Goal: Task Accomplishment & Management: Complete application form

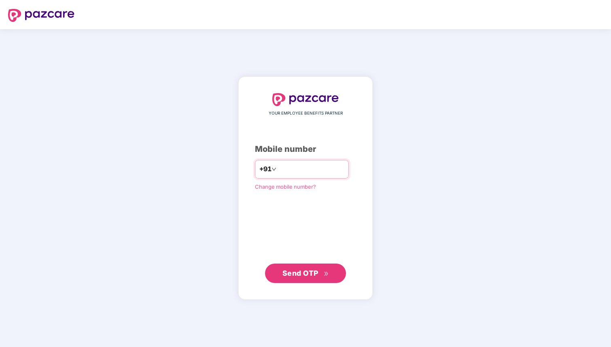
type input "**********"
click at [311, 268] on span "Send OTP" at bounding box center [305, 272] width 47 height 11
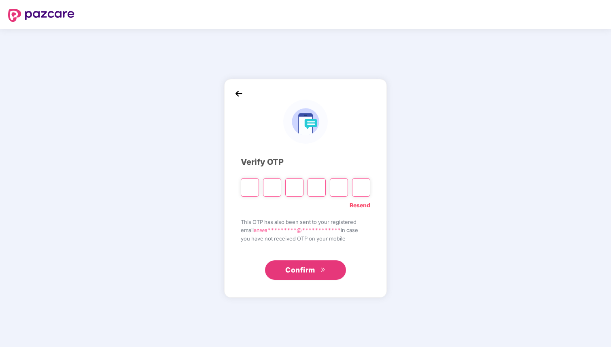
click at [250, 189] on input "Please enter verification code. Digit 1" at bounding box center [250, 187] width 18 height 19
type input "*"
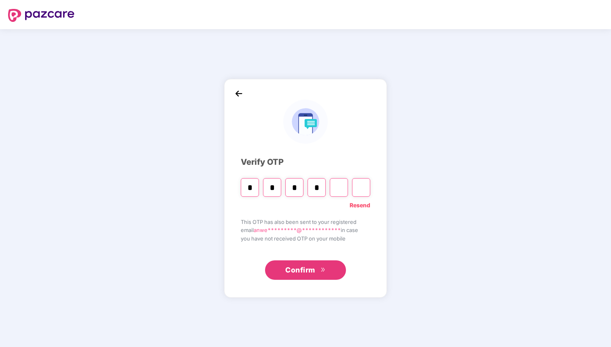
type input "*"
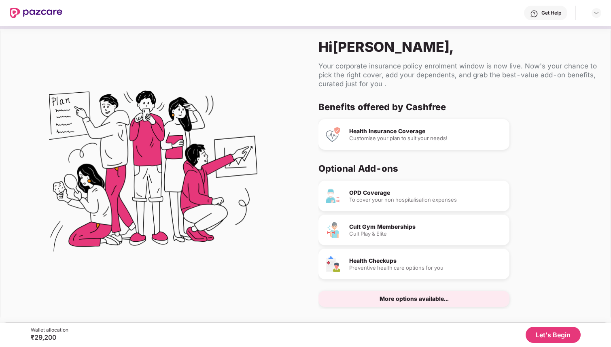
click at [549, 333] on button "Let's Begin" at bounding box center [552, 334] width 55 height 16
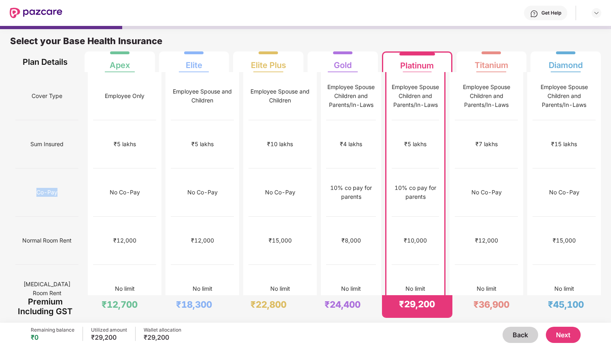
drag, startPoint x: 56, startPoint y: 171, endPoint x: 34, endPoint y: 171, distance: 22.2
click at [34, 171] on div "Co-Pay" at bounding box center [46, 192] width 63 height 48
copy span "Co-Pay"
click at [205, 17] on div "Get Help" at bounding box center [331, 13] width 539 height 26
click at [546, 15] on div "Get Help" at bounding box center [551, 13] width 20 height 6
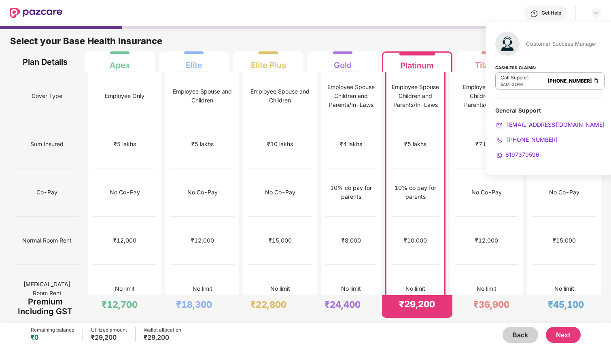
click at [433, 36] on div "Select your Base Health Insurance" at bounding box center [305, 43] width 590 height 16
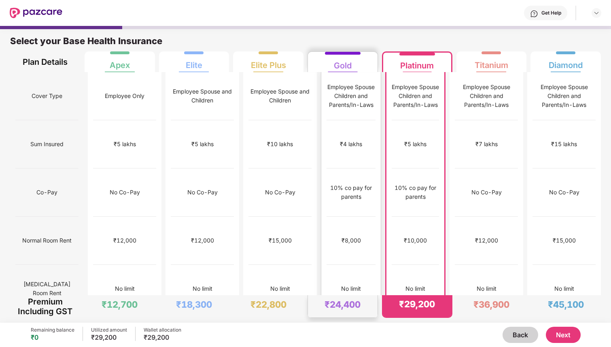
click at [338, 53] on div at bounding box center [343, 53] width 36 height 3
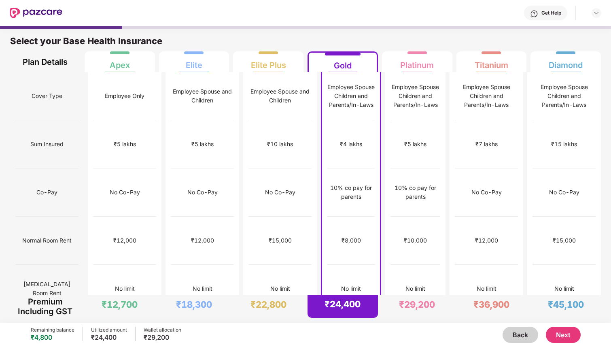
click at [274, 51] on div "Select your Base Health Insurance" at bounding box center [305, 43] width 590 height 16
click at [265, 55] on div "Elite Plus" at bounding box center [268, 62] width 35 height 16
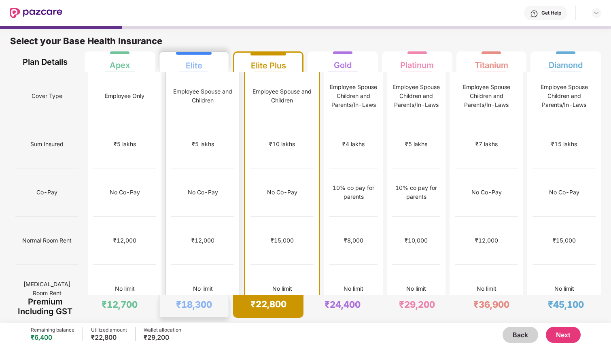
click at [210, 56] on div "Elite" at bounding box center [194, 62] width 59 height 20
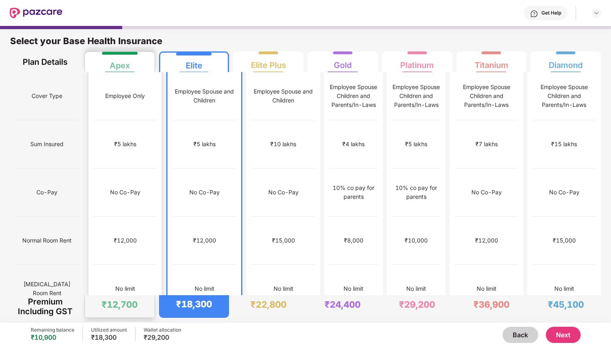
click at [129, 53] on div at bounding box center [120, 53] width 36 height 3
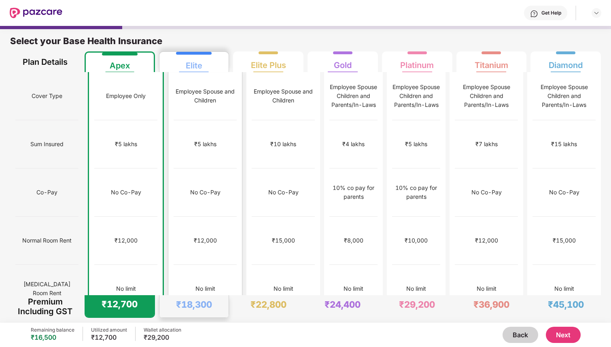
click at [213, 68] on div "Elite" at bounding box center [194, 62] width 59 height 20
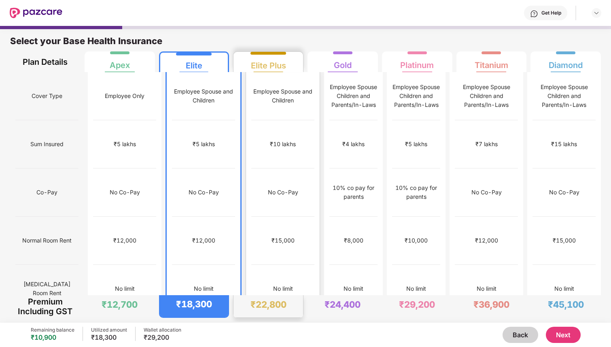
click at [267, 59] on div "Elite Plus" at bounding box center [268, 62] width 35 height 16
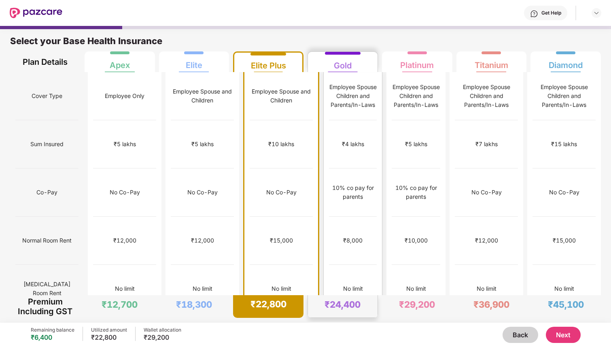
click at [334, 56] on div "Gold" at bounding box center [343, 62] width 18 height 16
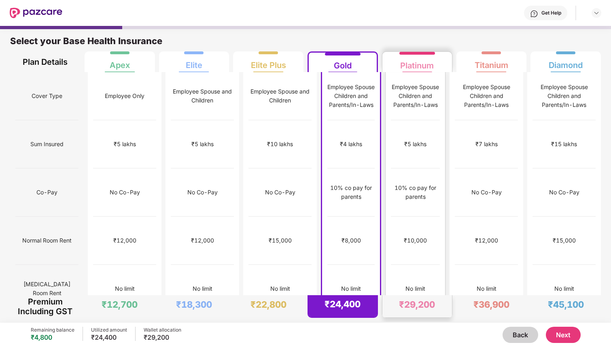
click at [408, 55] on div "Platinum" at bounding box center [417, 62] width 34 height 16
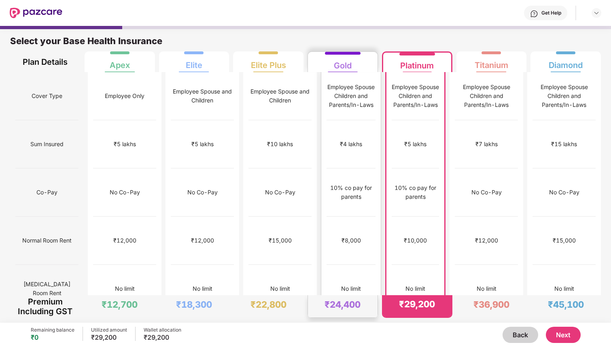
click at [368, 55] on div "Gold" at bounding box center [342, 62] width 59 height 20
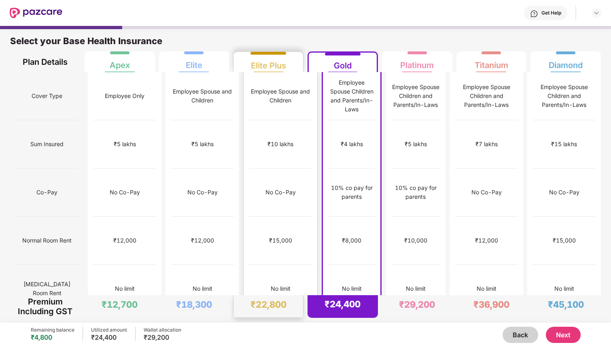
click at [289, 56] on div "Elite Plus" at bounding box center [268, 62] width 59 height 20
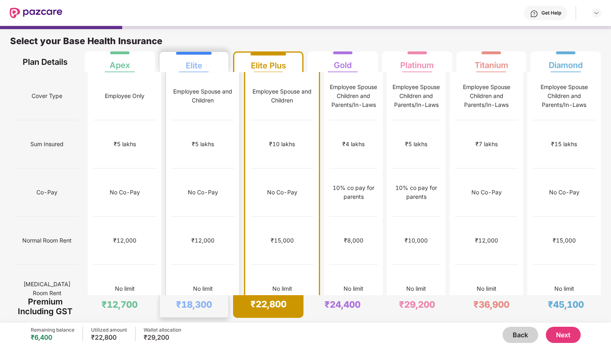
click at [217, 56] on div "Elite" at bounding box center [194, 62] width 59 height 20
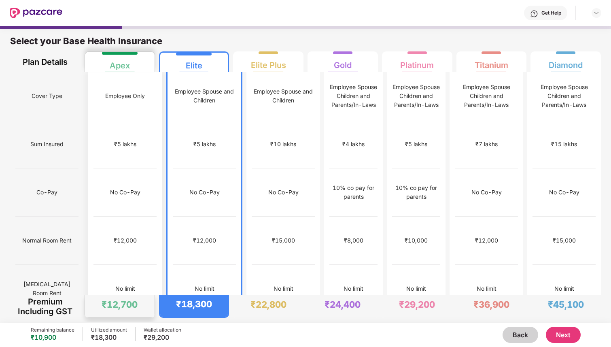
click at [148, 57] on div "Apex" at bounding box center [119, 62] width 59 height 20
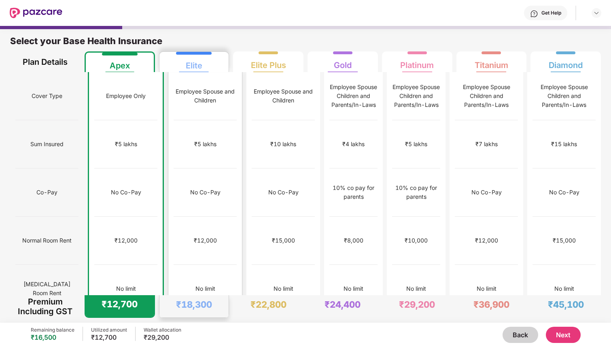
click at [192, 63] on div "Elite" at bounding box center [194, 62] width 17 height 16
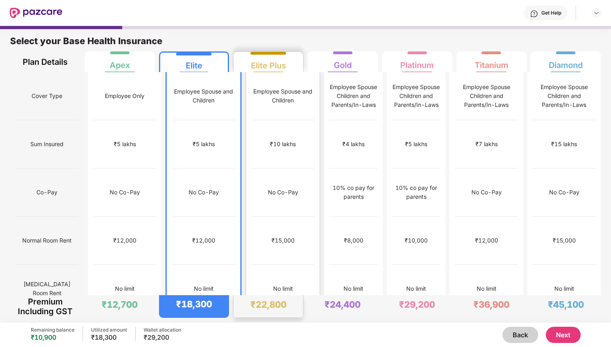
click at [268, 59] on div "Elite Plus" at bounding box center [268, 62] width 35 height 16
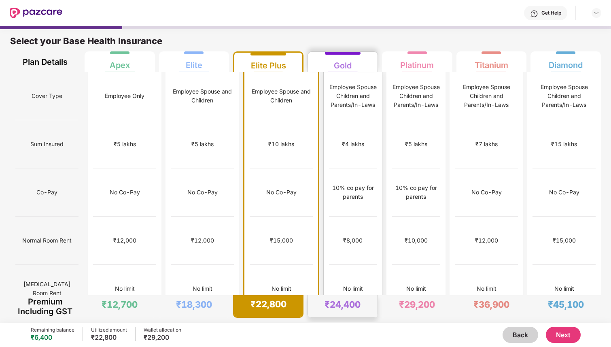
click at [334, 61] on div "Gold" at bounding box center [343, 62] width 18 height 16
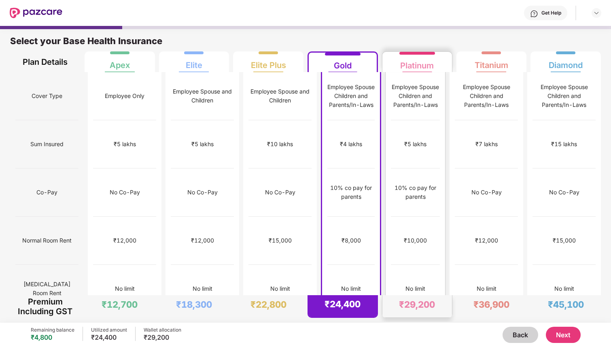
click at [414, 61] on div "Platinum" at bounding box center [417, 62] width 34 height 16
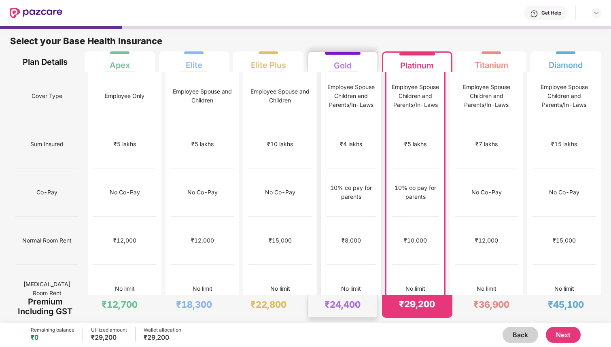
click at [364, 70] on div "Gold" at bounding box center [342, 62] width 59 height 20
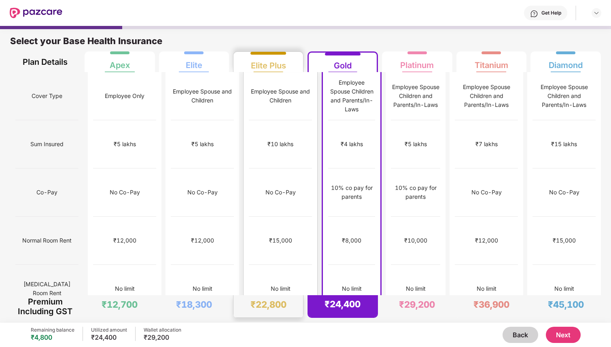
click at [292, 66] on div "Elite Plus" at bounding box center [268, 62] width 59 height 20
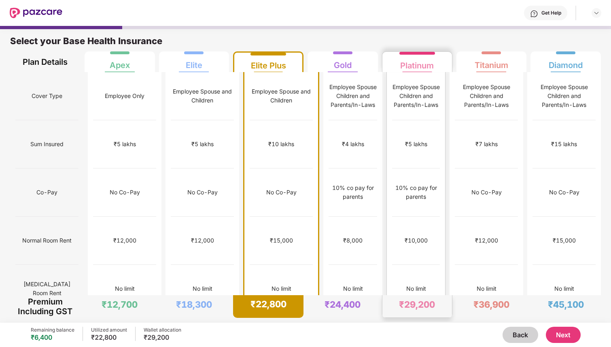
click at [410, 53] on div at bounding box center [417, 53] width 36 height 3
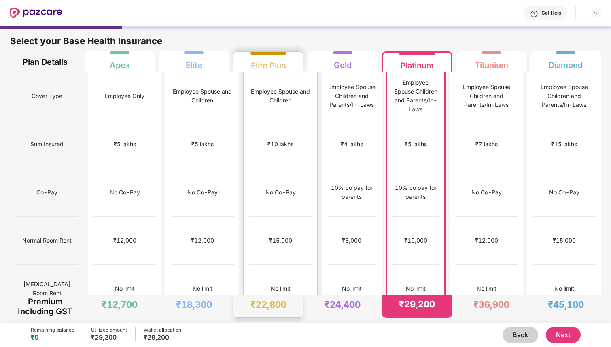
click at [271, 57] on div "Elite Plus" at bounding box center [268, 62] width 35 height 16
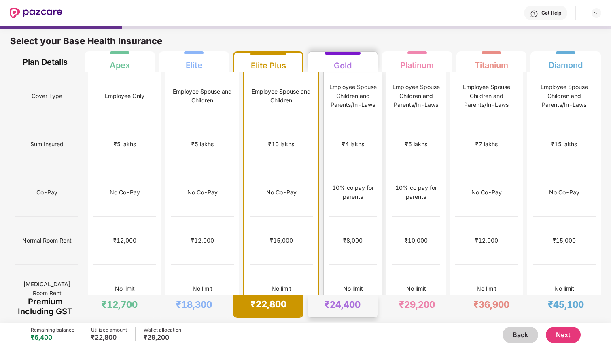
click at [343, 183] on div "10% co pay for parents" at bounding box center [353, 192] width 48 height 18
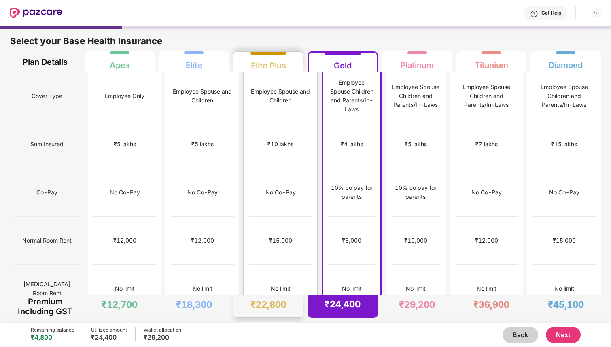
click at [266, 61] on div "Elite Plus" at bounding box center [268, 62] width 35 height 16
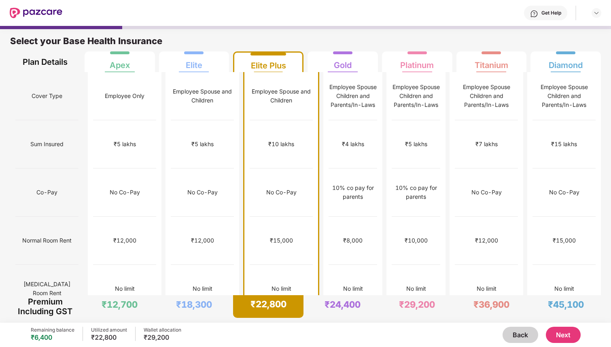
click at [570, 332] on button "Next" at bounding box center [563, 334] width 35 height 16
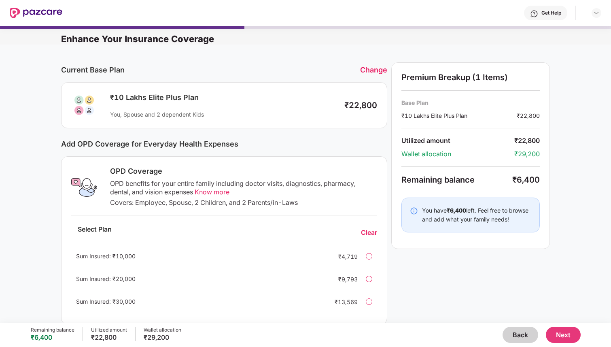
click at [376, 103] on div "₹22,800" at bounding box center [360, 105] width 33 height 10
click at [372, 70] on div "Change" at bounding box center [373, 70] width 27 height 8
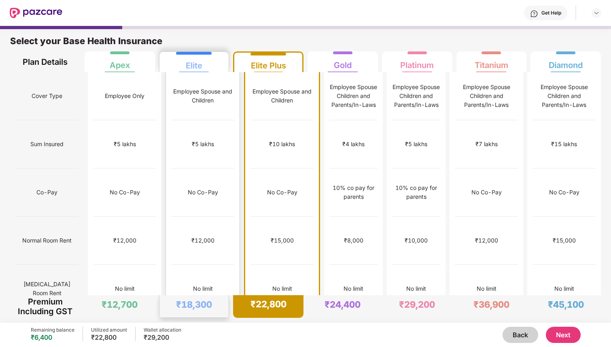
click at [184, 63] on div "Elite" at bounding box center [194, 62] width 59 height 20
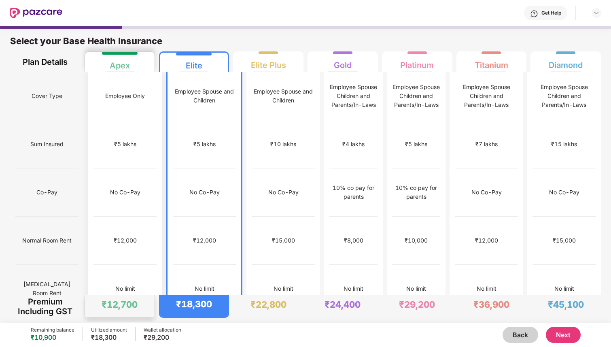
click at [129, 62] on div "Apex" at bounding box center [120, 62] width 20 height 16
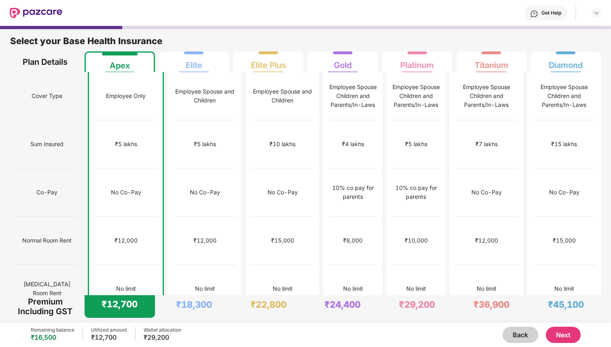
click at [557, 339] on button "Next" at bounding box center [563, 334] width 35 height 16
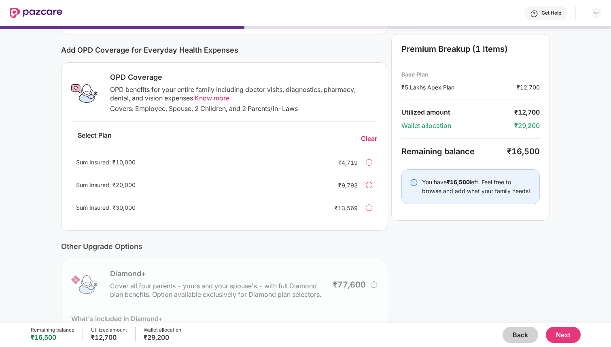
scroll to position [72, 0]
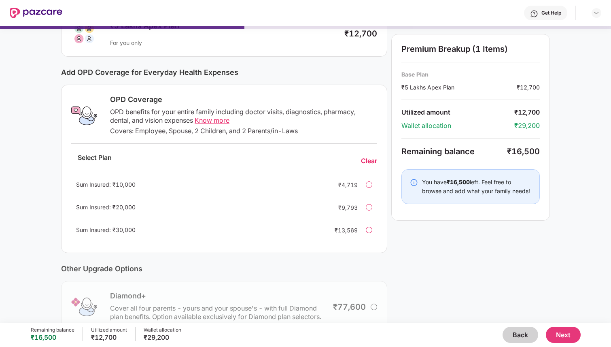
click at [369, 228] on div at bounding box center [369, 229] width 6 height 6
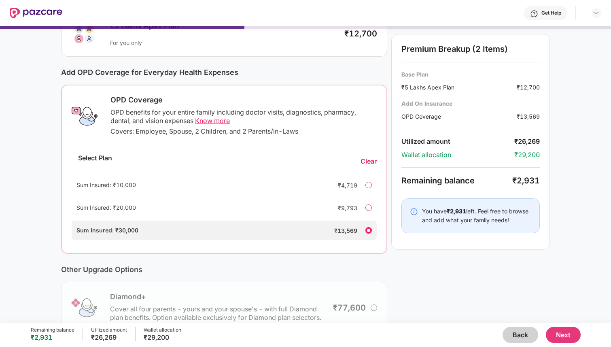
click at [402, 246] on div "Premium Breakup (2 Items) Base Plan ₹5 Lakhs Apex Plan ₹12,700 Add On Insurance…" at bounding box center [470, 142] width 159 height 216
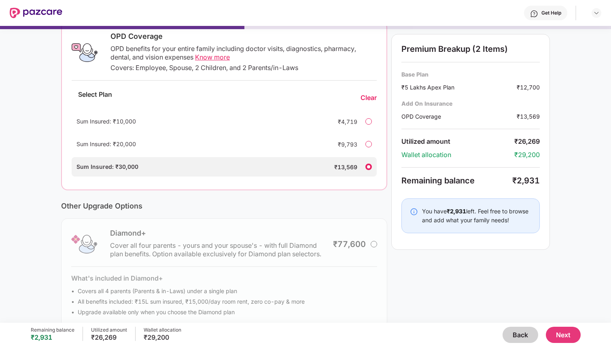
scroll to position [150, 0]
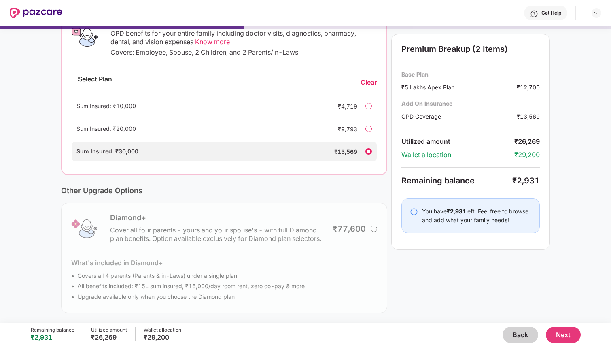
click at [561, 334] on button "Next" at bounding box center [563, 334] width 35 height 16
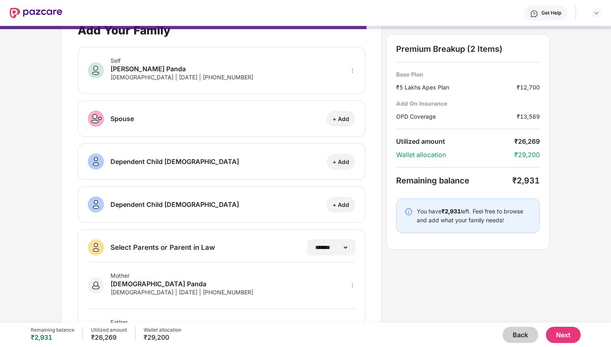
scroll to position [21, 0]
click at [561, 332] on button "Next" at bounding box center [563, 334] width 35 height 16
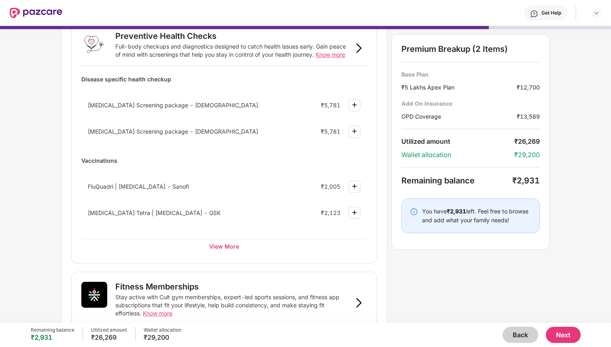
scroll to position [53, 0]
click at [232, 248] on div "View More" at bounding box center [224, 245] width 286 height 15
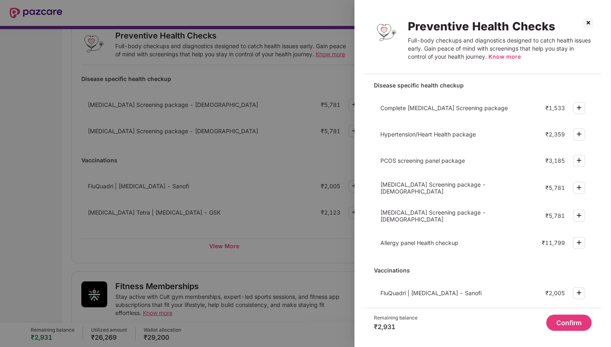
scroll to position [89, 0]
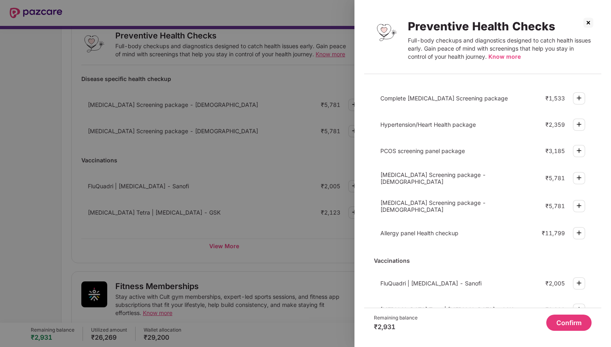
click at [592, 22] on img at bounding box center [588, 22] width 13 height 13
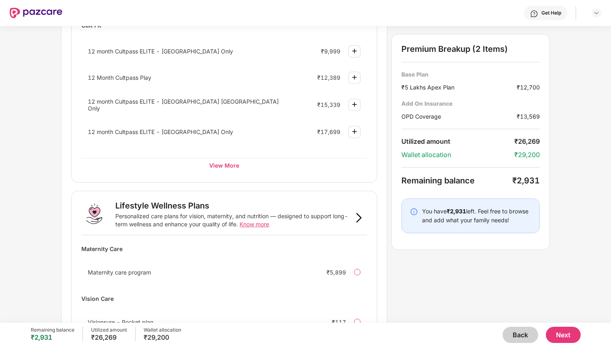
scroll to position [442, 0]
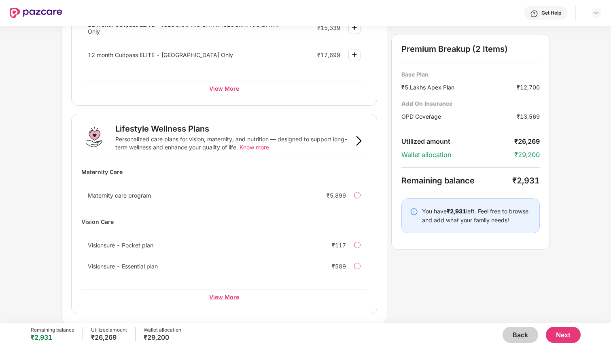
click at [235, 296] on div "View More" at bounding box center [224, 296] width 286 height 15
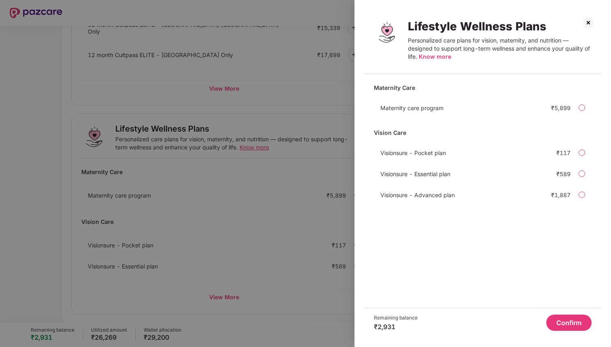
click at [271, 224] on div at bounding box center [305, 173] width 611 height 347
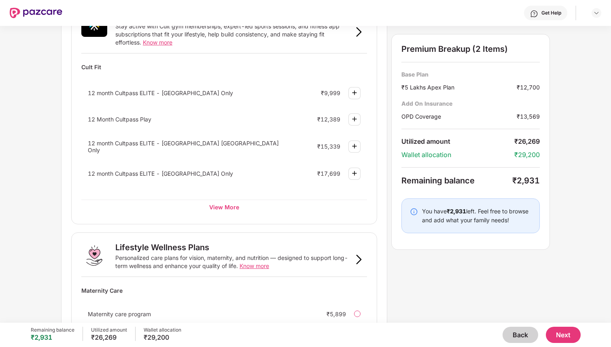
scroll to position [323, 0]
click at [232, 206] on div "View More" at bounding box center [224, 207] width 286 height 15
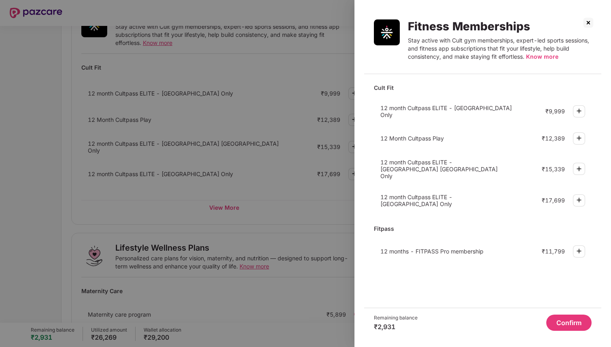
click at [256, 186] on div at bounding box center [305, 173] width 611 height 347
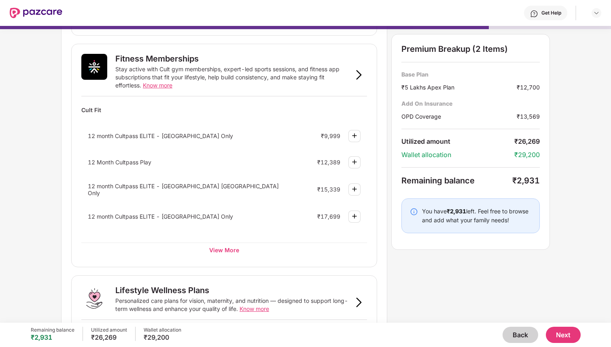
scroll to position [278, 0]
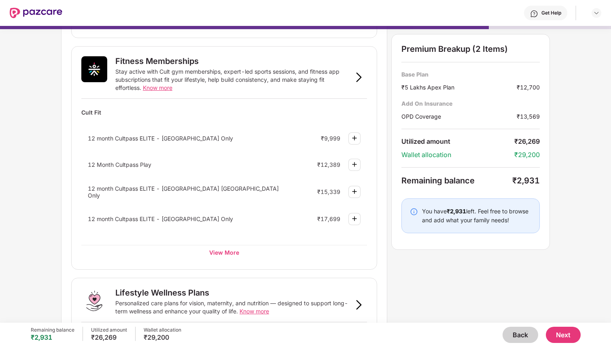
click at [357, 135] on img at bounding box center [354, 138] width 10 height 10
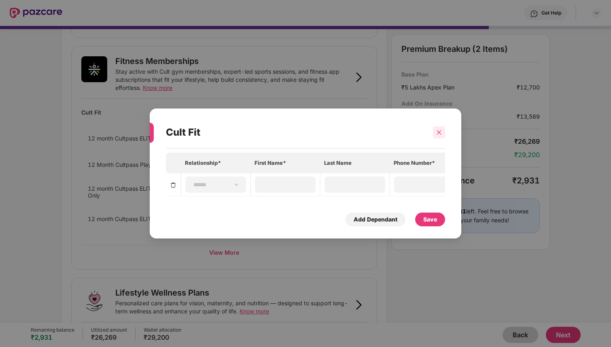
click at [438, 131] on icon "close" at bounding box center [439, 132] width 4 height 4
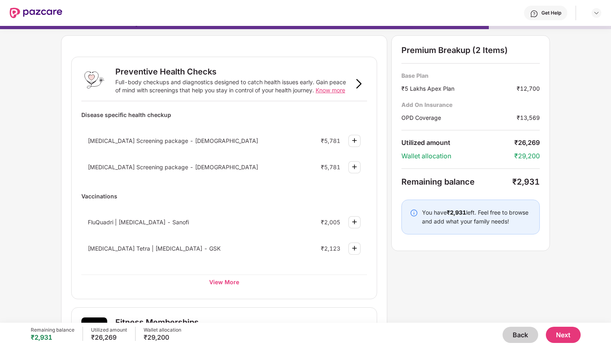
scroll to position [19, 0]
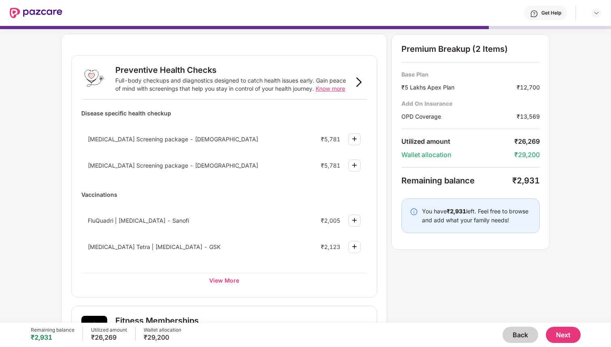
click at [511, 332] on button "Back" at bounding box center [520, 334] width 36 height 16
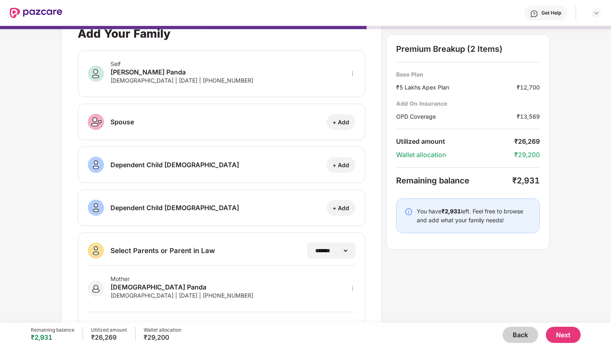
click at [511, 332] on button "Back" at bounding box center [520, 334] width 36 height 16
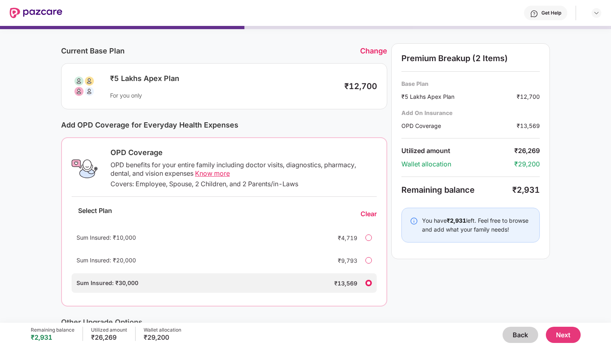
click at [511, 332] on button "Back" at bounding box center [520, 334] width 36 height 16
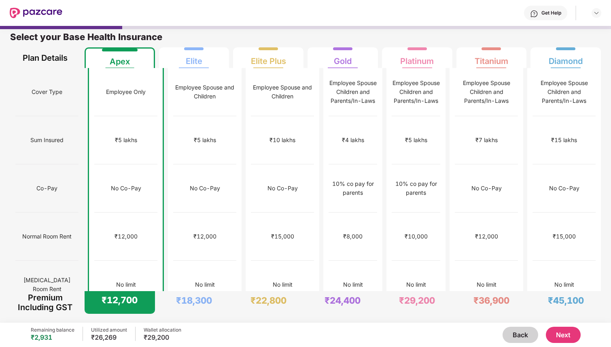
scroll to position [4, 0]
click at [190, 68] on div "Employee Spouse and Children" at bounding box center [204, 92] width 63 height 48
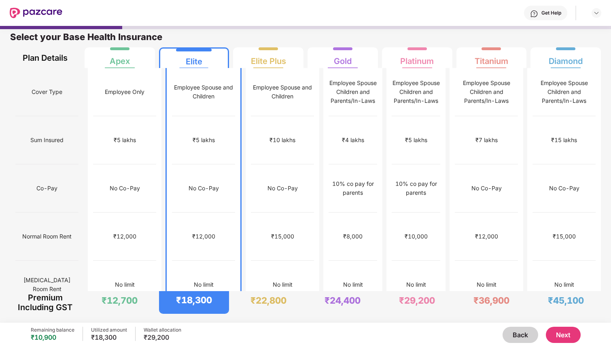
click at [558, 334] on button "Next" at bounding box center [563, 334] width 35 height 16
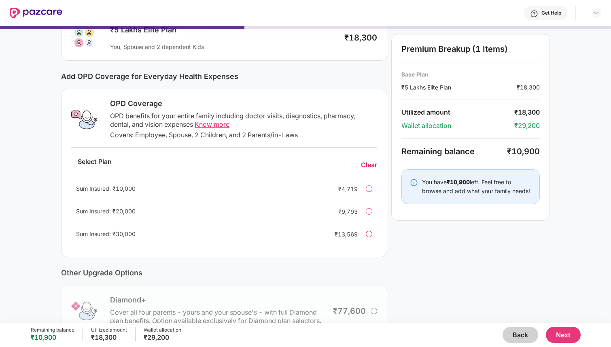
scroll to position [68, 0]
click at [222, 125] on span "Know more" at bounding box center [212, 123] width 35 height 8
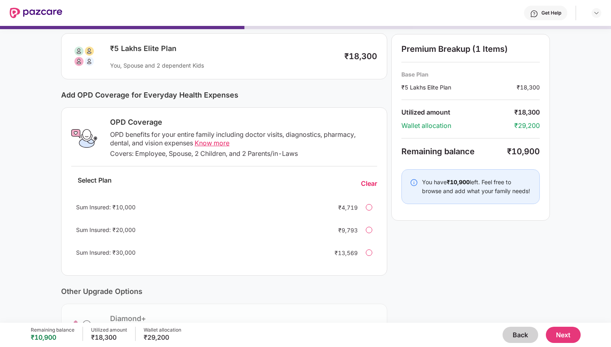
scroll to position [0, 0]
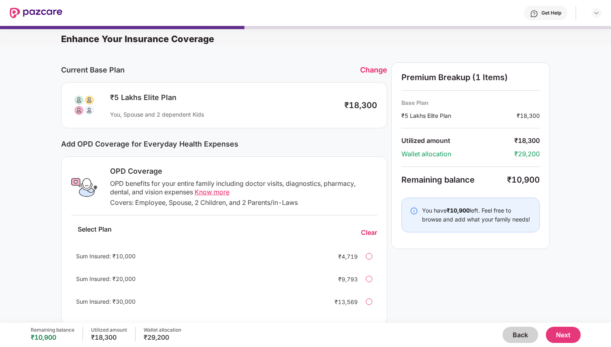
click at [375, 69] on div "Change" at bounding box center [373, 70] width 27 height 8
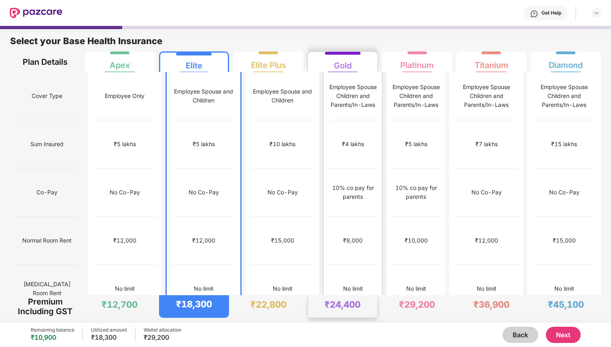
click at [361, 67] on div "Gold" at bounding box center [342, 62] width 59 height 20
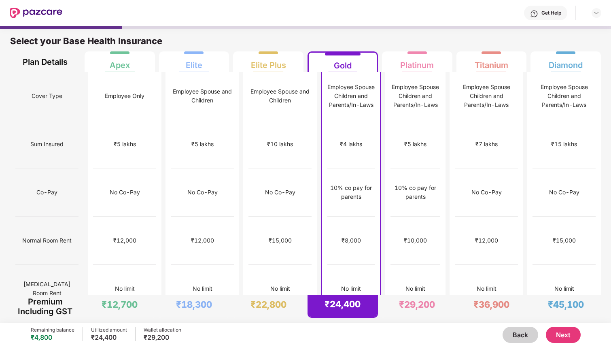
click at [561, 334] on button "Next" at bounding box center [563, 334] width 35 height 16
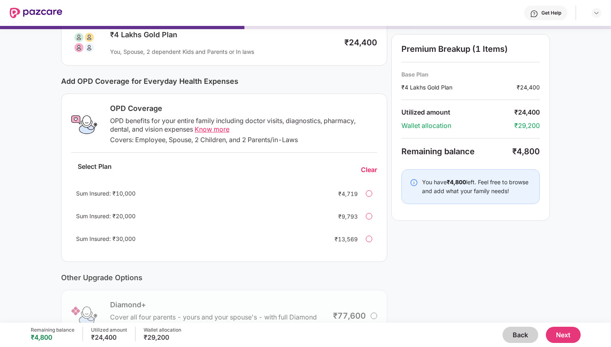
scroll to position [63, 0]
click at [369, 236] on div at bounding box center [369, 238] width 6 height 6
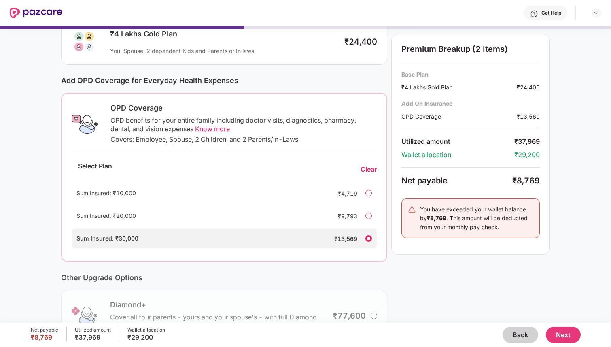
click at [368, 216] on div at bounding box center [368, 215] width 6 height 6
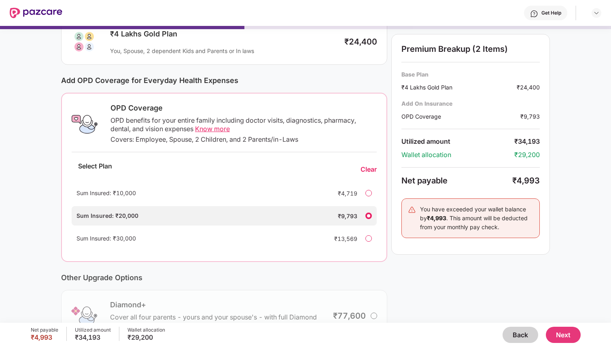
click at [368, 192] on div at bounding box center [368, 193] width 6 height 6
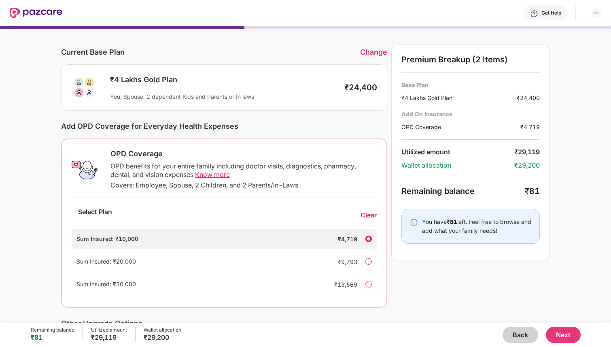
scroll to position [0, 0]
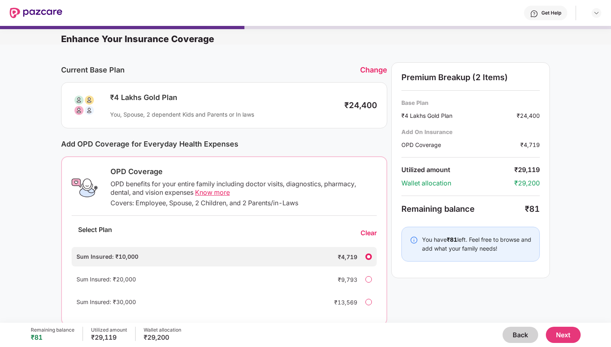
click at [211, 193] on span "Know more" at bounding box center [212, 192] width 35 height 8
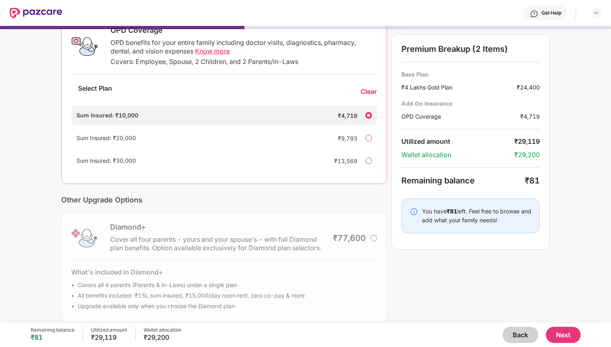
scroll to position [150, 0]
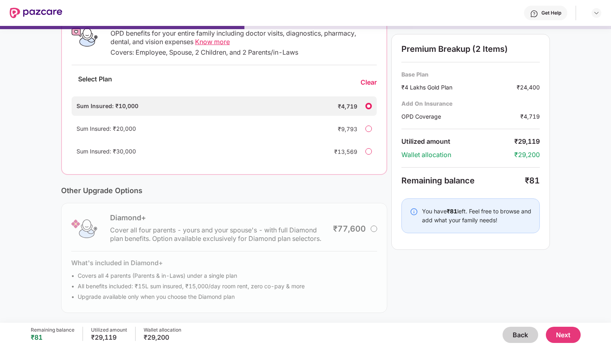
click at [514, 336] on button "Back" at bounding box center [520, 334] width 36 height 16
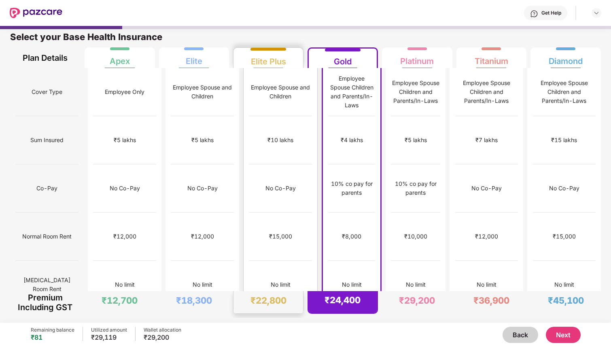
click at [256, 83] on div "Employee Spouse and Children" at bounding box center [280, 92] width 63 height 18
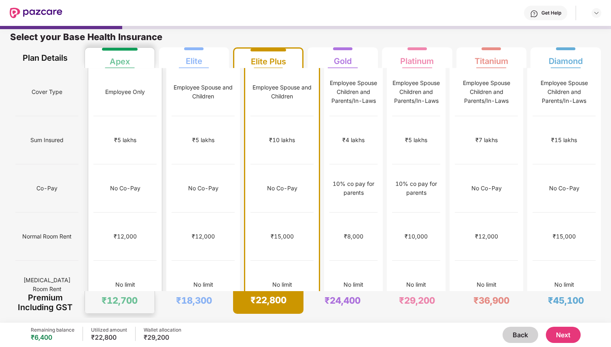
click at [133, 59] on div "Apex" at bounding box center [119, 58] width 59 height 20
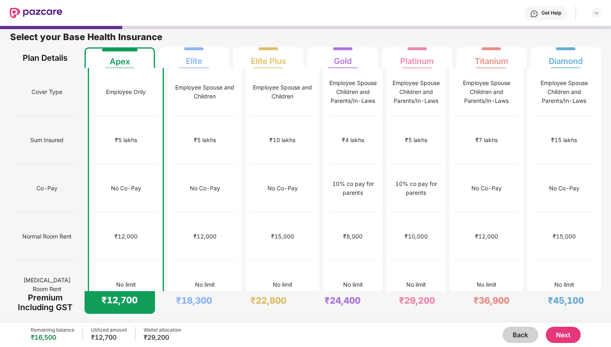
click at [570, 334] on button "Next" at bounding box center [563, 334] width 35 height 16
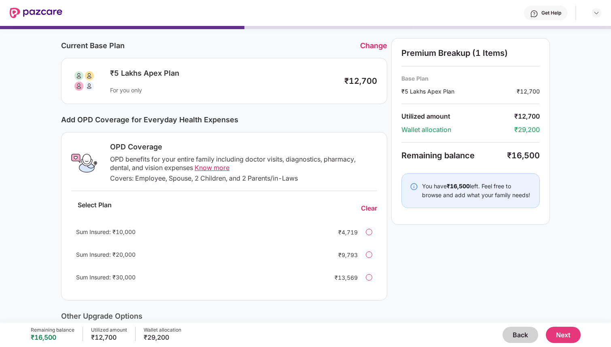
scroll to position [30, 0]
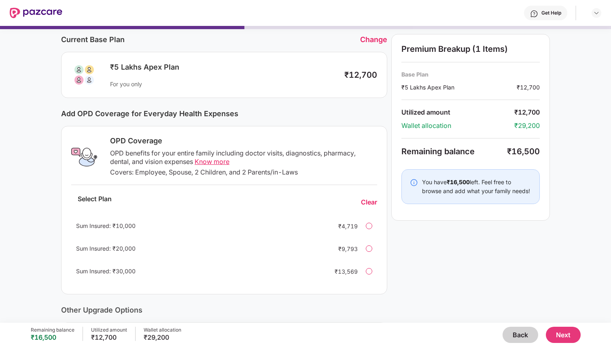
click at [374, 36] on div "Change" at bounding box center [373, 39] width 27 height 8
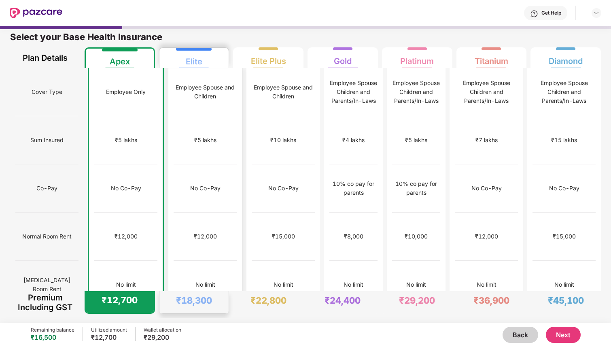
click at [216, 75] on div "Employee Spouse and Children" at bounding box center [204, 92] width 63 height 48
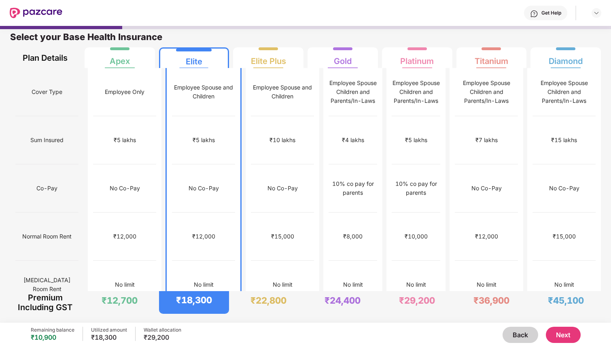
click at [555, 13] on div "Get Help" at bounding box center [551, 13] width 20 height 6
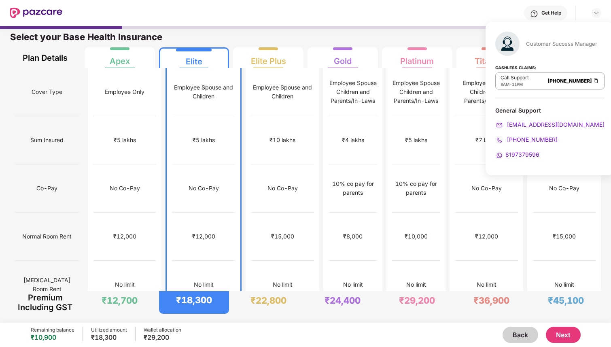
click at [525, 138] on span "[PHONE_NUMBER]" at bounding box center [531, 139] width 52 height 7
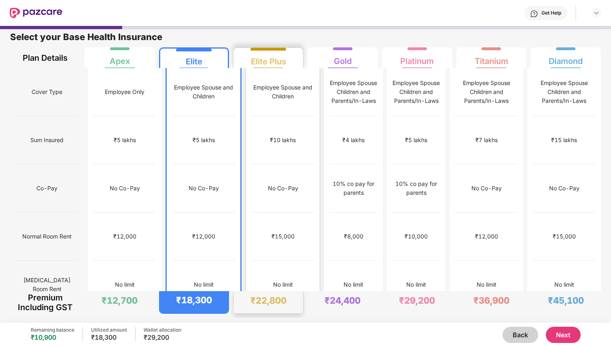
click at [262, 58] on div "Elite Plus" at bounding box center [268, 58] width 35 height 16
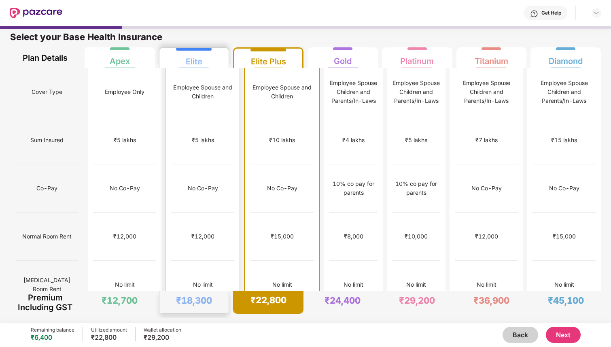
click at [197, 60] on div "Elite" at bounding box center [194, 58] width 17 height 16
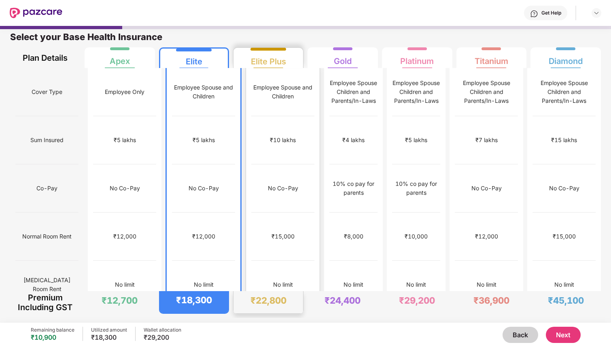
click at [251, 65] on div "Elite Plus" at bounding box center [268, 58] width 35 height 16
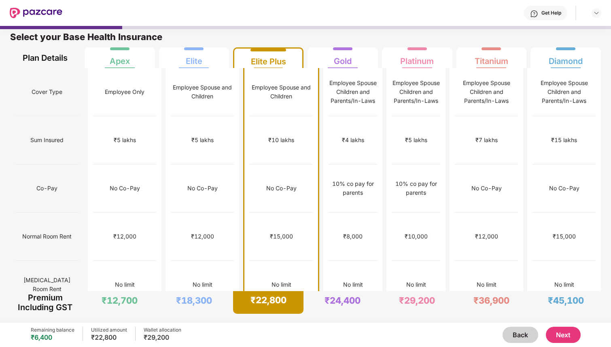
click at [564, 333] on button "Next" at bounding box center [563, 334] width 35 height 16
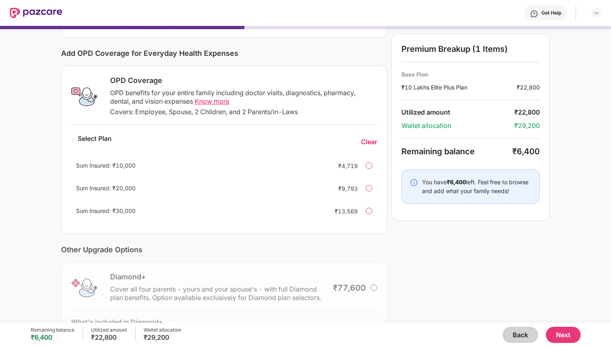
scroll to position [90, 0]
click at [546, 14] on div "Get Help" at bounding box center [551, 13] width 20 height 6
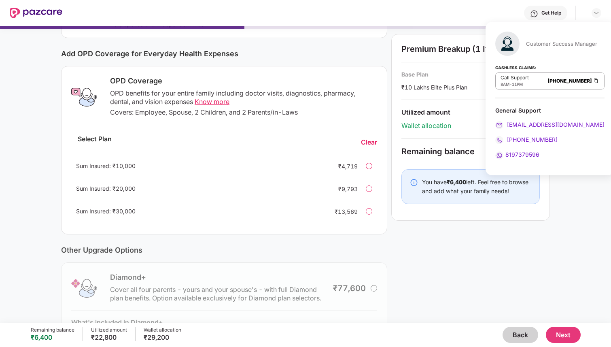
click at [554, 194] on div "Current Base Plan Change ₹10 Lakhs Elite Plus Plan You, Spouse and 2 dependent …" at bounding box center [305, 167] width 611 height 427
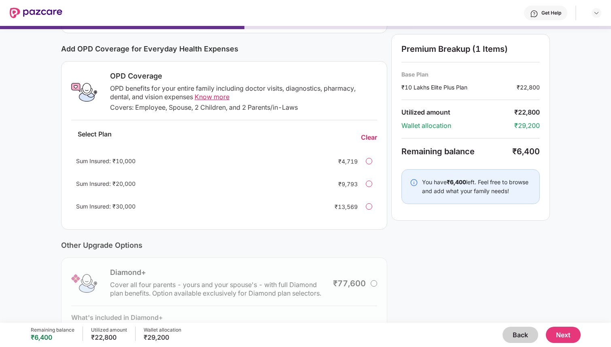
scroll to position [0, 0]
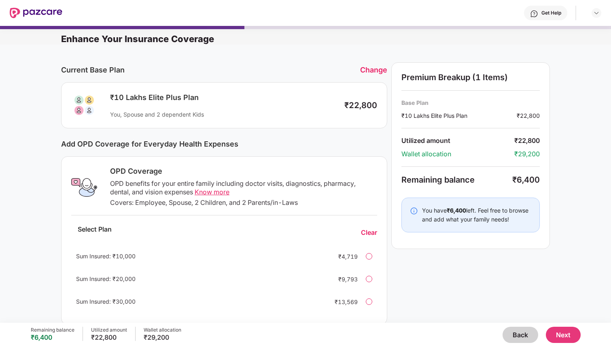
click at [374, 71] on div "Change" at bounding box center [373, 70] width 27 height 8
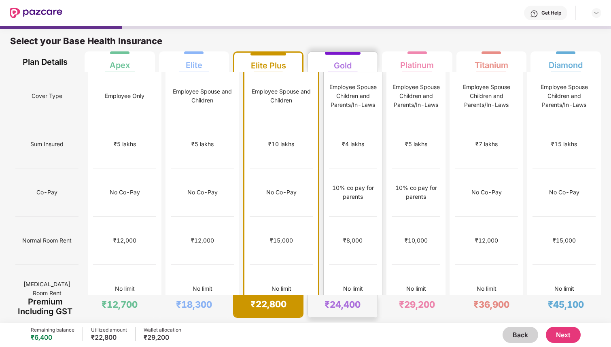
click at [356, 70] on div "Gold" at bounding box center [342, 62] width 59 height 20
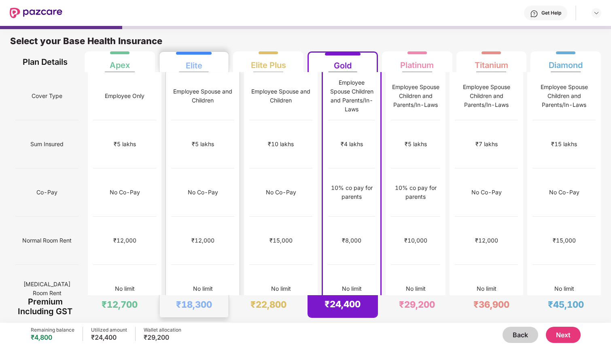
click at [199, 102] on div "Employee Spouse and Children" at bounding box center [202, 96] width 63 height 48
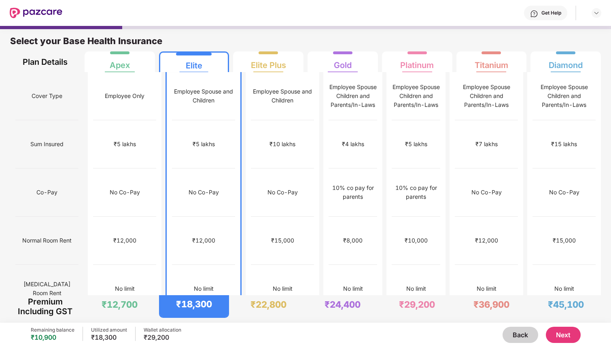
click at [575, 332] on button "Next" at bounding box center [563, 334] width 35 height 16
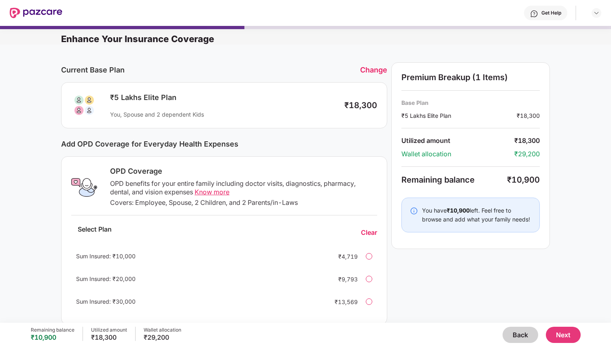
click at [189, 101] on div "₹5 Lakhs Elite Plan" at bounding box center [223, 98] width 226 height 10
drag, startPoint x: 217, startPoint y: 116, endPoint x: 132, endPoint y: 113, distance: 85.4
click at [132, 113] on div "You, Spouse and 2 dependent Kids" at bounding box center [223, 114] width 226 height 8
click at [225, 115] on div "You, Spouse and 2 dependent Kids" at bounding box center [223, 114] width 226 height 8
click at [509, 329] on button "Back" at bounding box center [520, 334] width 36 height 16
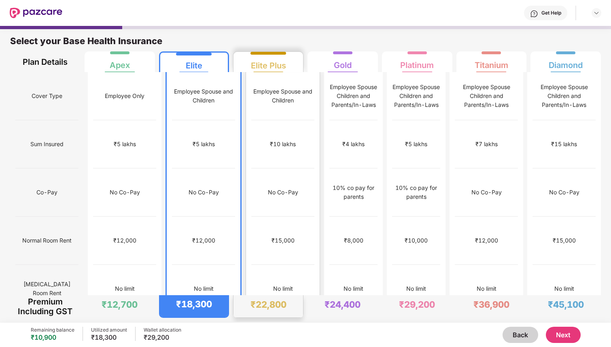
click at [257, 141] on div "₹10 lakhs" at bounding box center [282, 144] width 63 height 48
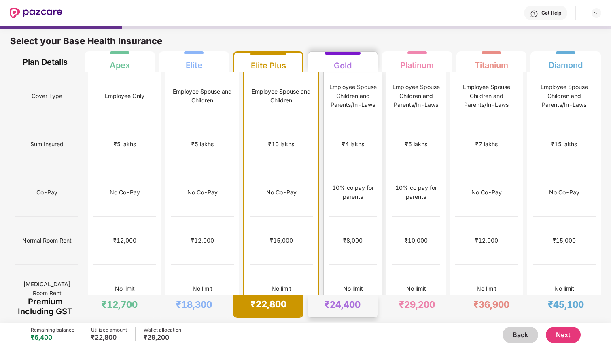
click at [329, 183] on div "10% co pay for parents" at bounding box center [353, 192] width 48 height 18
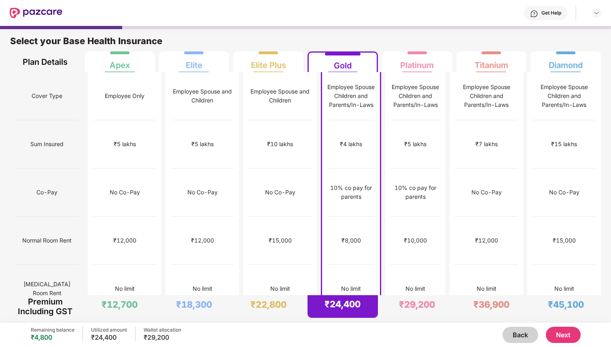
click at [566, 338] on button "Next" at bounding box center [563, 334] width 35 height 16
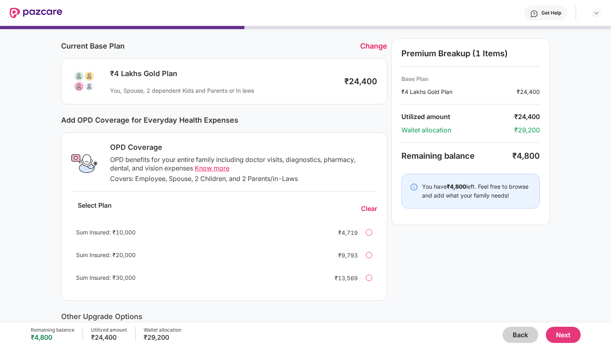
scroll to position [25, 0]
click at [366, 278] on div "Sum Insured: ₹30,000 ₹13,569" at bounding box center [224, 276] width 306 height 19
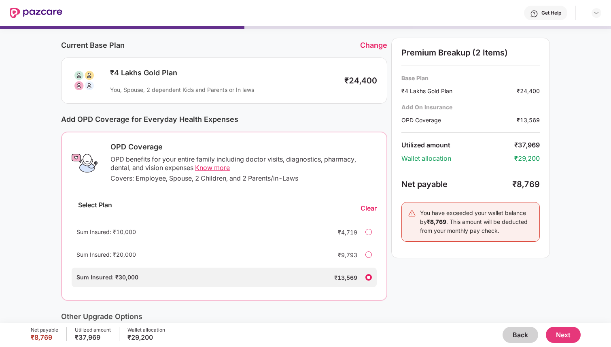
click at [369, 258] on div "Sum Insured: ₹20,000 ₹9,793" at bounding box center [224, 254] width 305 height 19
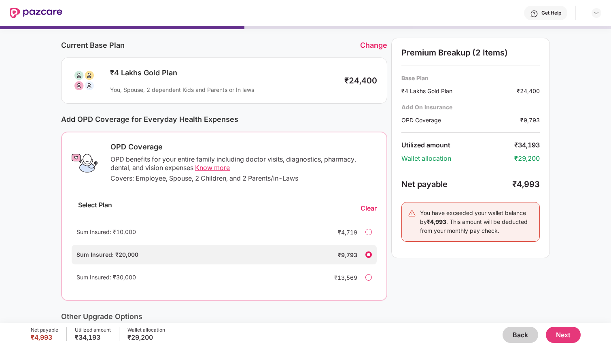
click at [368, 234] on div at bounding box center [368, 231] width 6 height 6
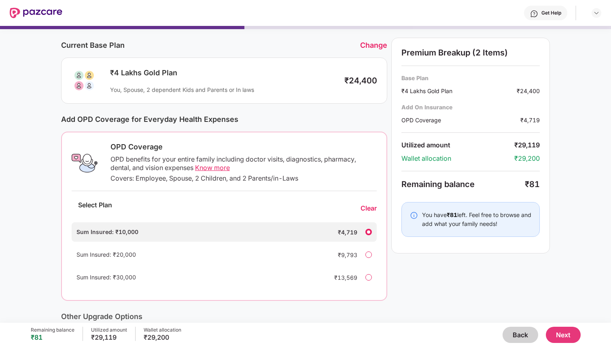
click at [369, 252] on div at bounding box center [368, 254] width 6 height 6
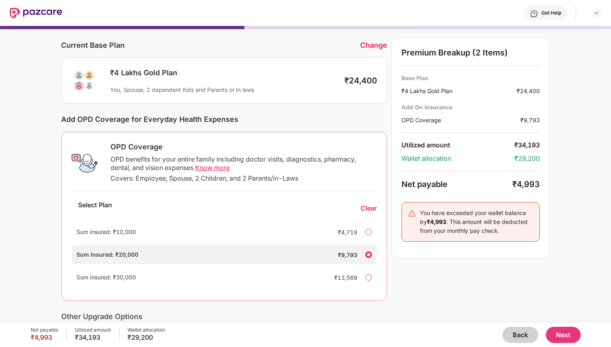
click at [367, 275] on div at bounding box center [368, 277] width 6 height 6
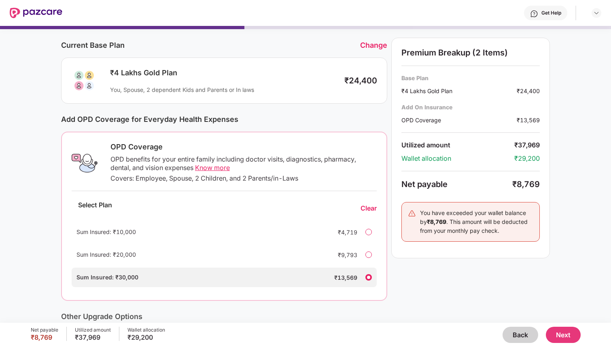
click at [369, 255] on div at bounding box center [368, 254] width 6 height 6
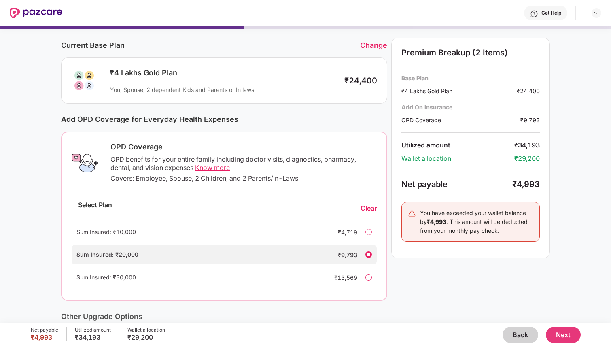
click at [370, 233] on div at bounding box center [368, 231] width 6 height 6
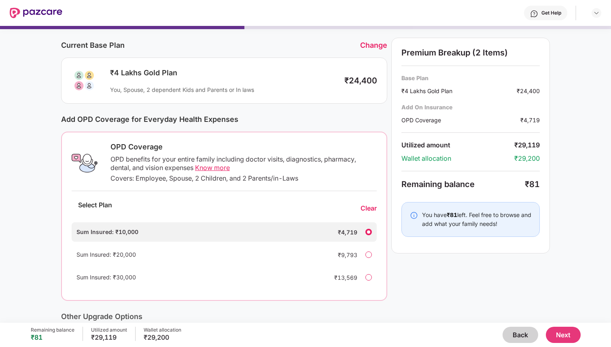
click at [366, 254] on div at bounding box center [368, 254] width 6 height 6
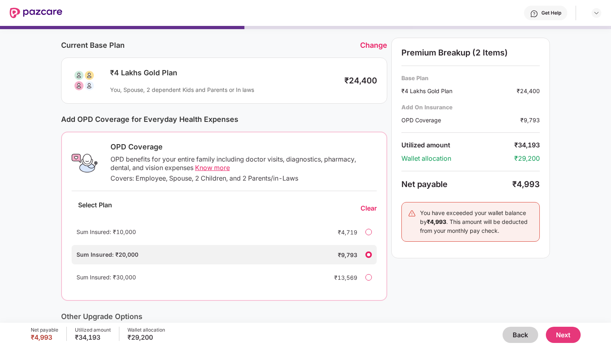
click at [370, 276] on div at bounding box center [368, 277] width 6 height 6
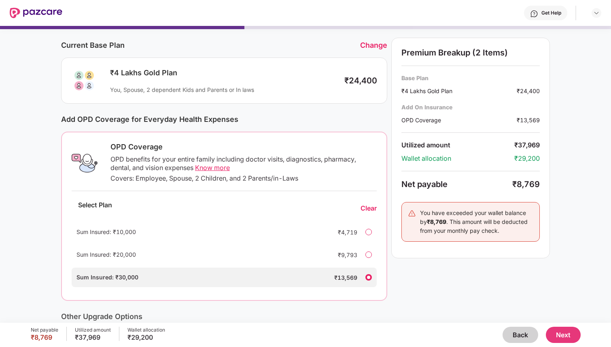
click at [370, 237] on div "Sum Insured: ₹10,000 ₹4,719" at bounding box center [224, 231] width 305 height 19
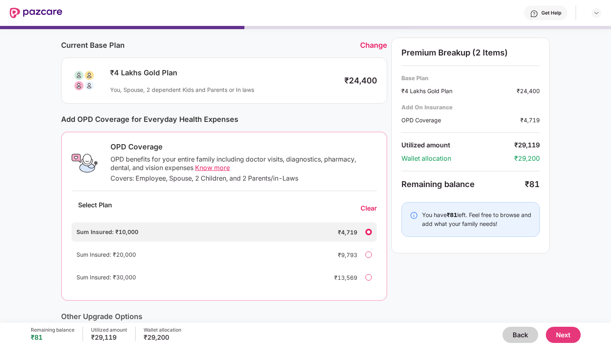
click at [368, 252] on div at bounding box center [368, 254] width 6 height 6
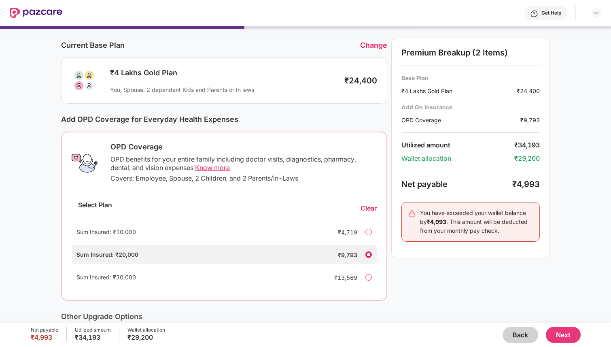
click at [366, 278] on div at bounding box center [368, 277] width 6 height 6
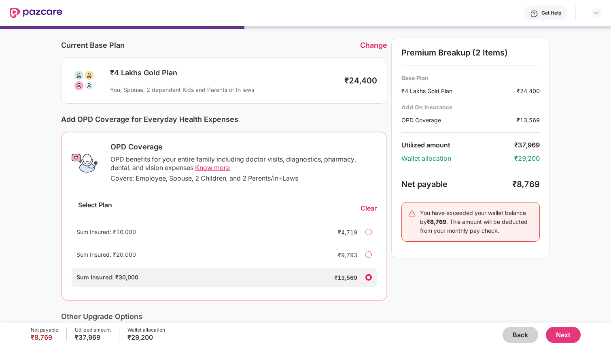
click at [370, 230] on div at bounding box center [368, 231] width 6 height 6
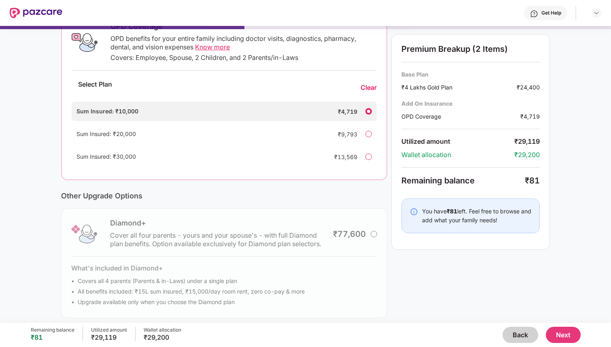
scroll to position [150, 0]
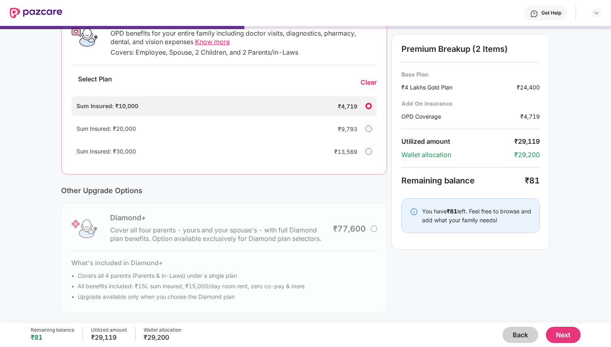
click at [569, 330] on button "Next" at bounding box center [563, 334] width 35 height 16
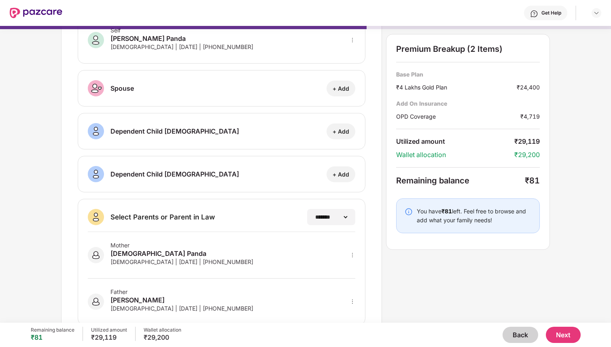
scroll to position [63, 0]
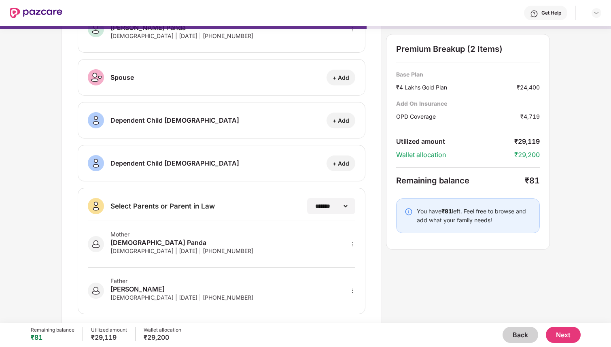
click at [522, 331] on button "Back" at bounding box center [520, 334] width 36 height 16
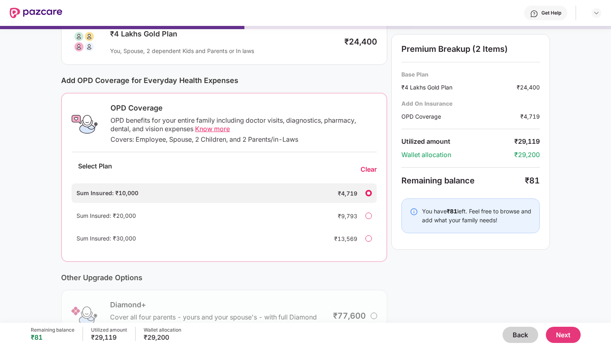
click at [522, 331] on button "Back" at bounding box center [520, 334] width 36 height 16
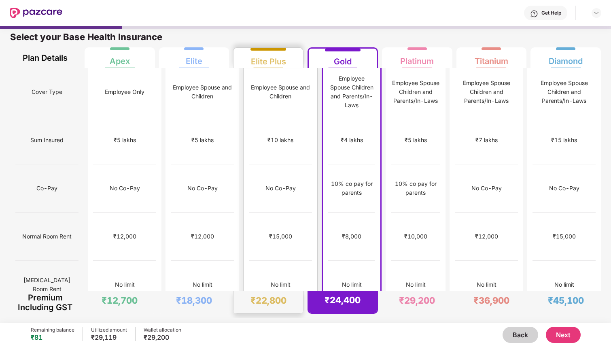
click at [269, 97] on div "Employee Spouse and Children" at bounding box center [280, 92] width 63 height 48
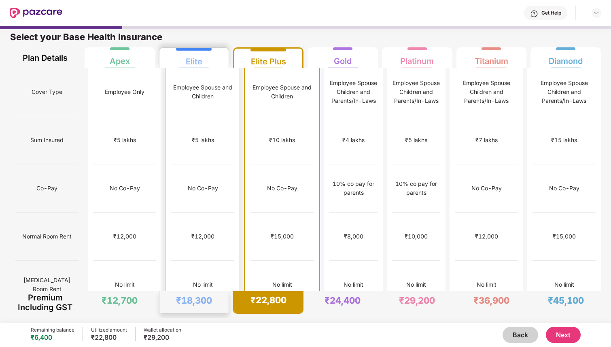
click at [199, 85] on div "Employee Spouse and Children" at bounding box center [202, 92] width 63 height 18
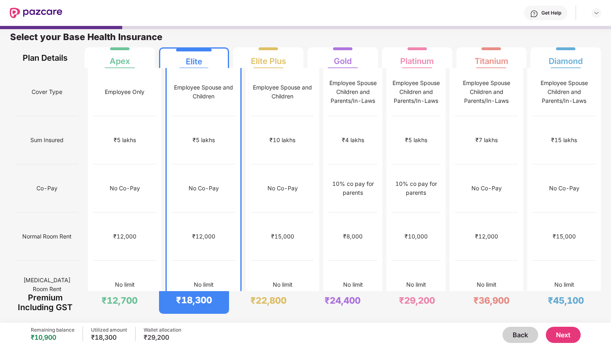
click at [563, 335] on button "Next" at bounding box center [563, 334] width 35 height 16
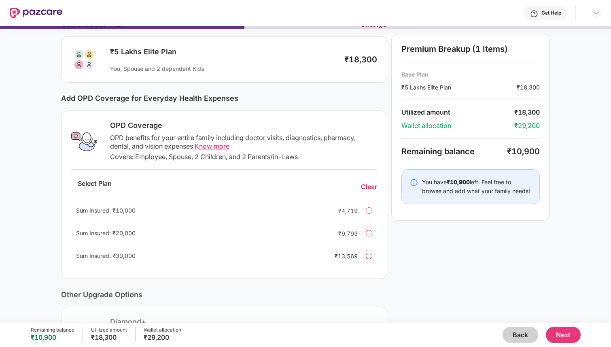
scroll to position [48, 0]
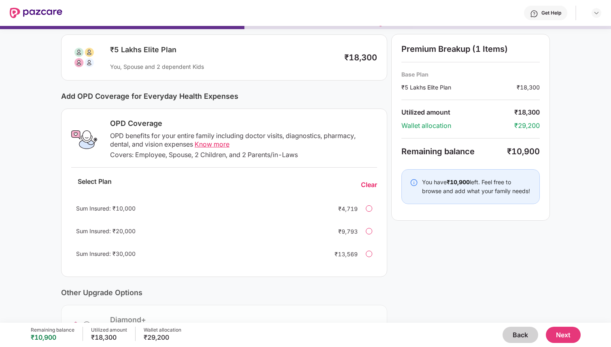
click at [370, 255] on div at bounding box center [369, 253] width 6 height 6
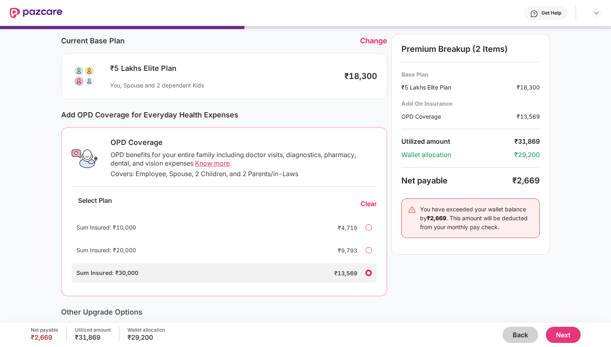
scroll to position [30, 0]
click at [563, 334] on button "Next" at bounding box center [563, 334] width 35 height 16
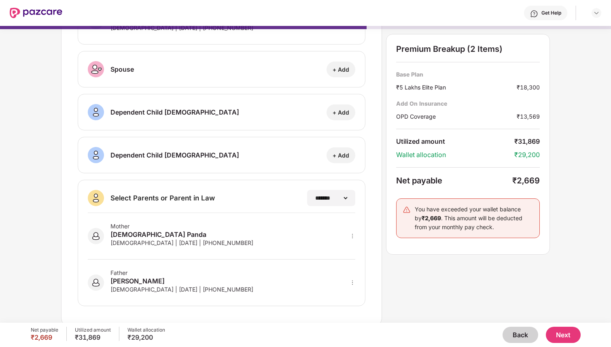
scroll to position [74, 0]
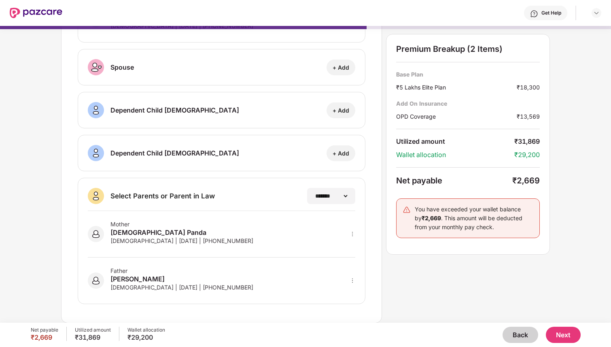
click at [321, 241] on div "Mother Sunita Panda [DEMOGRAPHIC_DATA] | [DATE] | [PHONE_NUMBER]" at bounding box center [221, 234] width 267 height 47
click at [353, 234] on icon "more" at bounding box center [352, 234] width 6 height 6
click at [345, 194] on select "**********" at bounding box center [330, 195] width 35 height 6
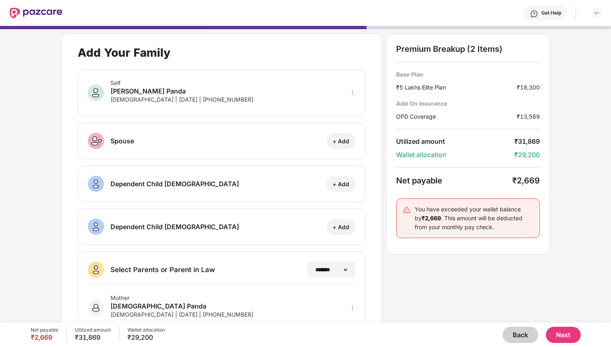
click at [516, 330] on button "Back" at bounding box center [520, 334] width 36 height 16
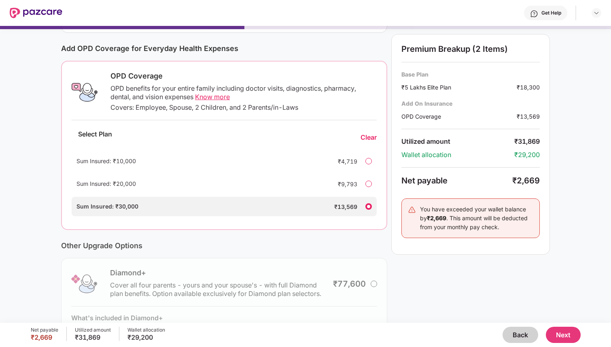
scroll to position [97, 0]
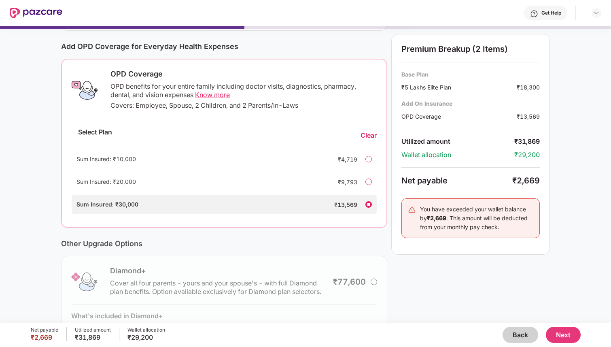
click at [367, 182] on div at bounding box center [368, 181] width 6 height 6
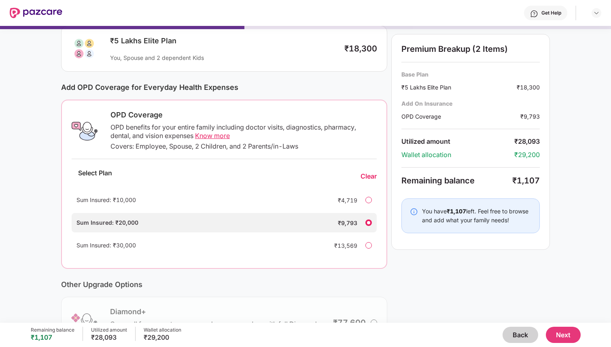
scroll to position [59, 0]
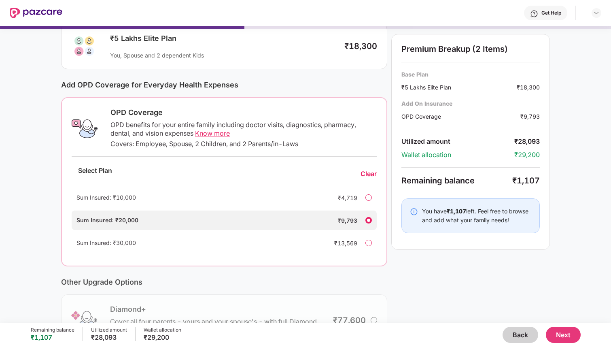
click at [368, 244] on div at bounding box center [368, 242] width 6 height 6
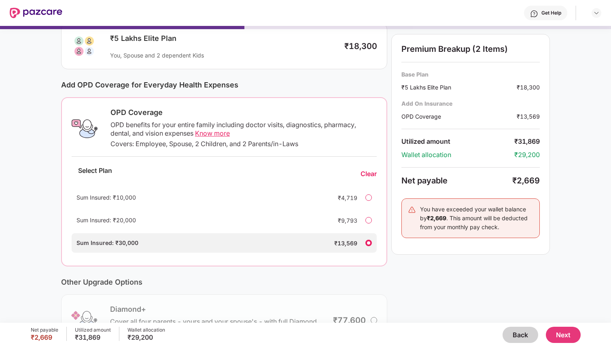
click at [368, 221] on div at bounding box center [368, 220] width 6 height 6
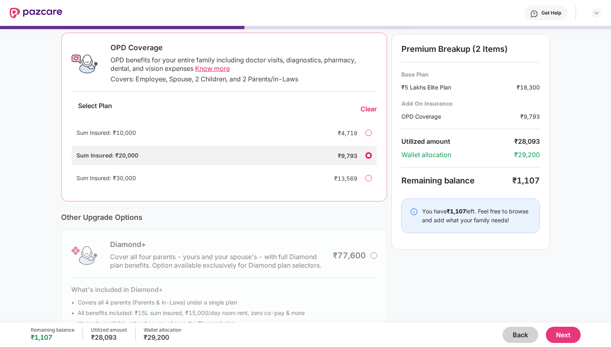
scroll to position [150, 0]
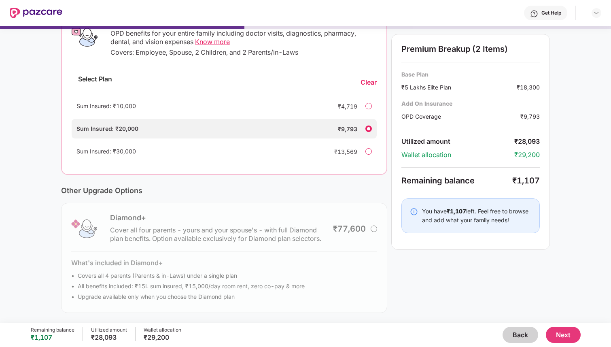
click at [561, 334] on button "Next" at bounding box center [563, 334] width 35 height 16
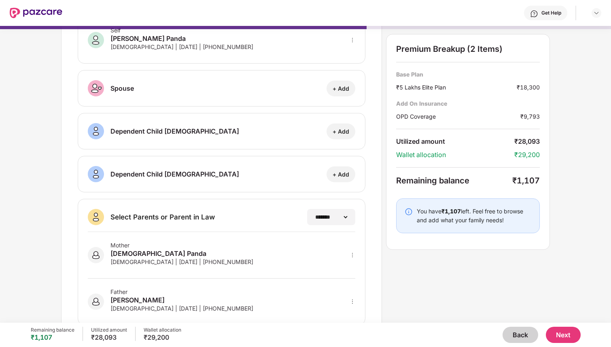
scroll to position [74, 0]
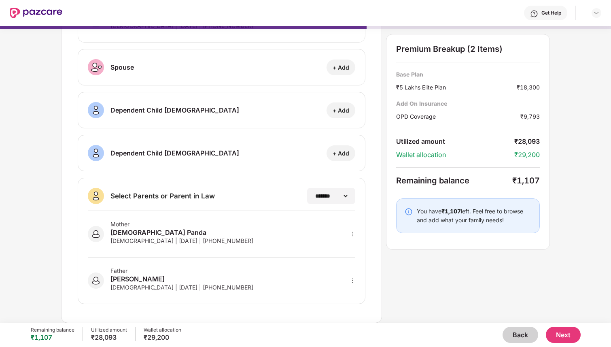
click at [279, 233] on div "Mother Sunita Panda [DEMOGRAPHIC_DATA] | [DATE] | [PHONE_NUMBER]" at bounding box center [221, 234] width 267 height 47
click at [353, 235] on icon "more" at bounding box center [352, 234] width 6 height 6
click at [380, 264] on div "**********" at bounding box center [221, 141] width 321 height 363
click at [565, 332] on button "Next" at bounding box center [563, 334] width 35 height 16
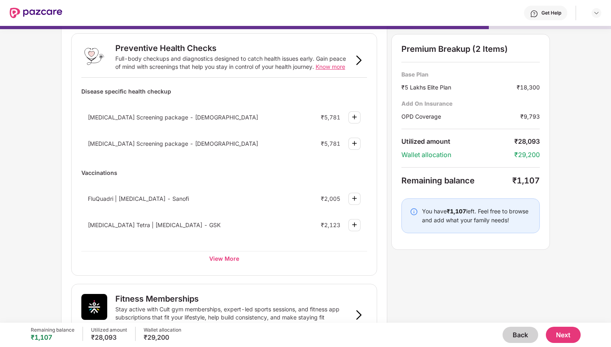
scroll to position [41, 0]
click at [233, 260] on div "View More" at bounding box center [224, 257] width 286 height 15
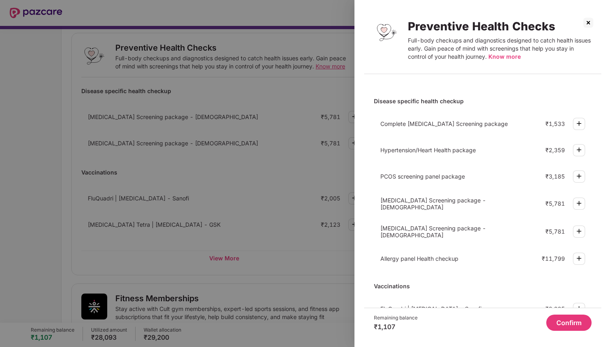
scroll to position [0, 0]
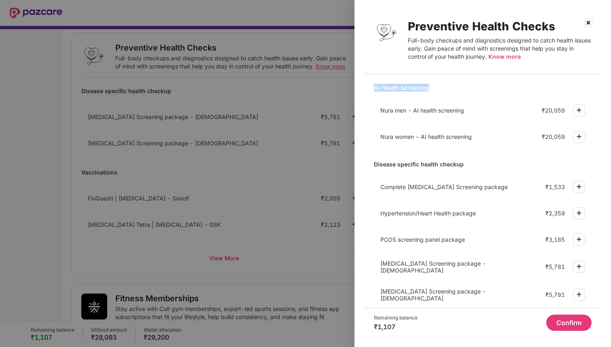
drag, startPoint x: 429, startPoint y: 85, endPoint x: 372, endPoint y: 85, distance: 56.2
click at [372, 85] on div "AI Health Screening Nura men - AI health screening ₹20,059 Nura women - AI heal…" at bounding box center [482, 193] width 237 height 227
click at [500, 58] on span "Know more" at bounding box center [504, 56] width 32 height 7
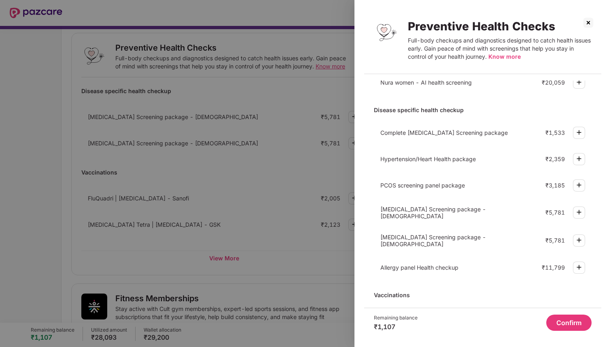
scroll to position [58, 0]
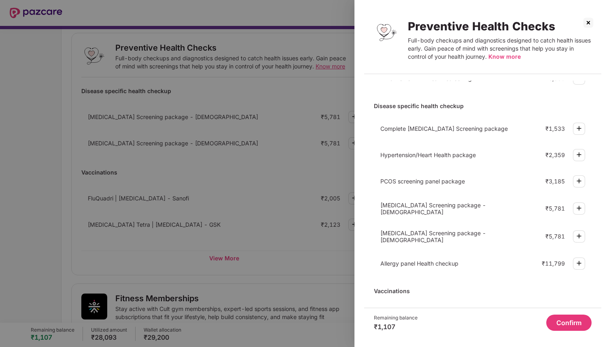
click at [581, 156] on img at bounding box center [579, 155] width 10 height 10
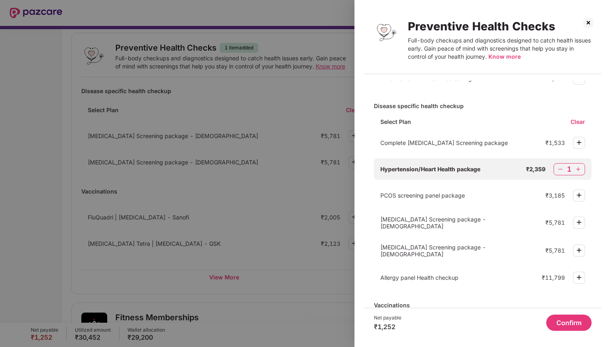
click at [556, 168] on img at bounding box center [560, 169] width 8 height 8
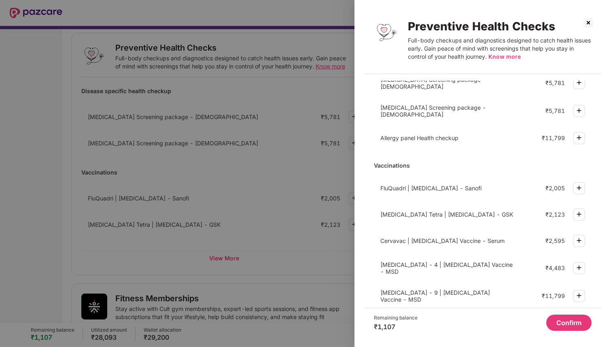
scroll to position [196, 0]
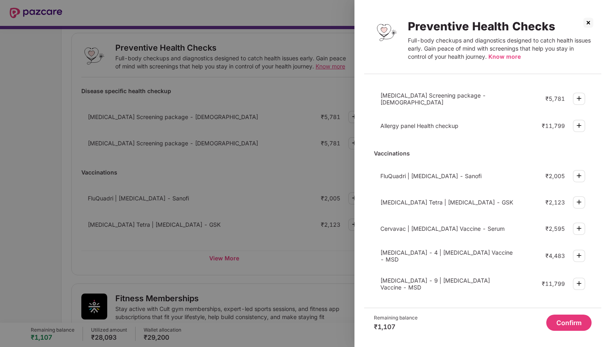
click at [313, 202] on div at bounding box center [305, 173] width 611 height 347
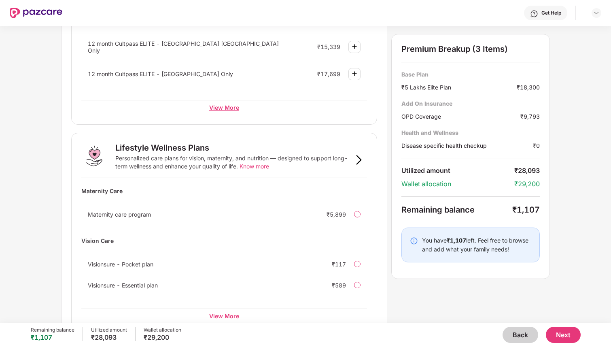
scroll to position [442, 0]
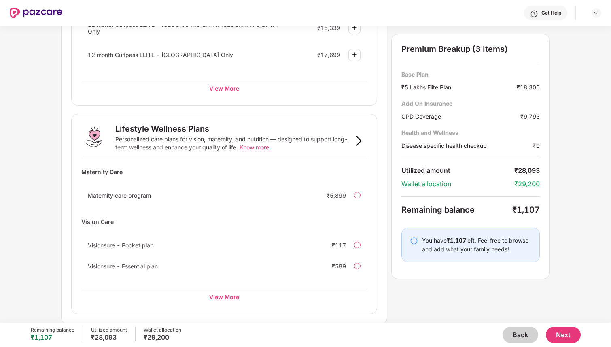
click at [227, 294] on div "View More" at bounding box center [224, 296] width 286 height 15
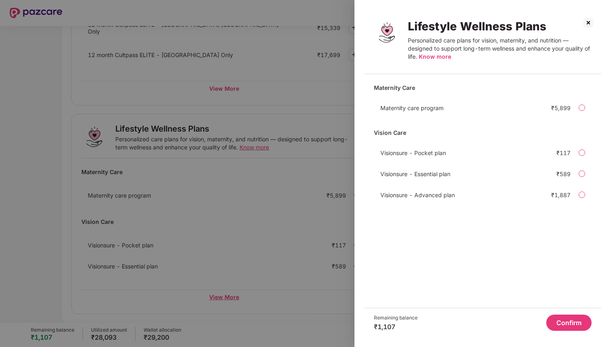
scroll to position [0, 0]
click at [307, 222] on div at bounding box center [305, 173] width 611 height 347
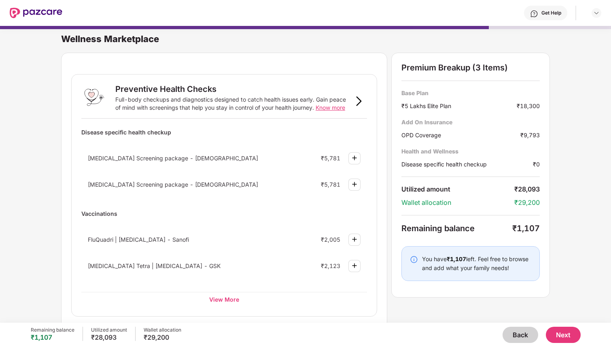
click at [516, 335] on button "Back" at bounding box center [520, 334] width 36 height 16
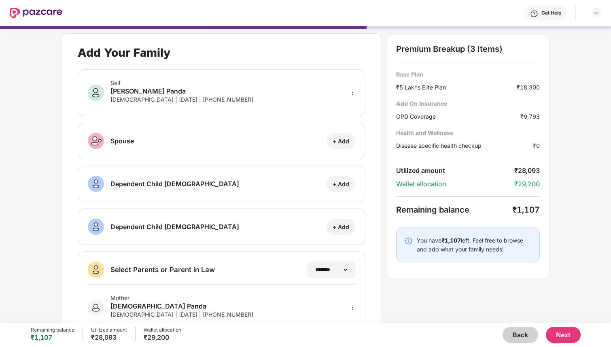
click at [517, 336] on button "Back" at bounding box center [520, 334] width 36 height 16
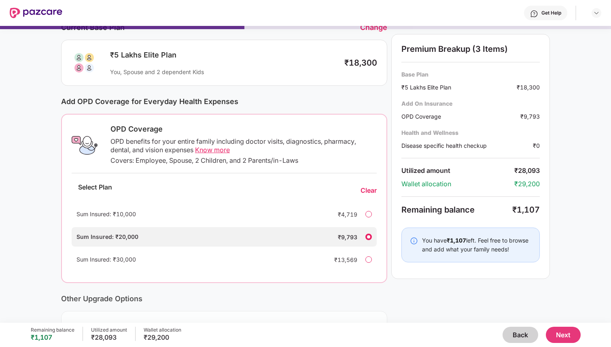
scroll to position [45, 0]
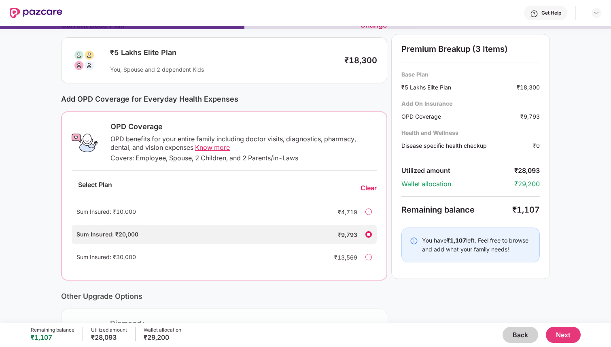
click at [512, 330] on button "Back" at bounding box center [520, 334] width 36 height 16
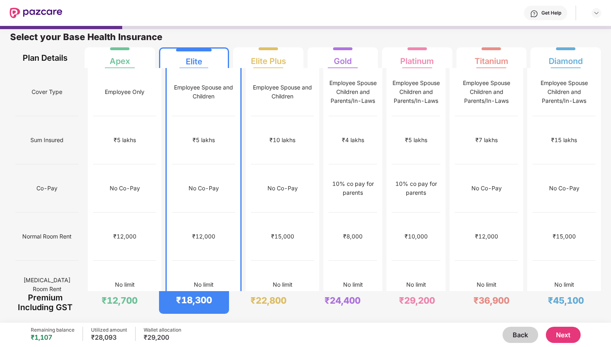
scroll to position [4, 0]
click at [276, 260] on div "No limit" at bounding box center [282, 284] width 63 height 48
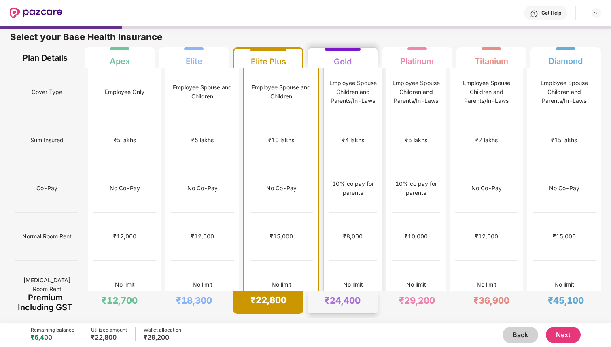
click at [336, 260] on div "No limit" at bounding box center [353, 284] width 48 height 48
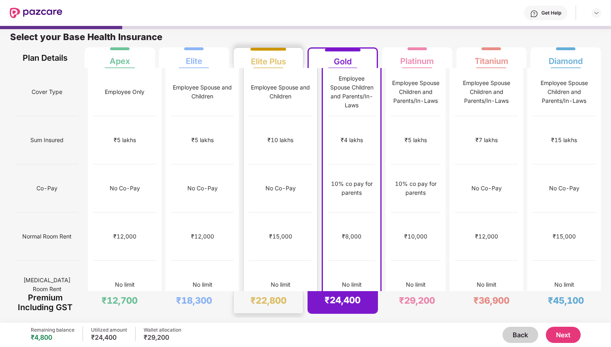
click at [276, 260] on div "No limit" at bounding box center [280, 284] width 63 height 48
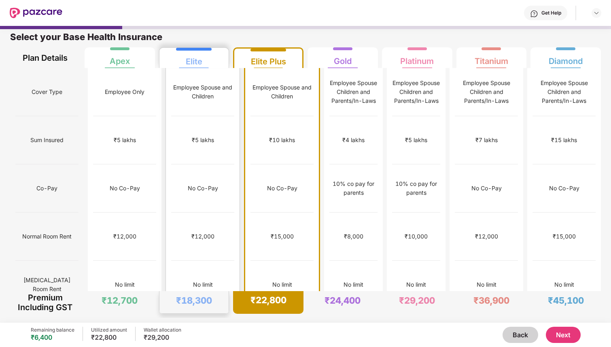
click at [212, 260] on div "No limit" at bounding box center [202, 284] width 63 height 48
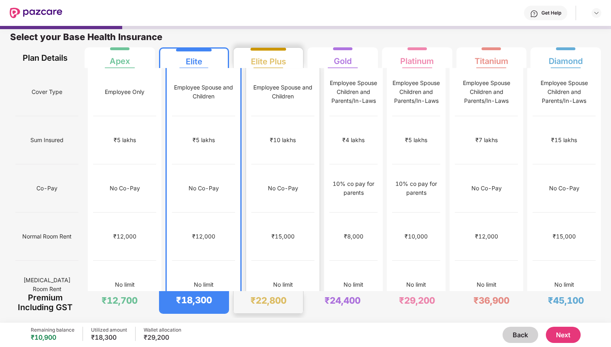
click at [268, 220] on div "₹15,000" at bounding box center [282, 236] width 63 height 48
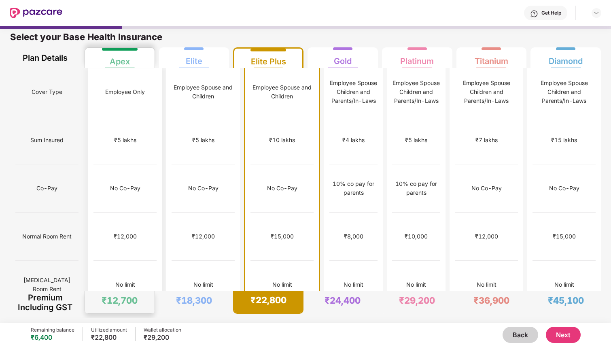
click at [110, 212] on div "₹12,000" at bounding box center [124, 236] width 63 height 48
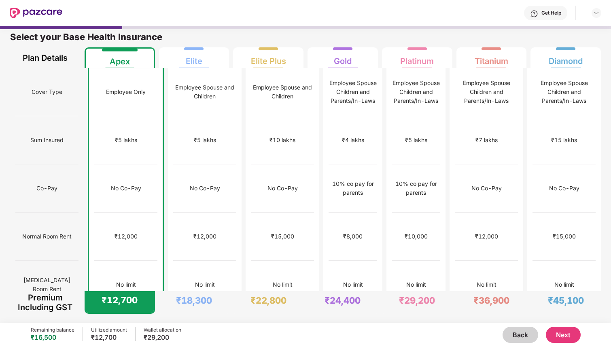
click at [564, 334] on button "Next" at bounding box center [563, 334] width 35 height 16
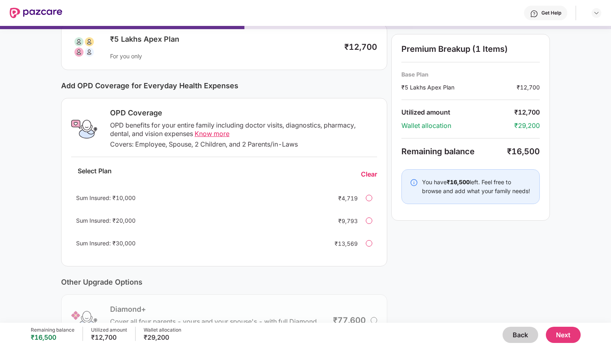
scroll to position [63, 0]
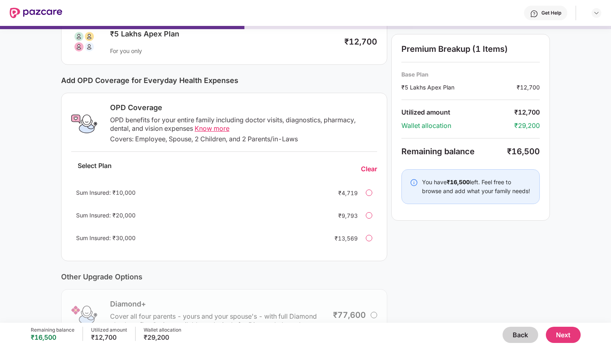
click at [368, 239] on div at bounding box center [369, 238] width 6 height 6
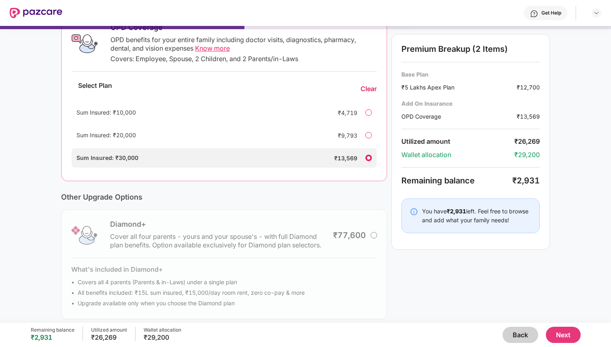
scroll to position [150, 0]
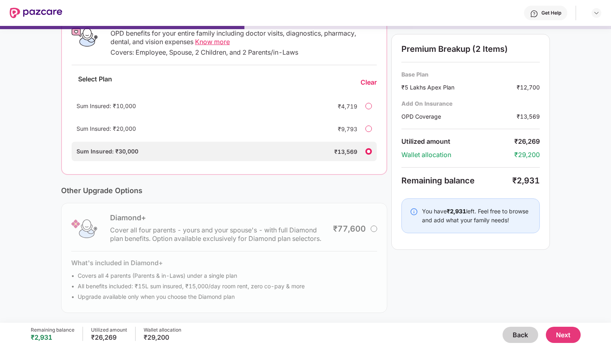
click at [564, 333] on button "Next" at bounding box center [563, 334] width 35 height 16
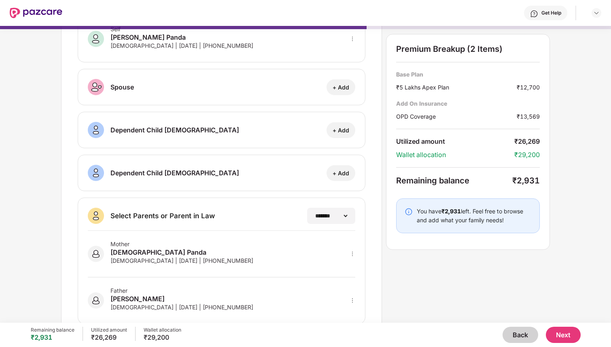
scroll to position [74, 0]
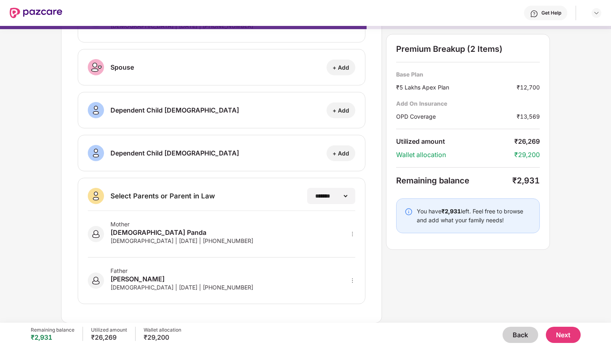
click at [565, 334] on button "Next" at bounding box center [563, 334] width 35 height 16
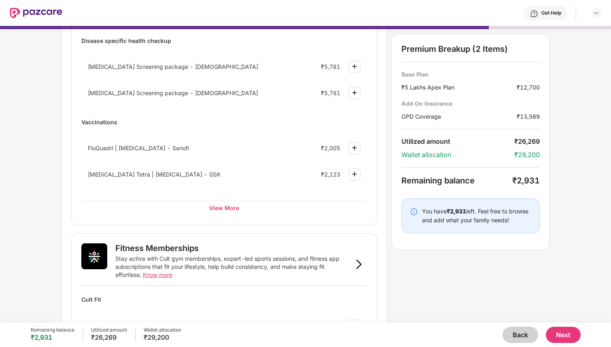
scroll to position [97, 0]
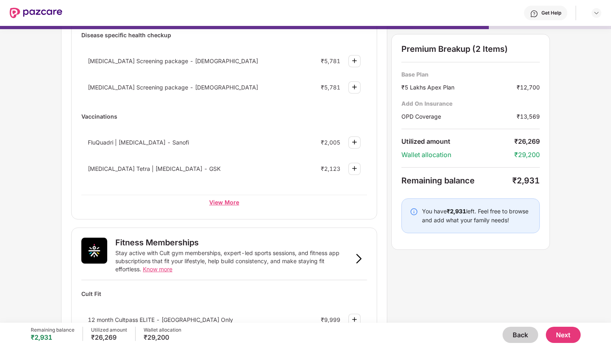
click at [231, 204] on div "View More" at bounding box center [224, 202] width 286 height 15
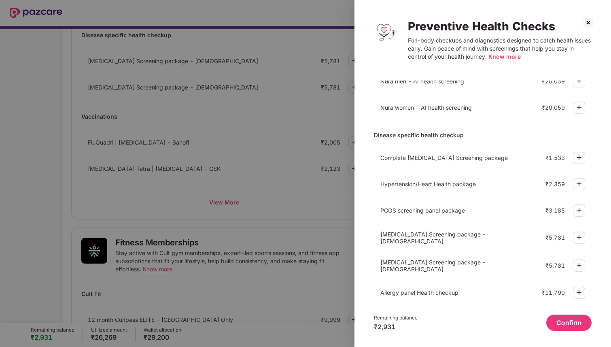
scroll to position [27, 0]
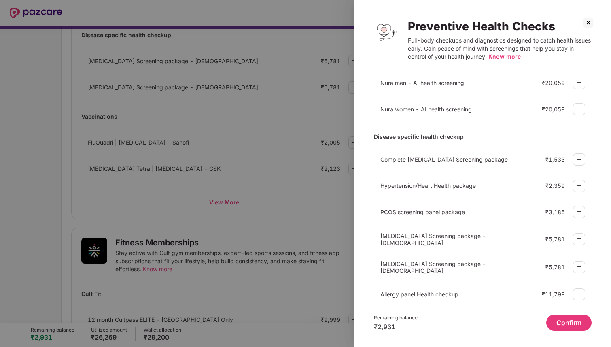
click at [467, 186] on span "Hypertension/Heart Health package" at bounding box center [427, 185] width 95 height 7
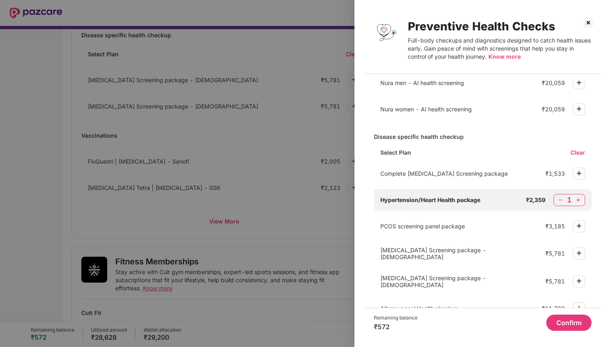
click at [560, 200] on img at bounding box center [560, 200] width 8 height 8
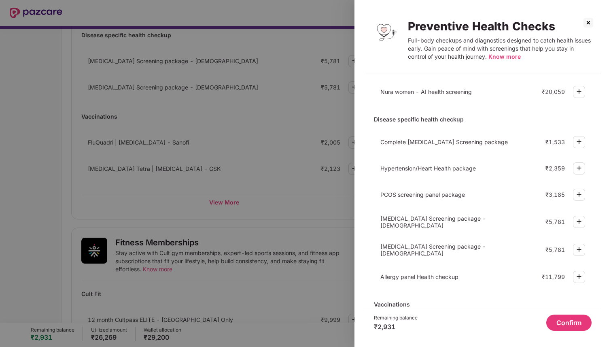
scroll to position [53, 0]
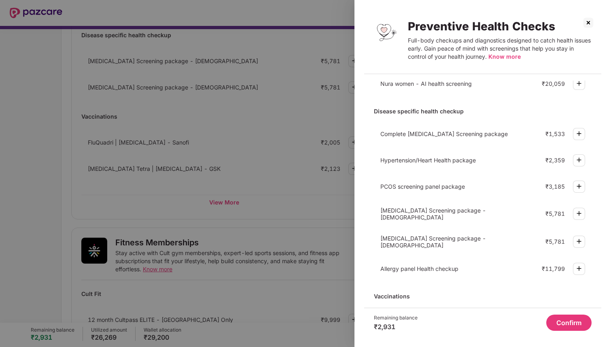
click at [577, 187] on img at bounding box center [579, 186] width 10 height 10
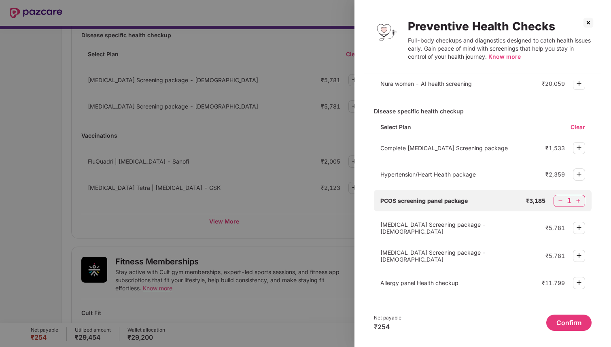
click at [559, 200] on img at bounding box center [560, 201] width 8 height 8
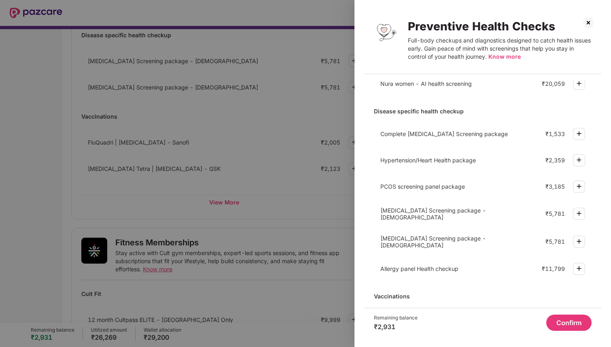
click at [579, 159] on img at bounding box center [579, 160] width 10 height 10
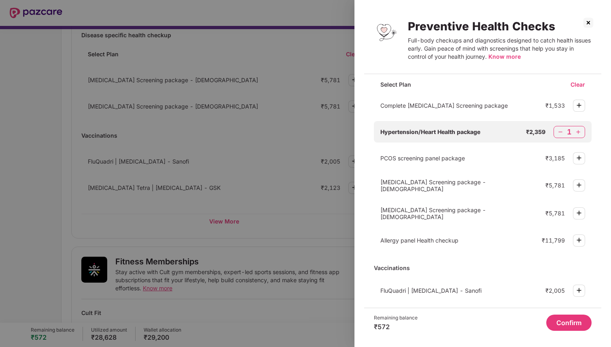
scroll to position [0, 0]
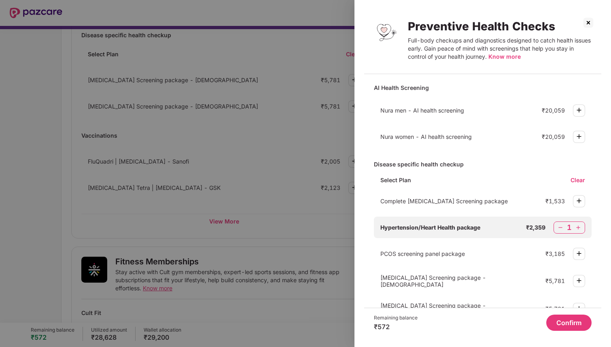
click at [565, 324] on button "Confirm" at bounding box center [568, 322] width 45 height 16
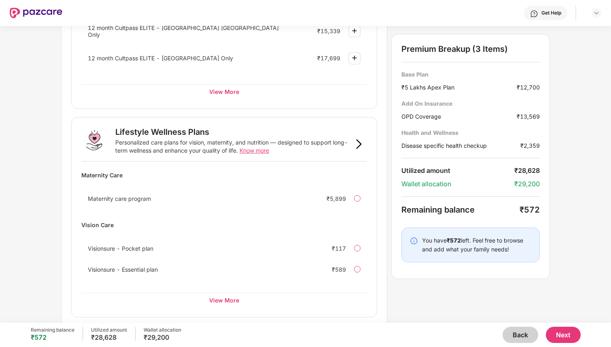
scroll to position [461, 0]
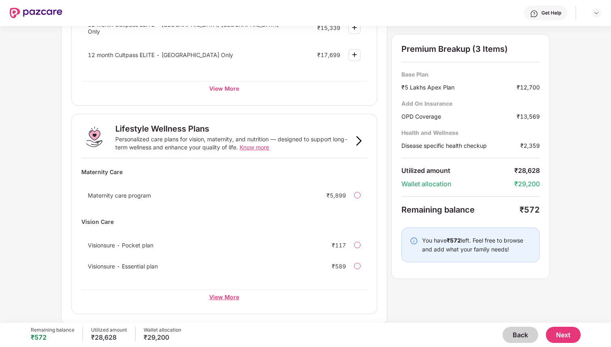
click at [236, 295] on div "View More" at bounding box center [224, 296] width 286 height 15
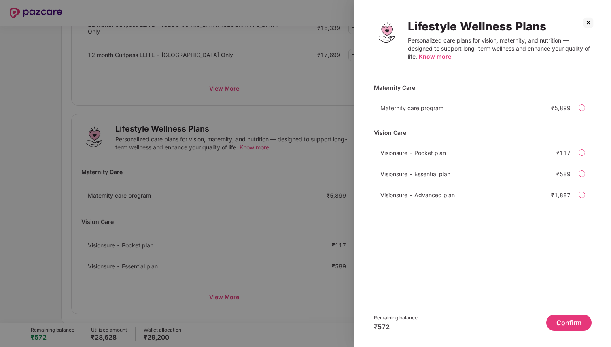
click at [261, 275] on div at bounding box center [305, 173] width 611 height 347
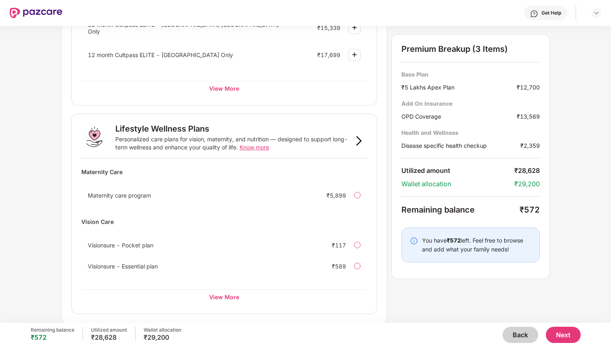
click at [356, 263] on div at bounding box center [357, 265] width 6 height 6
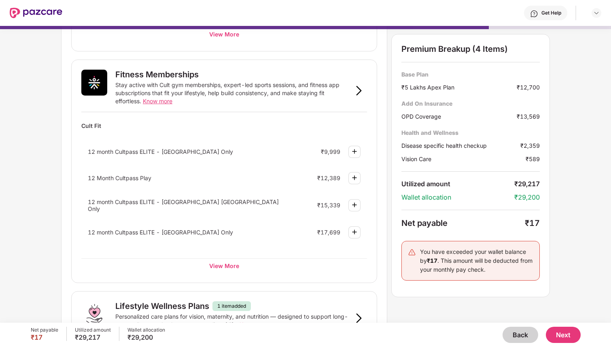
scroll to position [284, 0]
click at [233, 264] on div "View More" at bounding box center [224, 265] width 286 height 15
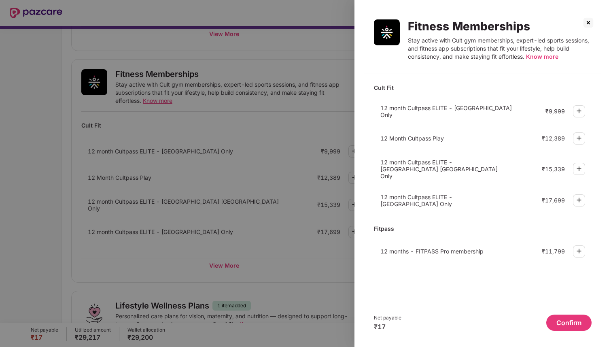
click at [293, 238] on div at bounding box center [305, 173] width 611 height 347
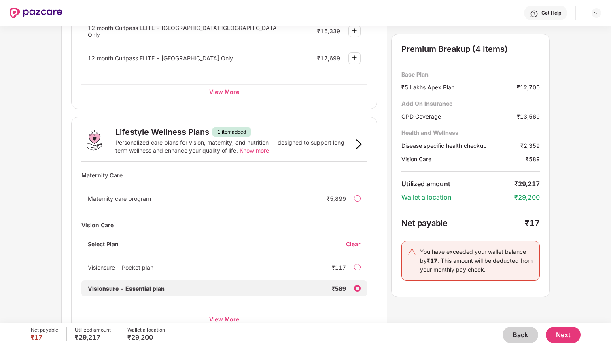
scroll to position [480, 0]
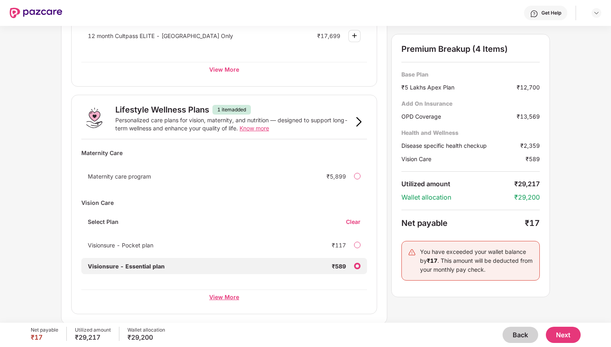
click at [232, 297] on div "View More" at bounding box center [224, 296] width 286 height 15
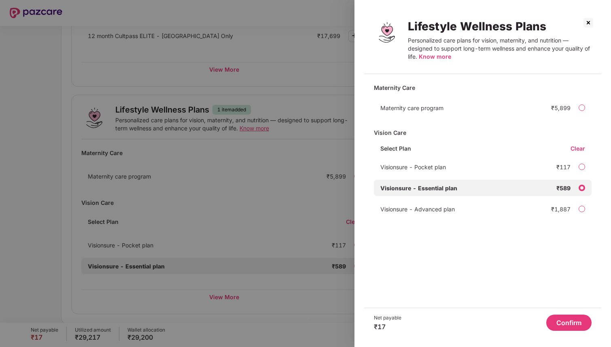
click at [54, 177] on div at bounding box center [305, 173] width 611 height 347
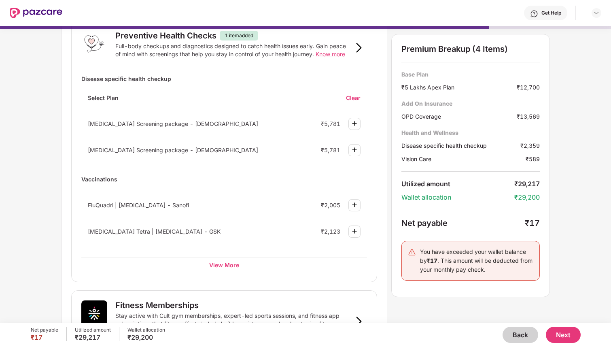
scroll to position [53, 0]
click at [222, 264] on div "View More" at bounding box center [224, 265] width 286 height 15
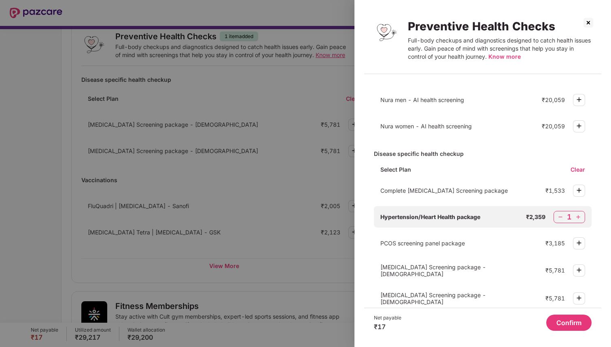
scroll to position [0, 0]
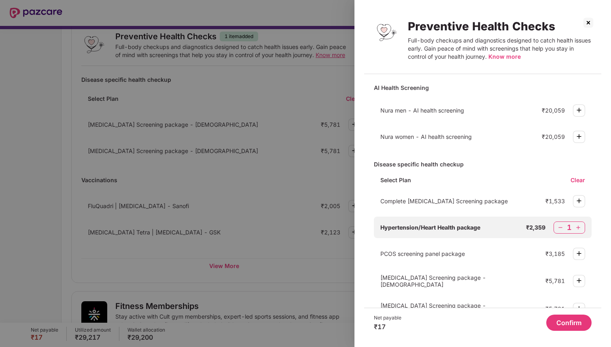
click at [282, 161] on div at bounding box center [305, 173] width 611 height 347
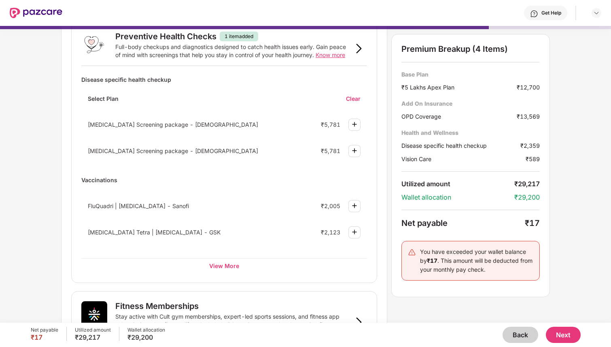
click at [521, 337] on button "Back" at bounding box center [520, 334] width 36 height 16
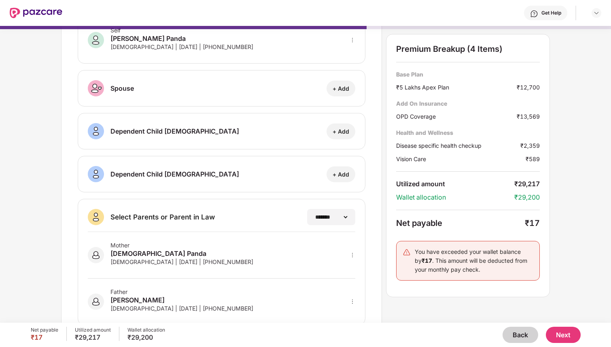
click at [516, 330] on button "Back" at bounding box center [520, 334] width 36 height 16
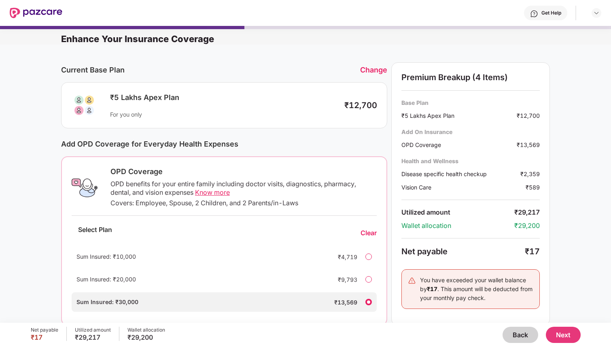
click at [513, 334] on button "Back" at bounding box center [520, 334] width 36 height 16
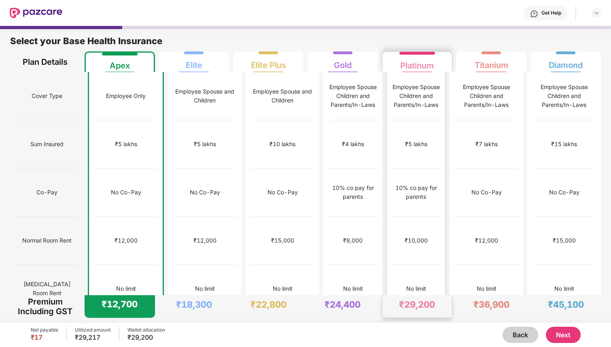
click at [431, 120] on div "₹5 lakhs" at bounding box center [416, 144] width 48 height 48
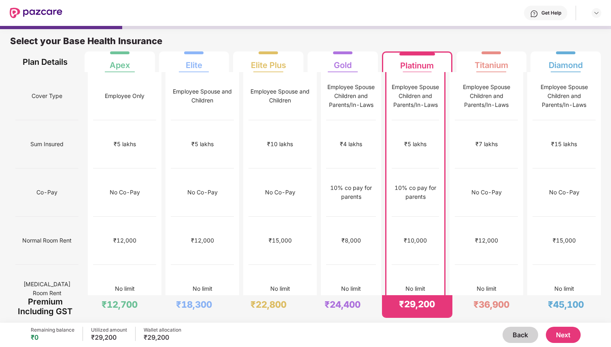
click at [431, 120] on div "₹5 lakhs" at bounding box center [414, 144] width 47 height 48
click at [145, 129] on div "₹5 lakhs" at bounding box center [124, 144] width 63 height 48
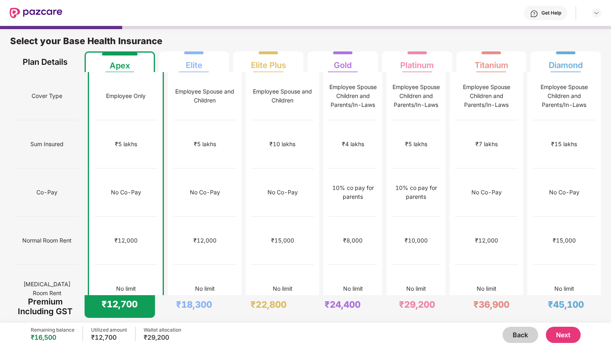
click at [558, 339] on button "Next" at bounding box center [563, 334] width 35 height 16
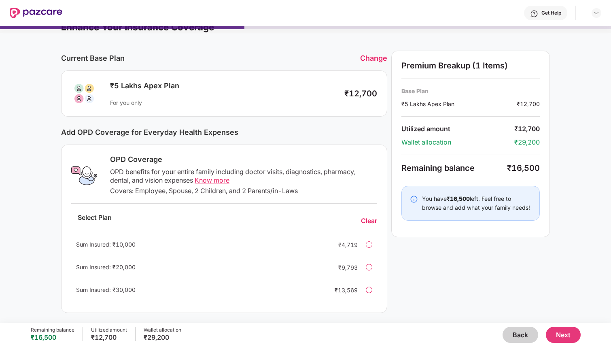
scroll to position [10, 0]
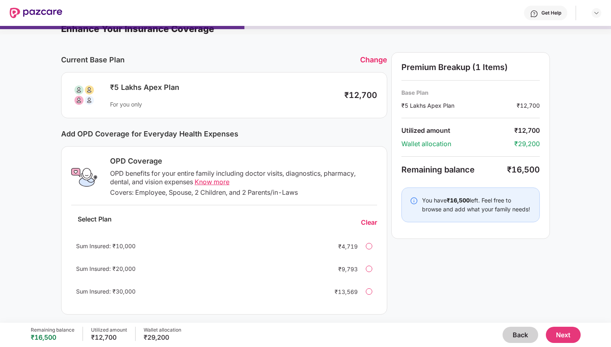
click at [215, 182] on span "Know more" at bounding box center [212, 182] width 35 height 8
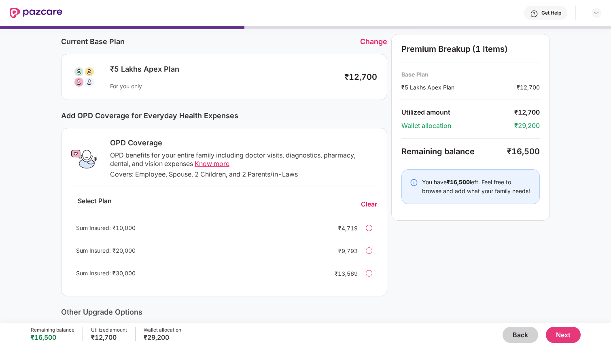
scroll to position [29, 0]
click at [214, 163] on span "Know more" at bounding box center [212, 163] width 35 height 8
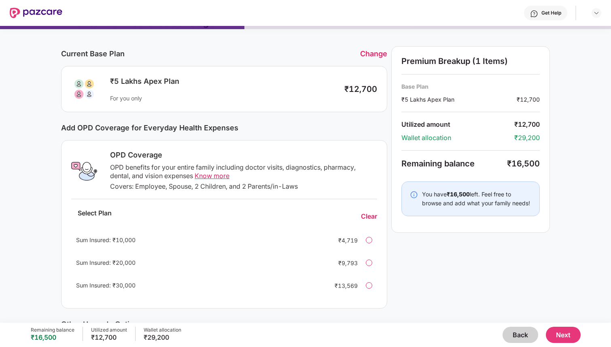
scroll to position [28, 0]
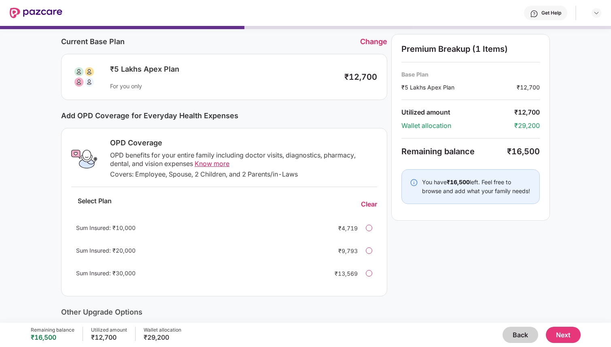
click at [368, 273] on div at bounding box center [369, 273] width 6 height 6
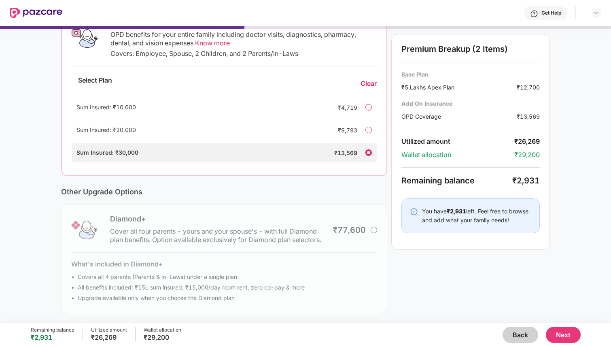
scroll to position [150, 0]
click at [564, 332] on button "Next" at bounding box center [563, 334] width 35 height 16
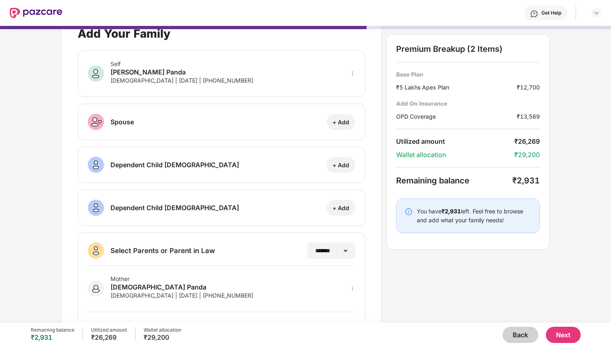
scroll to position [74, 0]
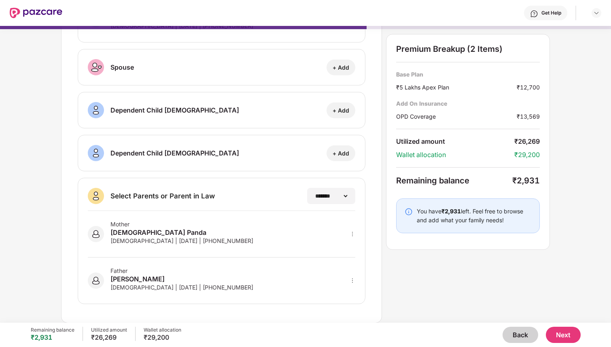
click at [559, 330] on button "Next" at bounding box center [563, 334] width 35 height 16
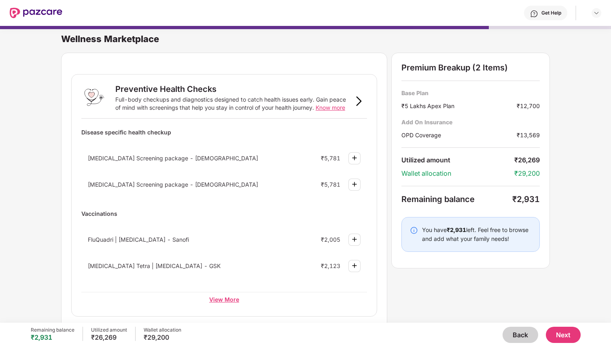
click at [231, 300] on div "View More" at bounding box center [224, 299] width 286 height 15
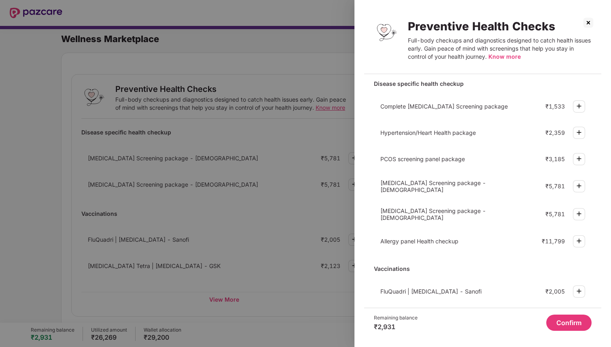
scroll to position [63, 0]
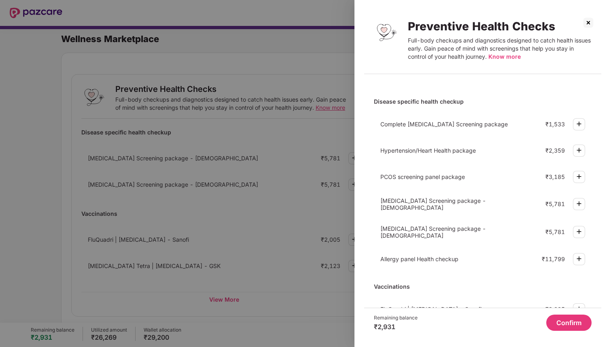
click at [578, 178] on img at bounding box center [579, 176] width 10 height 10
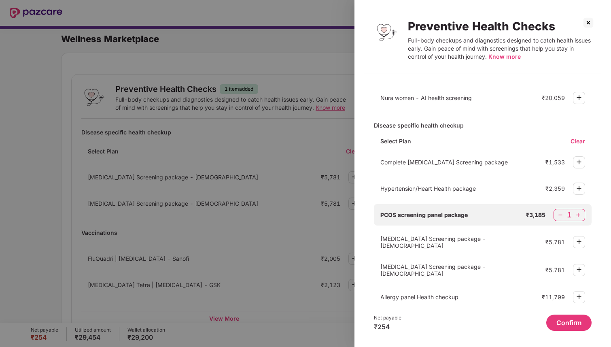
scroll to position [0, 0]
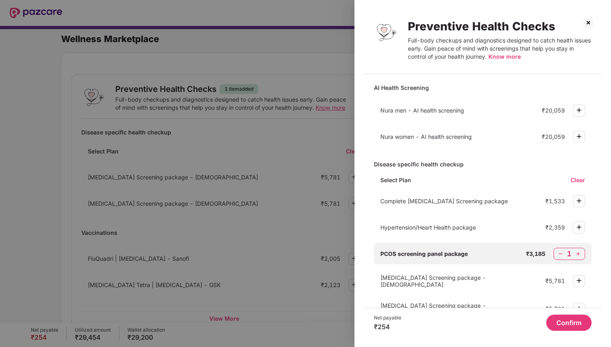
click at [505, 54] on span "Know more" at bounding box center [504, 56] width 32 height 7
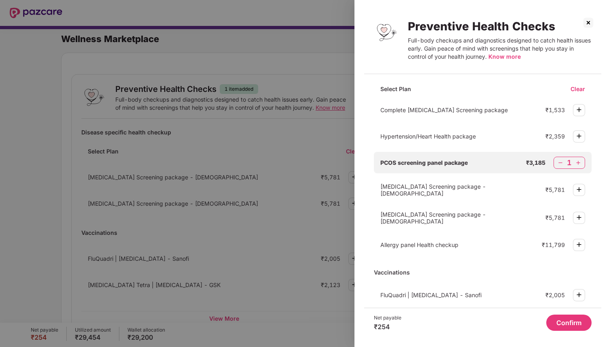
scroll to position [91, 0]
click at [505, 57] on span "Know more" at bounding box center [504, 56] width 32 height 7
click at [588, 23] on img at bounding box center [588, 22] width 13 height 13
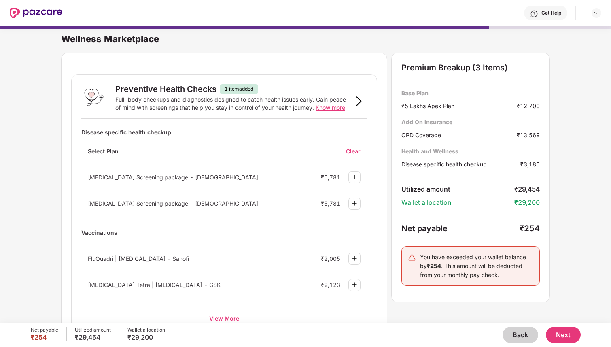
click at [523, 332] on button "Back" at bounding box center [520, 334] width 36 height 16
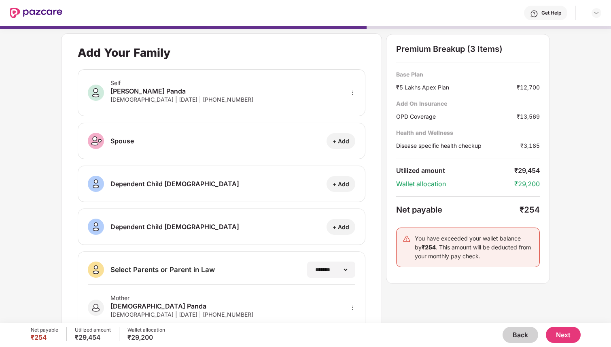
click at [527, 335] on button "Back" at bounding box center [520, 334] width 36 height 16
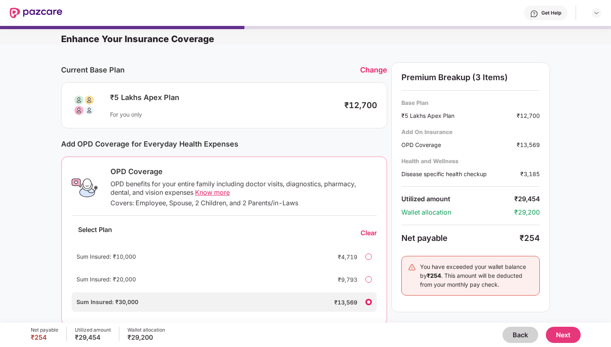
click at [527, 335] on button "Back" at bounding box center [520, 334] width 36 height 16
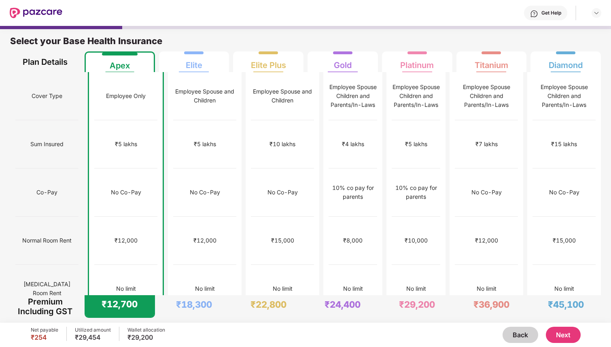
click at [570, 337] on button "Next" at bounding box center [563, 334] width 35 height 16
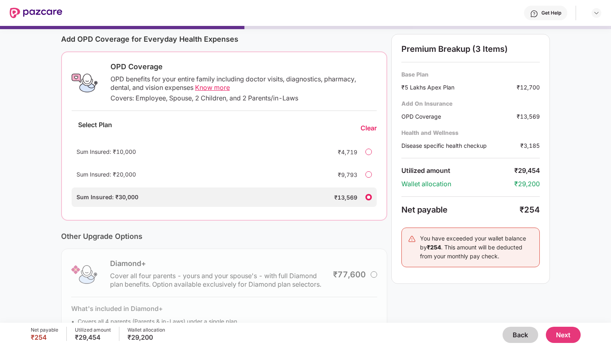
scroll to position [104, 0]
click at [367, 178] on div at bounding box center [368, 175] width 6 height 6
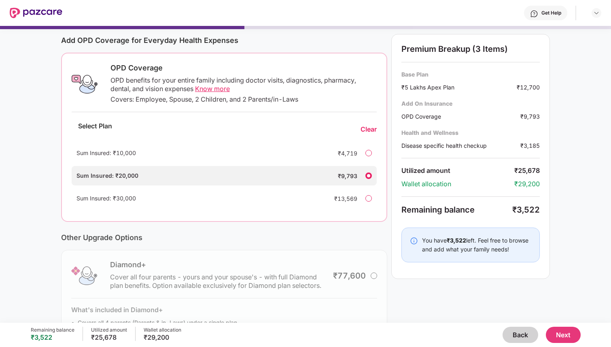
click at [368, 152] on div at bounding box center [368, 153] width 6 height 6
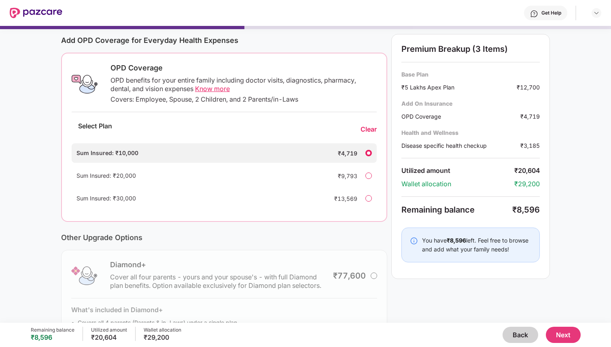
click at [368, 175] on div at bounding box center [368, 175] width 6 height 6
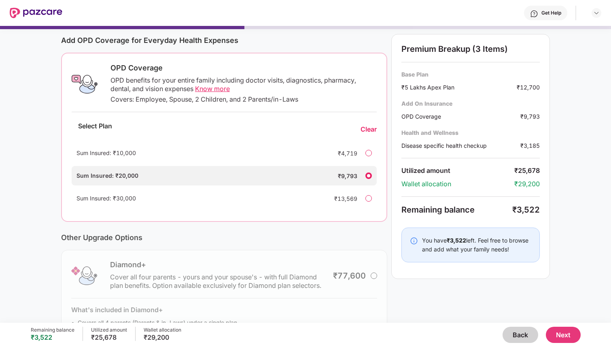
click at [368, 196] on div at bounding box center [368, 198] width 6 height 6
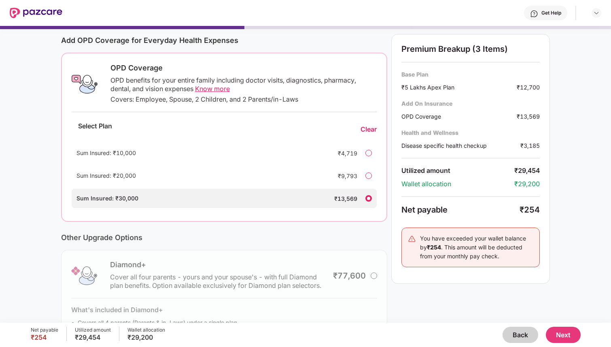
click at [570, 332] on button "Next" at bounding box center [563, 334] width 35 height 16
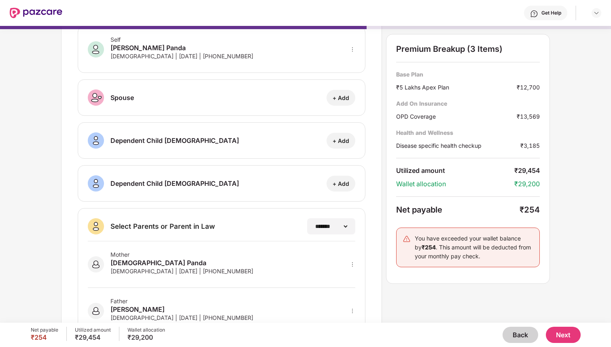
scroll to position [74, 0]
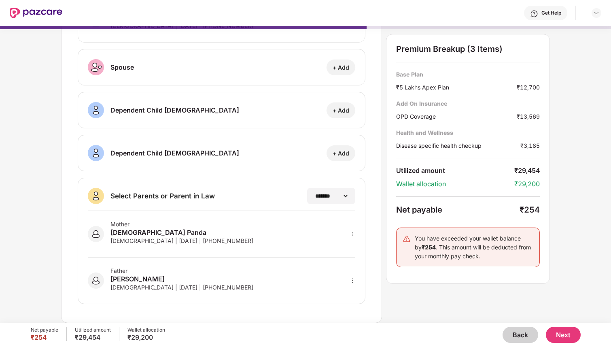
click at [519, 329] on button "Back" at bounding box center [520, 334] width 36 height 16
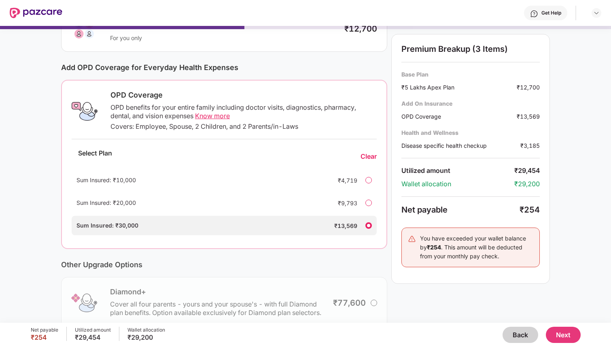
scroll to position [77, 0]
click at [526, 330] on button "Back" at bounding box center [520, 334] width 36 height 16
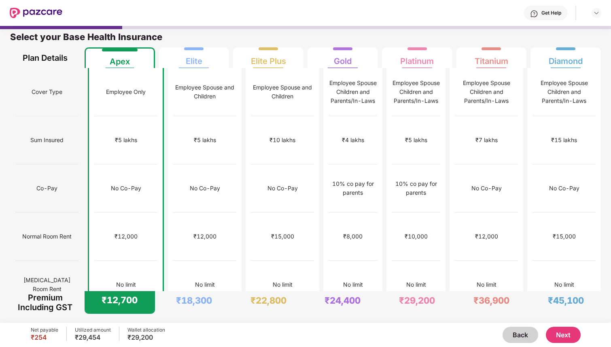
click at [560, 334] on button "Next" at bounding box center [563, 334] width 35 height 16
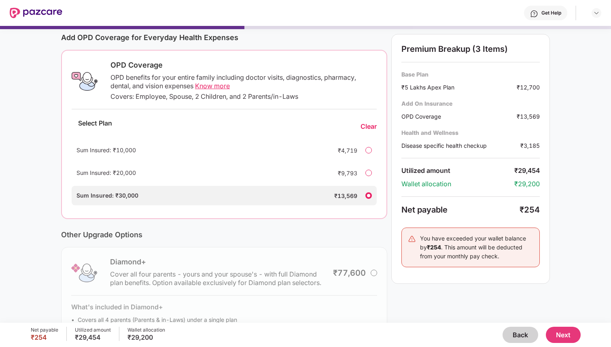
scroll to position [150, 0]
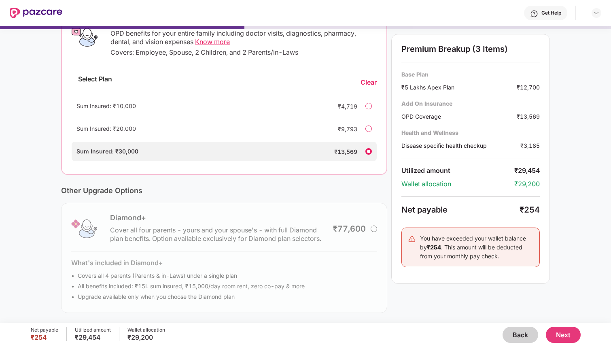
click at [561, 331] on button "Next" at bounding box center [563, 334] width 35 height 16
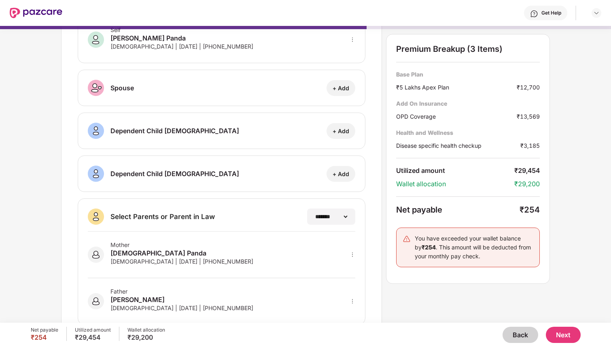
scroll to position [74, 0]
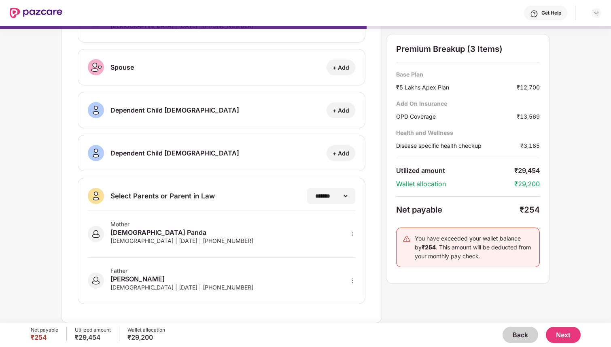
click at [561, 331] on button "Next" at bounding box center [563, 334] width 35 height 16
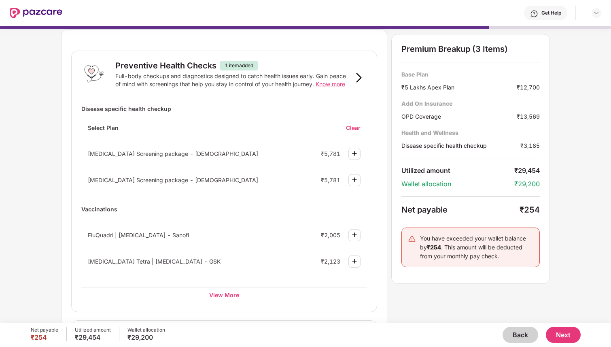
scroll to position [24, 0]
click at [512, 334] on button "Back" at bounding box center [520, 334] width 36 height 16
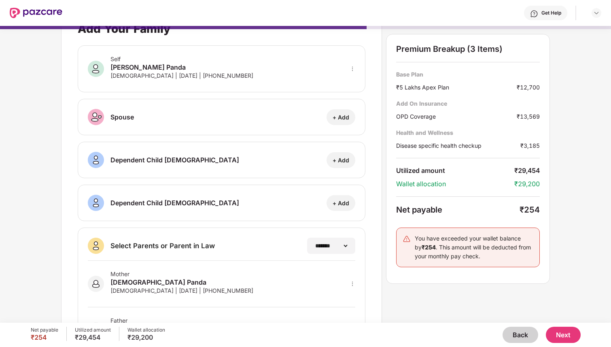
click at [519, 331] on button "Back" at bounding box center [520, 334] width 36 height 16
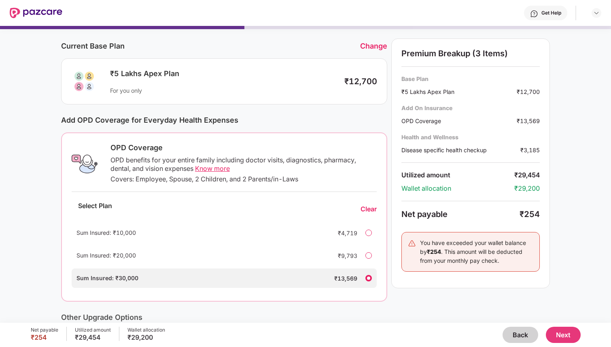
click at [216, 171] on span "Know more" at bounding box center [212, 168] width 35 height 8
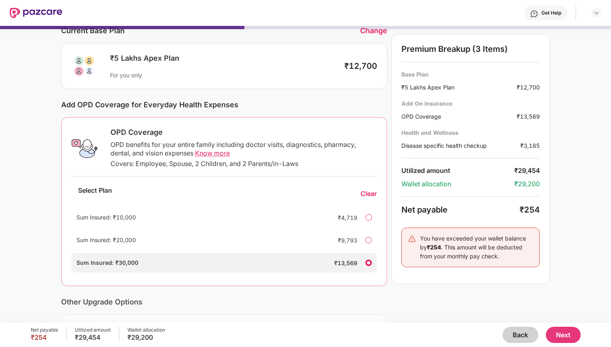
scroll to position [40, 0]
click at [557, 332] on button "Next" at bounding box center [563, 334] width 35 height 16
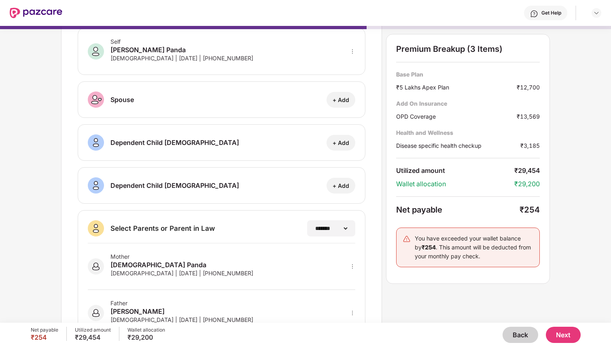
scroll to position [74, 0]
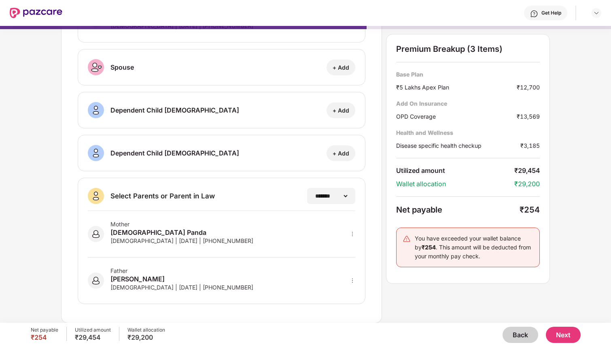
click at [561, 338] on button "Next" at bounding box center [563, 334] width 35 height 16
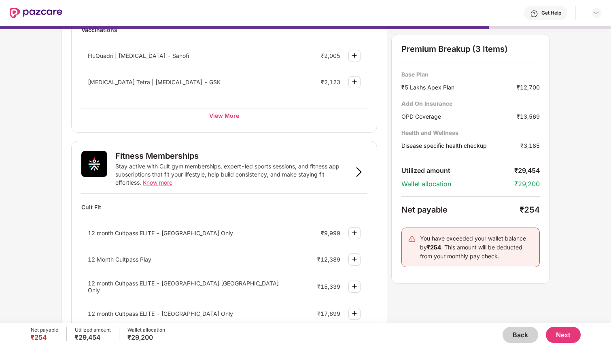
scroll to position [139, 0]
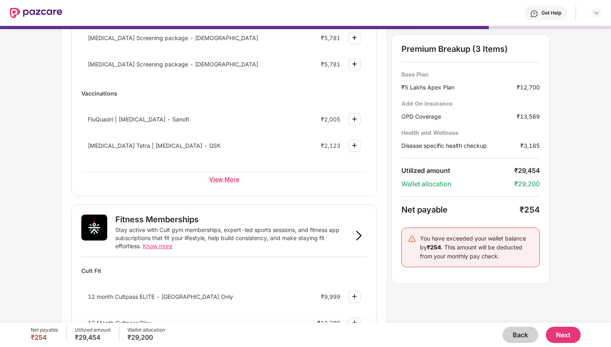
click at [227, 177] on div "View More" at bounding box center [224, 178] width 286 height 15
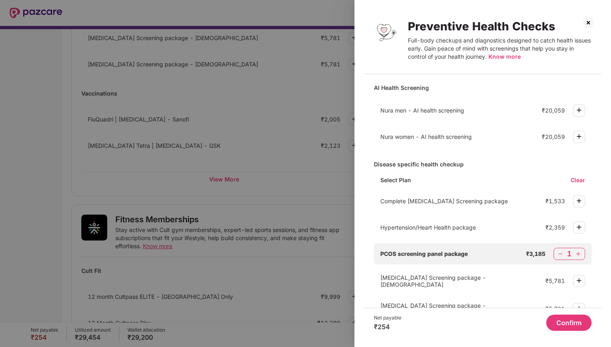
click at [556, 254] on img at bounding box center [560, 254] width 8 height 8
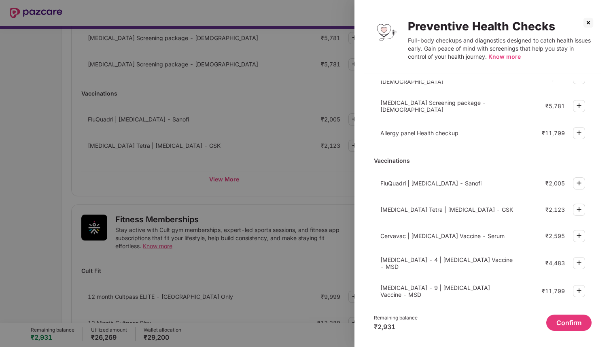
scroll to position [196, 0]
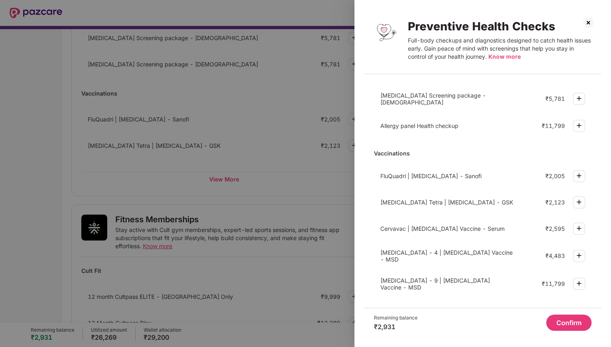
click at [331, 182] on div at bounding box center [305, 173] width 611 height 347
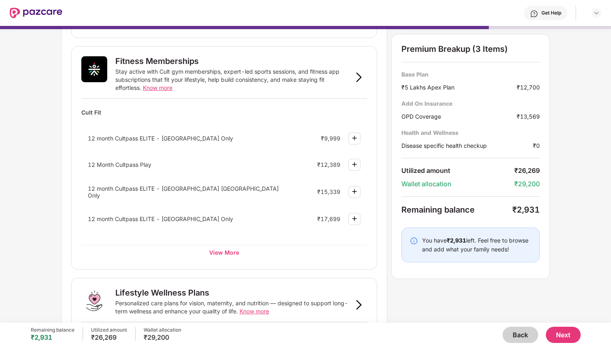
scroll to position [280, 0]
click at [354, 136] on img at bounding box center [354, 136] width 10 height 10
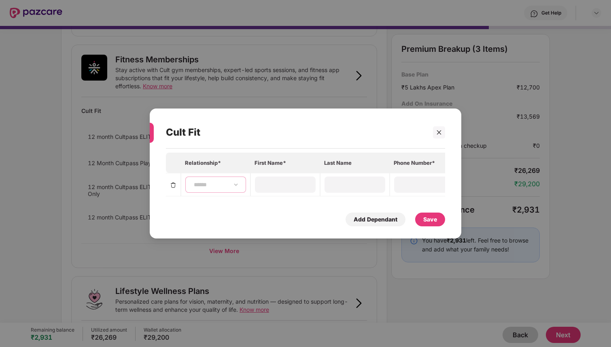
click at [204, 187] on select "**********" at bounding box center [215, 184] width 47 height 6
select select "****"
type input "*******"
type input "*****"
type input "**********"
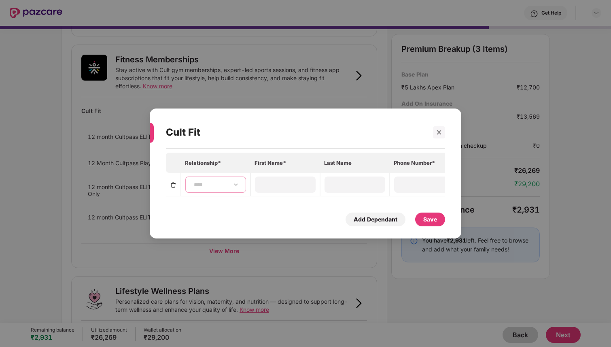
type input "**********"
click at [424, 218] on div "Save" at bounding box center [430, 219] width 14 height 9
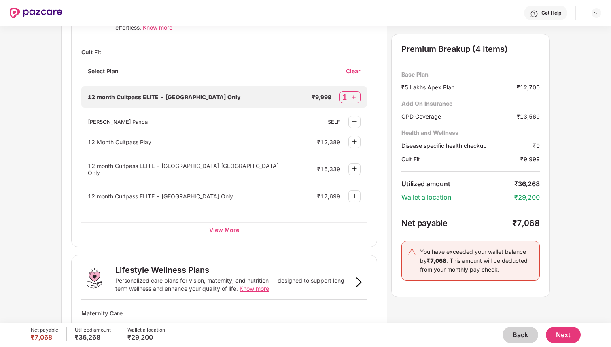
scroll to position [337, 0]
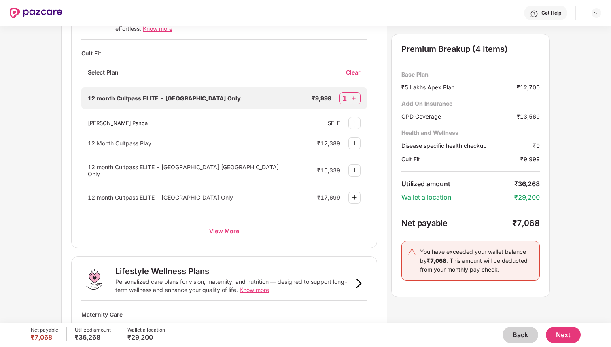
click at [356, 73] on div "Clear" at bounding box center [356, 72] width 21 height 8
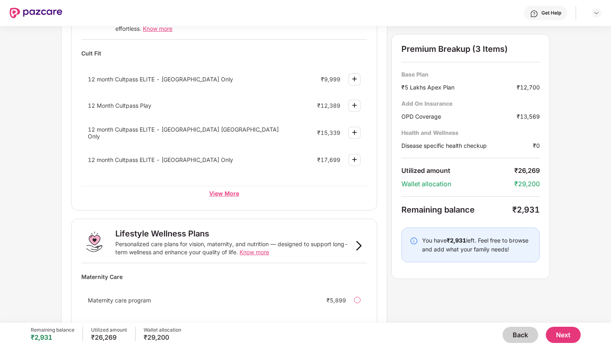
click at [230, 191] on div "View More" at bounding box center [224, 193] width 286 height 15
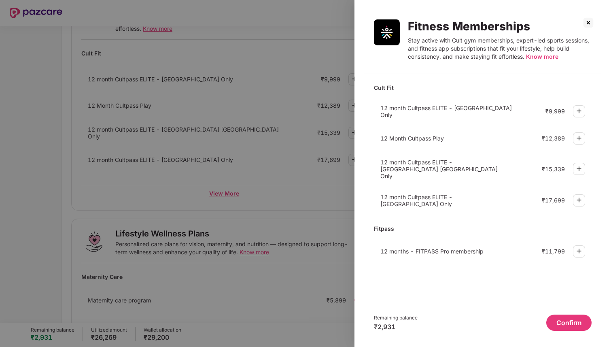
scroll to position [0, 0]
click at [321, 146] on div at bounding box center [305, 173] width 611 height 347
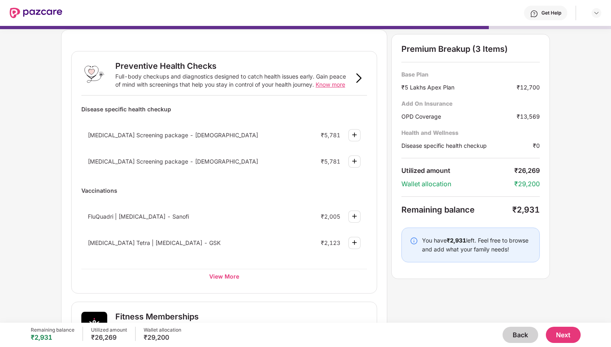
scroll to position [22, 0]
click at [230, 277] on div "View More" at bounding box center [224, 277] width 286 height 15
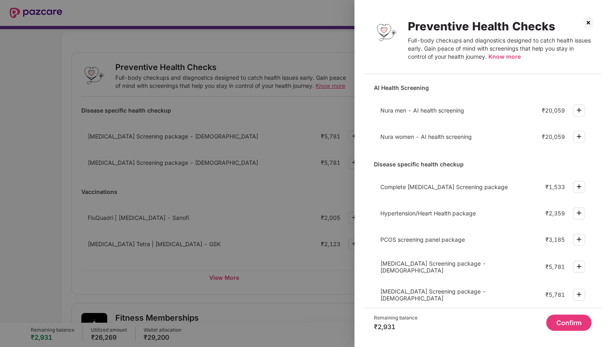
click at [440, 213] on span "Hypertension/Heart Health package" at bounding box center [427, 212] width 95 height 7
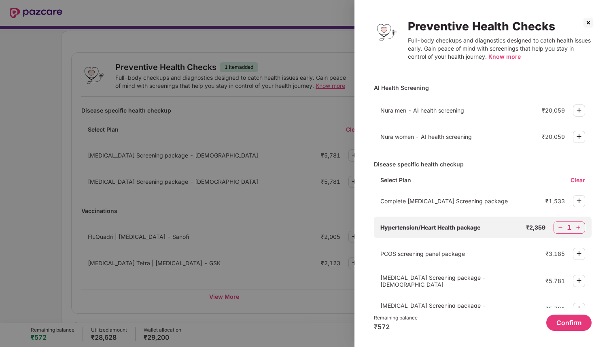
click at [505, 56] on span "Know more" at bounding box center [504, 56] width 32 height 7
click at [559, 230] on img at bounding box center [560, 227] width 8 height 8
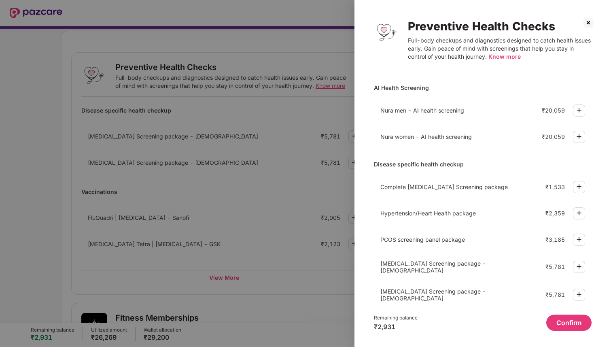
click at [576, 188] on img at bounding box center [579, 187] width 10 height 10
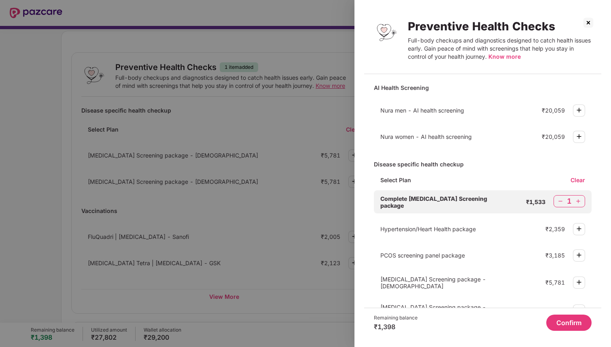
click at [563, 201] on img at bounding box center [560, 201] width 8 height 8
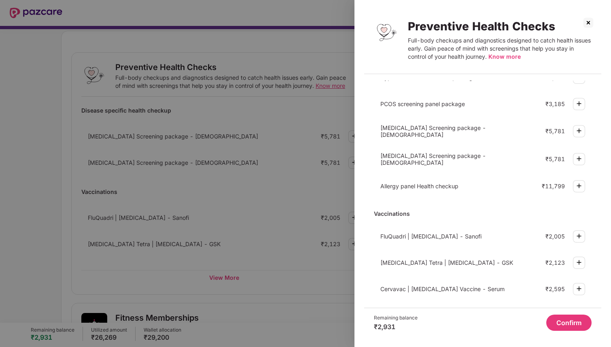
scroll to position [135, 0]
click at [578, 184] on img at bounding box center [579, 187] width 10 height 10
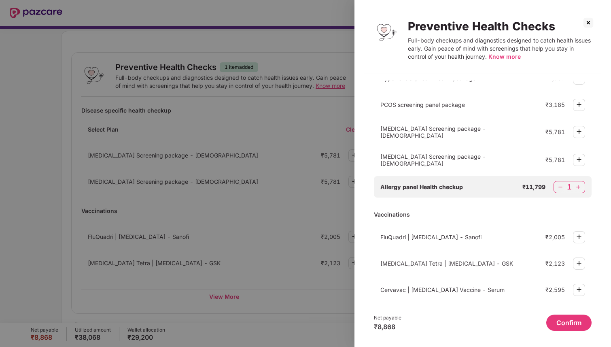
click at [561, 183] on img at bounding box center [560, 187] width 8 height 8
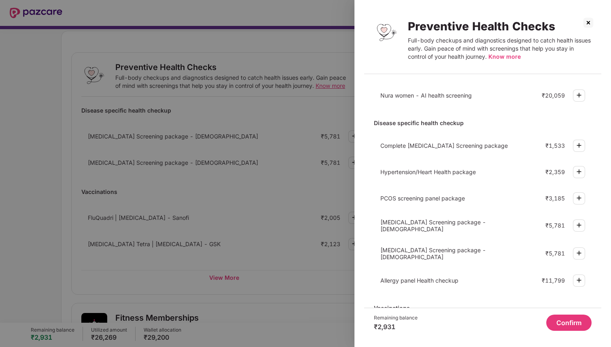
scroll to position [50, 0]
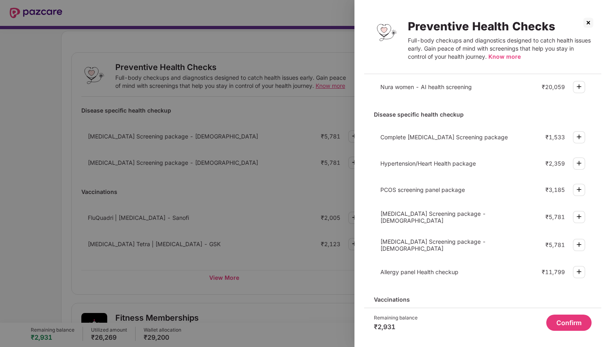
click at [328, 202] on div at bounding box center [305, 173] width 611 height 347
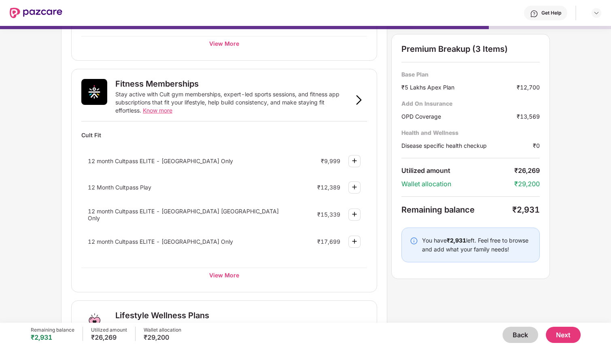
scroll to position [269, 0]
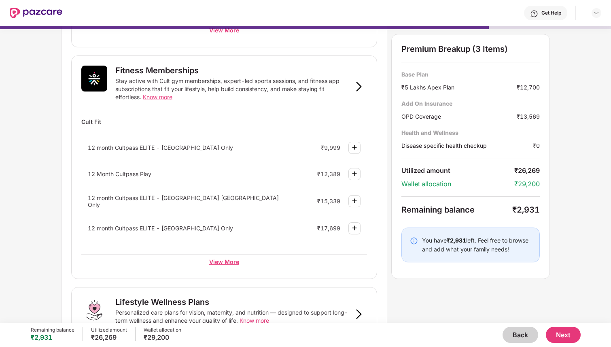
click at [234, 262] on div "View More" at bounding box center [224, 261] width 286 height 15
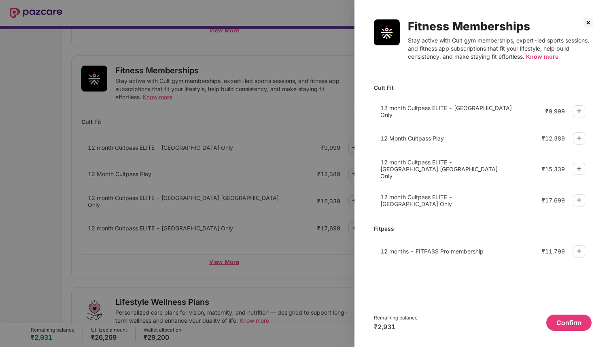
scroll to position [0, 0]
click at [259, 227] on div at bounding box center [305, 173] width 611 height 347
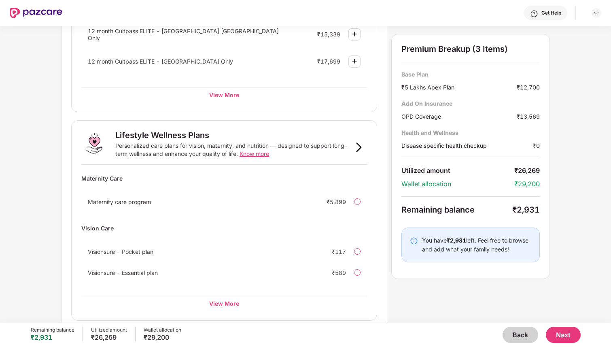
scroll to position [442, 0]
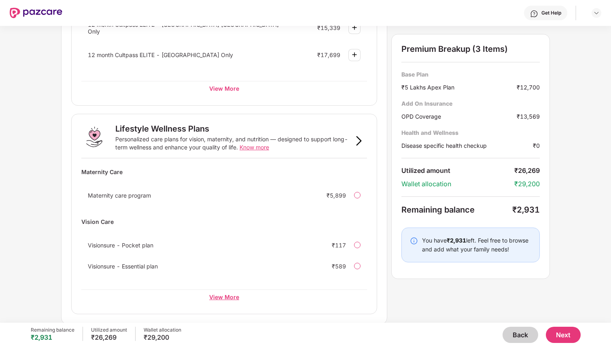
click at [232, 294] on div "View More" at bounding box center [224, 296] width 286 height 15
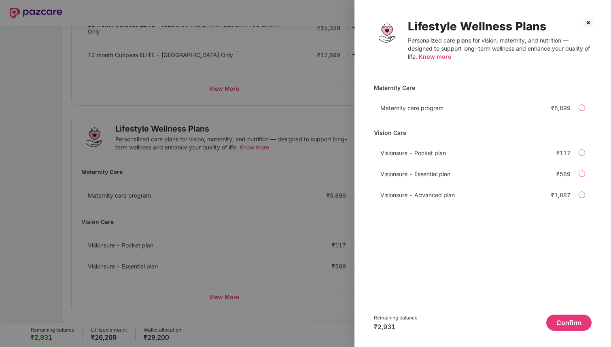
click at [580, 172] on div at bounding box center [581, 173] width 6 height 6
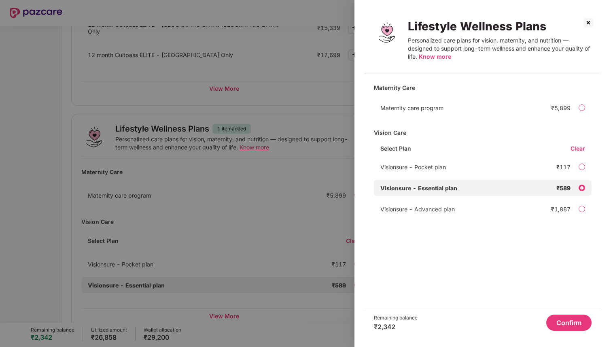
click at [574, 318] on button "Confirm" at bounding box center [568, 322] width 45 height 16
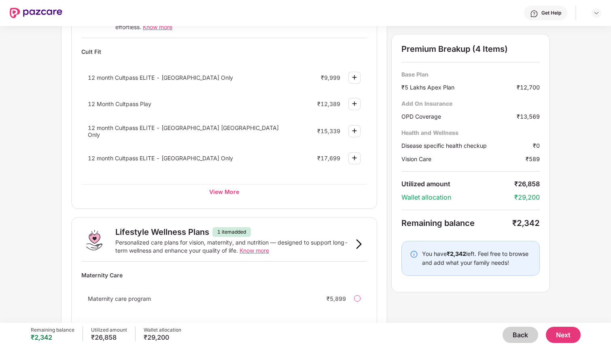
scroll to position [461, 0]
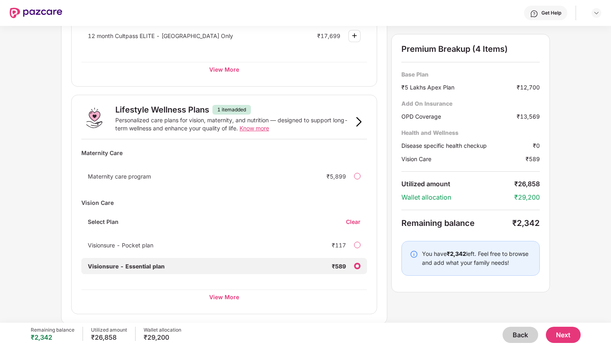
click at [357, 265] on div at bounding box center [357, 265] width 6 height 6
click at [353, 222] on div "Clear" at bounding box center [356, 222] width 21 height 8
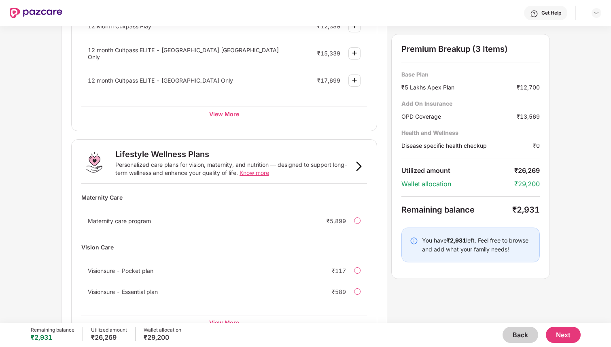
scroll to position [415, 0]
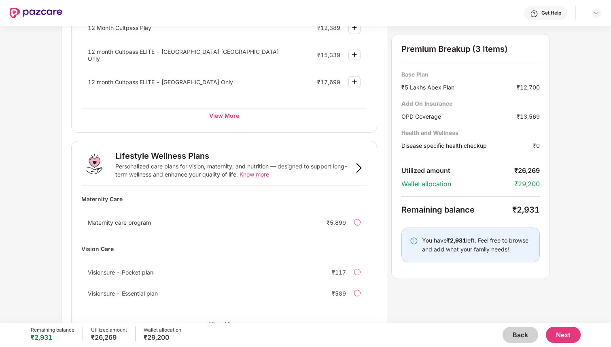
click at [262, 175] on span "Know more" at bounding box center [254, 174] width 30 height 7
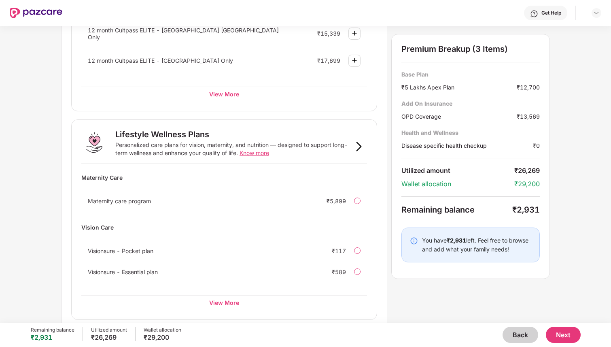
scroll to position [442, 0]
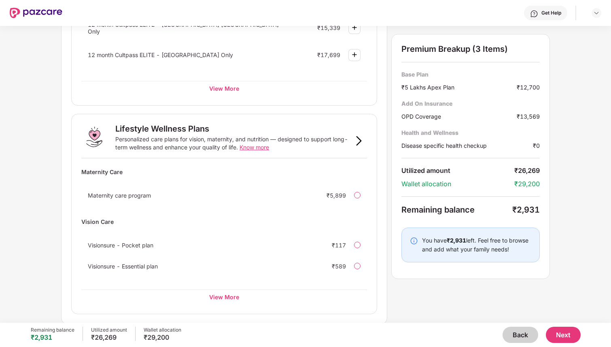
click at [257, 146] on span "Know more" at bounding box center [254, 147] width 30 height 7
click at [358, 266] on div at bounding box center [357, 265] width 6 height 6
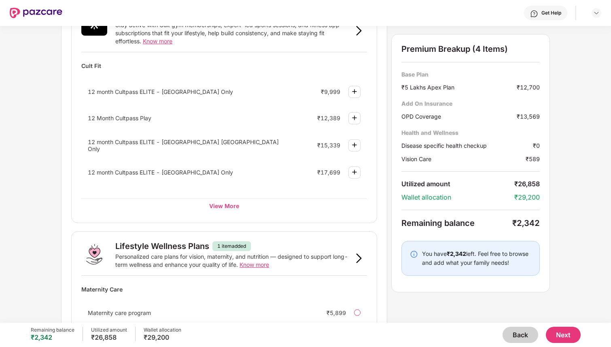
scroll to position [322, 0]
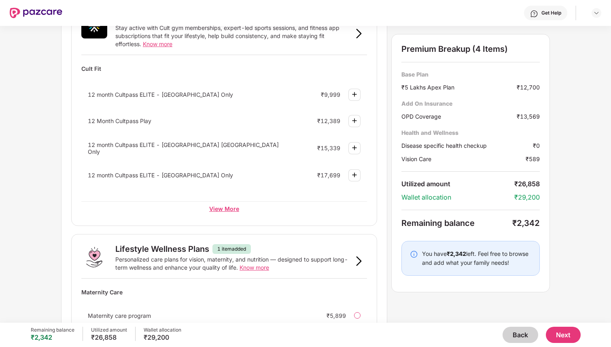
click at [221, 205] on div "View More" at bounding box center [224, 208] width 286 height 15
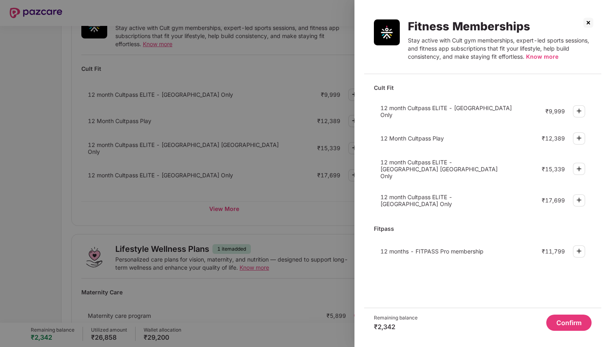
click at [580, 113] on img at bounding box center [579, 111] width 10 height 10
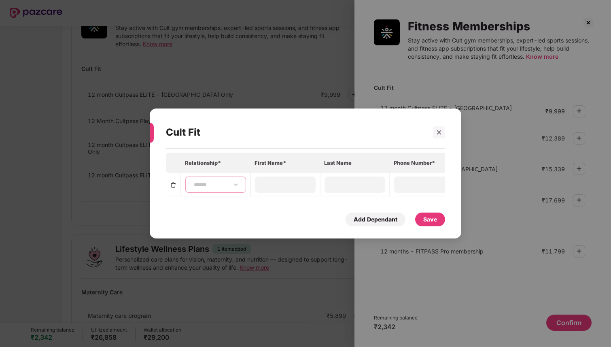
click at [235, 184] on select "**********" at bounding box center [215, 184] width 47 height 6
click at [366, 216] on div "Add Dependant" at bounding box center [375, 219] width 44 height 9
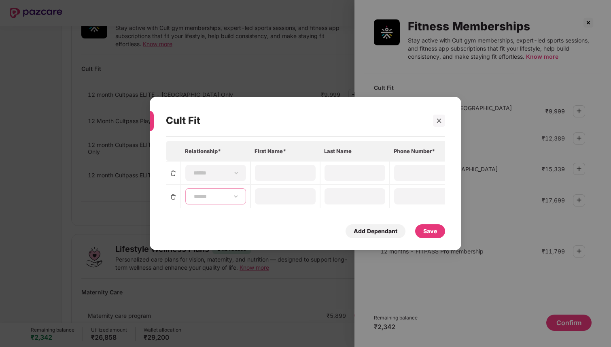
click at [237, 196] on select "**********" at bounding box center [215, 196] width 47 height 6
click at [439, 119] on icon "close" at bounding box center [439, 121] width 6 height 6
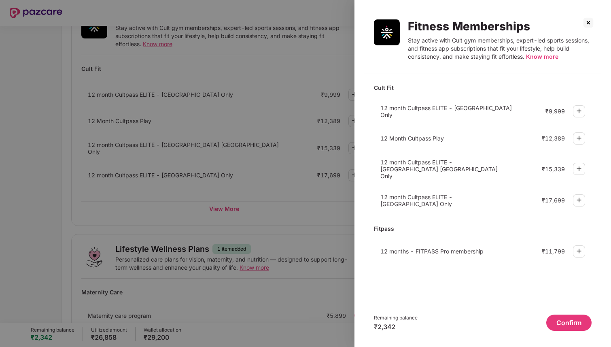
click at [588, 21] on img at bounding box center [588, 22] width 13 height 13
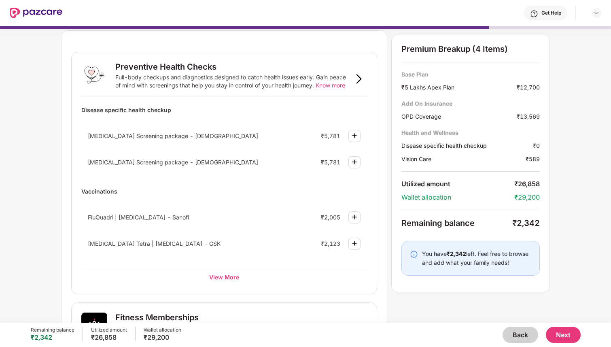
scroll to position [0, 0]
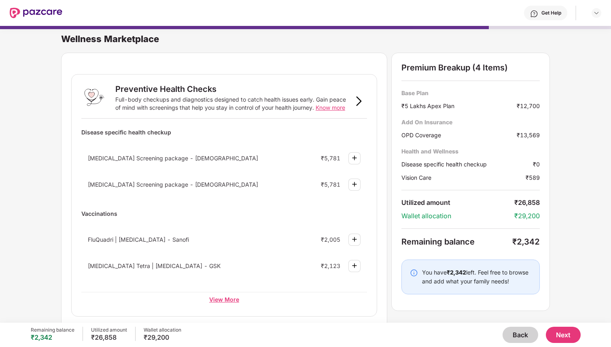
click at [229, 299] on div "View More" at bounding box center [224, 299] width 286 height 15
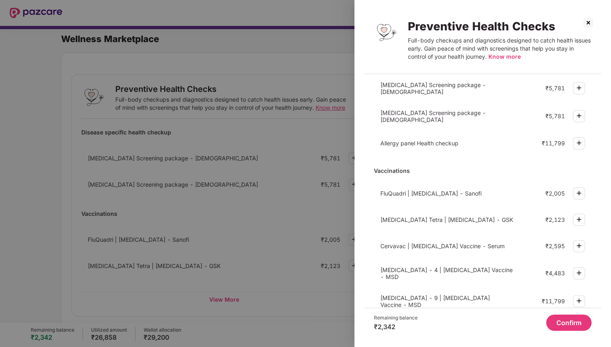
scroll to position [196, 0]
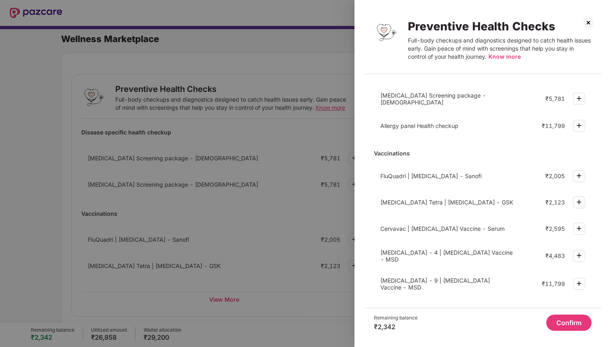
click at [319, 308] on div at bounding box center [305, 173] width 611 height 347
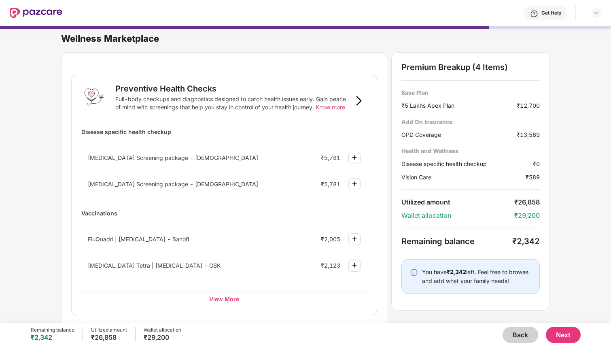
scroll to position [0, 0]
click at [227, 300] on div "View More" at bounding box center [224, 299] width 286 height 15
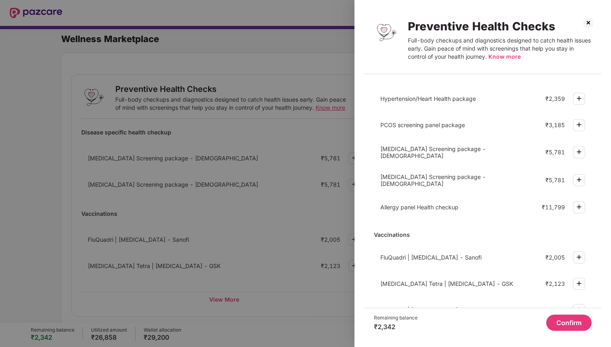
scroll to position [196, 0]
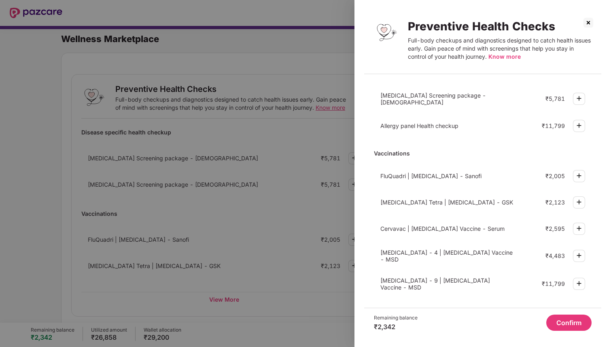
click at [334, 290] on div at bounding box center [305, 173] width 611 height 347
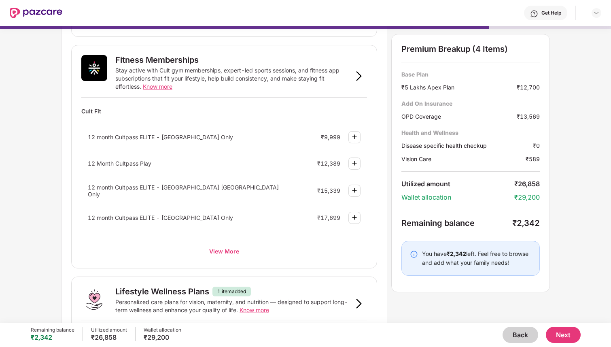
scroll to position [280, 0]
click at [228, 251] on div "View More" at bounding box center [224, 250] width 286 height 15
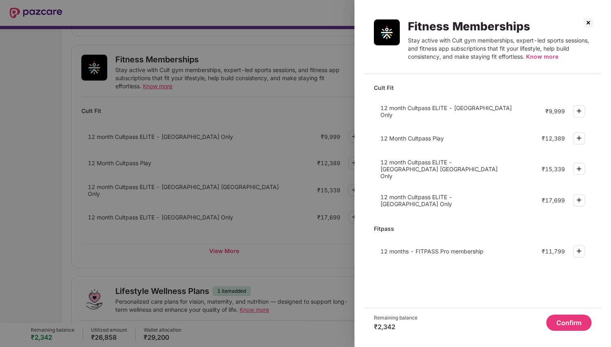
click at [580, 110] on img at bounding box center [579, 111] width 10 height 10
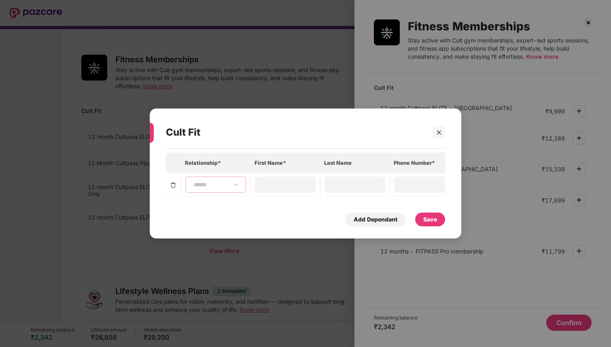
click at [233, 185] on select "**********" at bounding box center [215, 184] width 47 height 6
select select "****"
type input "*******"
type input "*****"
type input "**********"
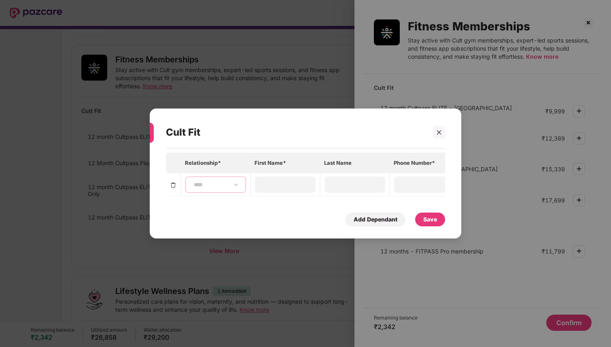
type input "**********"
click at [380, 222] on div "Add Dependant" at bounding box center [375, 219] width 44 height 9
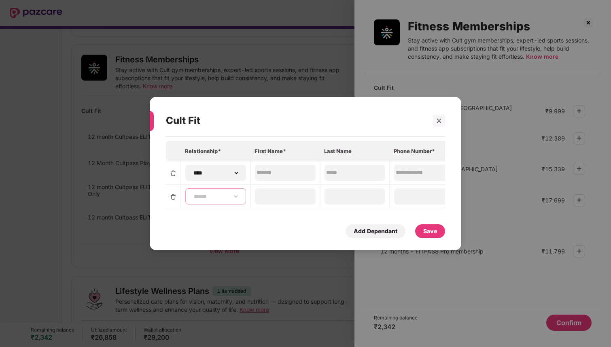
click at [233, 197] on select "**********" at bounding box center [215, 196] width 47 height 6
click at [173, 195] on img at bounding box center [173, 196] width 6 height 6
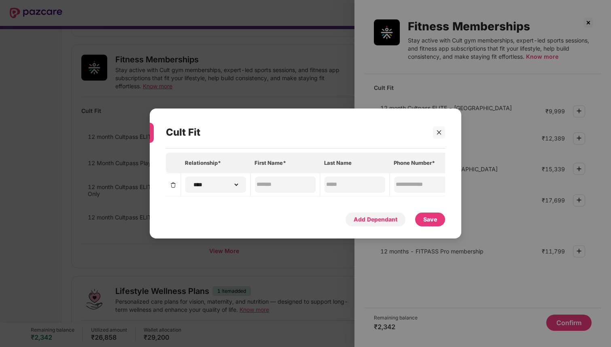
click at [367, 222] on div "Add Dependant" at bounding box center [375, 219] width 44 height 9
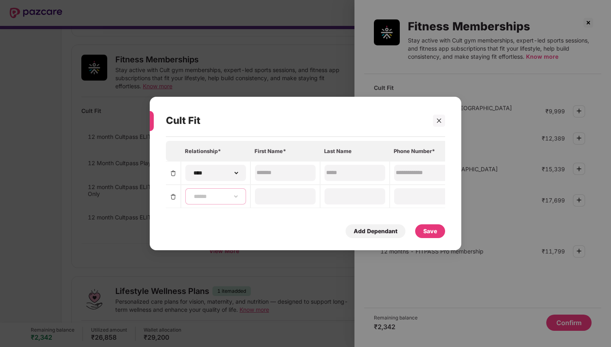
click at [226, 197] on select "**********" at bounding box center [215, 196] width 47 height 6
select select "******"
type input "******"
type input "*****"
type input "**********"
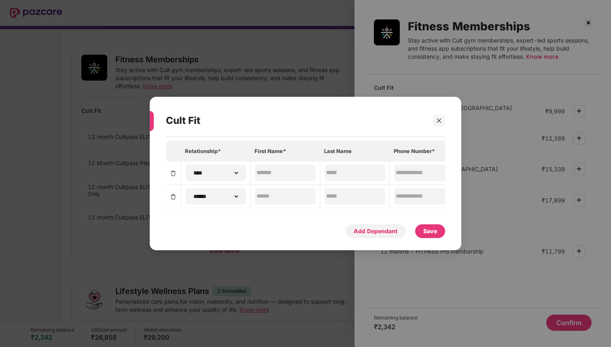
click at [387, 231] on div "Add Dependant" at bounding box center [375, 230] width 44 height 9
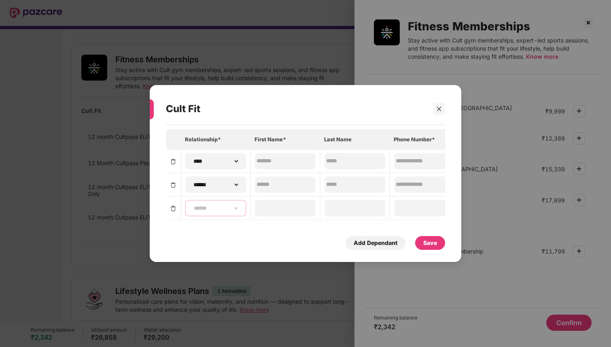
click at [238, 209] on select "**********" at bounding box center [215, 208] width 47 height 6
select select "******"
type input "******"
type input "**********"
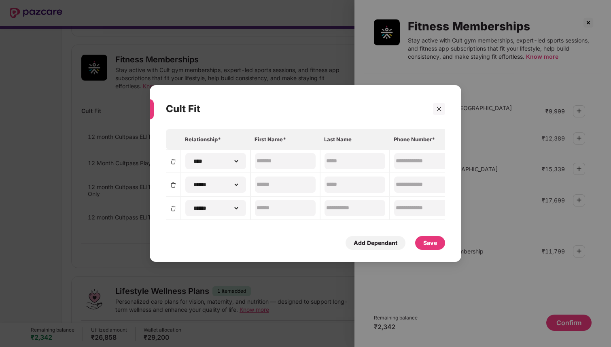
click at [267, 231] on div "**********" at bounding box center [305, 189] width 279 height 121
click at [436, 238] on div "Save" at bounding box center [430, 242] width 14 height 9
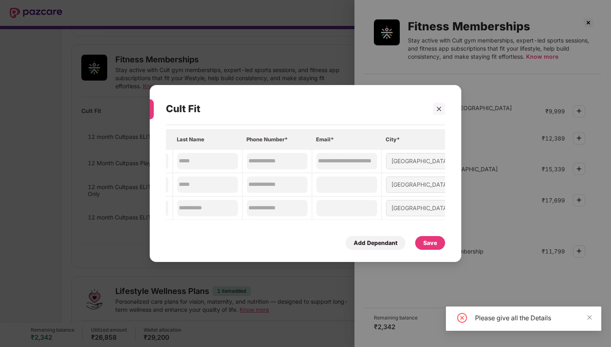
scroll to position [0, 150]
click at [347, 186] on input at bounding box center [343, 184] width 58 height 8
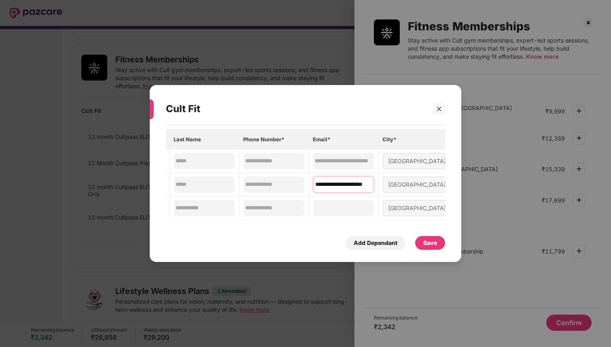
scroll to position [0, 15]
type input "**********"
click at [338, 206] on input at bounding box center [343, 207] width 58 height 8
click at [417, 184] on div "[GEOGRAPHIC_DATA]" at bounding box center [417, 184] width 68 height 16
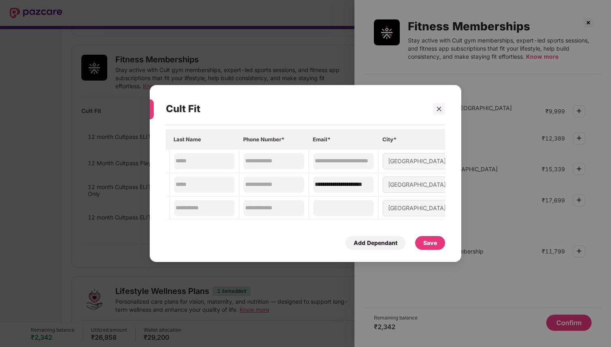
click at [405, 184] on div "[GEOGRAPHIC_DATA]" at bounding box center [417, 184] width 68 height 16
drag, startPoint x: 417, startPoint y: 185, endPoint x: 359, endPoint y: 185, distance: 58.2
click at [359, 185] on tr "**********" at bounding box center [235, 184] width 440 height 23
click at [361, 208] on input at bounding box center [343, 207] width 58 height 8
click at [304, 224] on div "**********" at bounding box center [305, 189] width 279 height 121
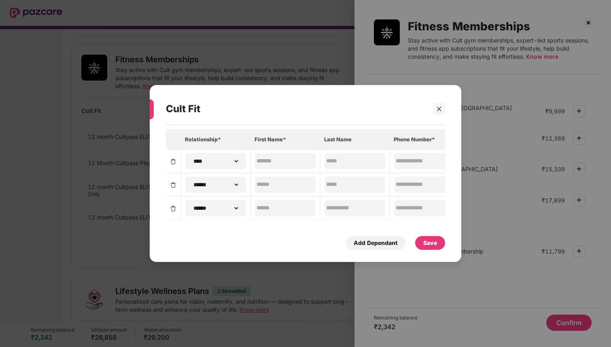
click at [173, 207] on img at bounding box center [173, 208] width 6 height 6
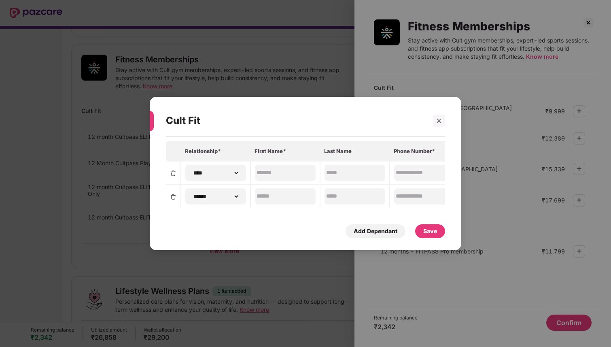
click at [175, 196] on img at bounding box center [173, 196] width 6 height 6
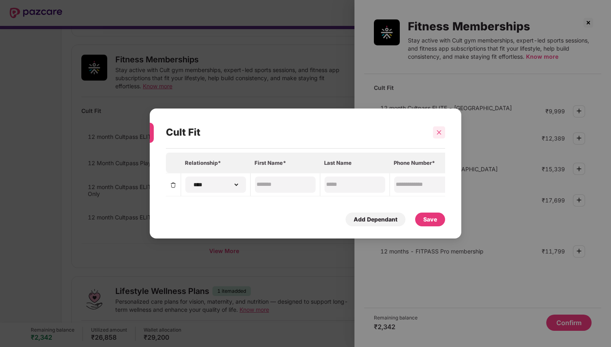
click at [439, 132] on icon "close" at bounding box center [439, 132] width 4 height 4
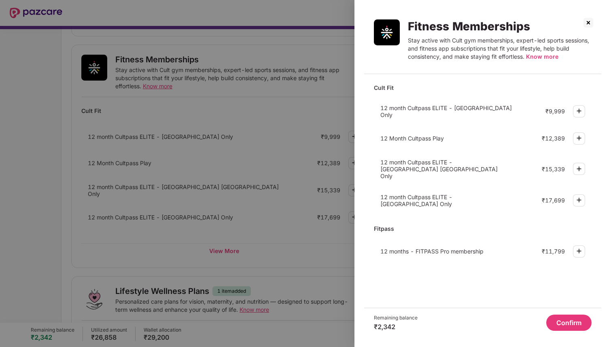
click at [587, 21] on img at bounding box center [588, 22] width 13 height 13
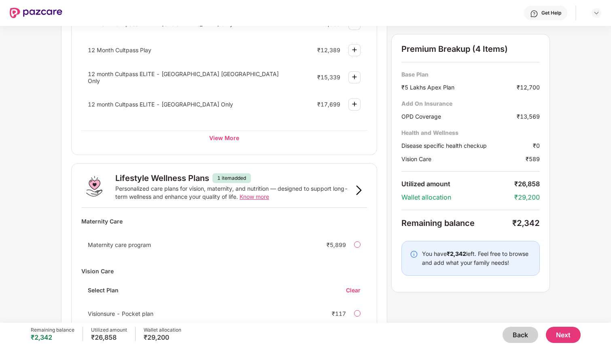
scroll to position [461, 0]
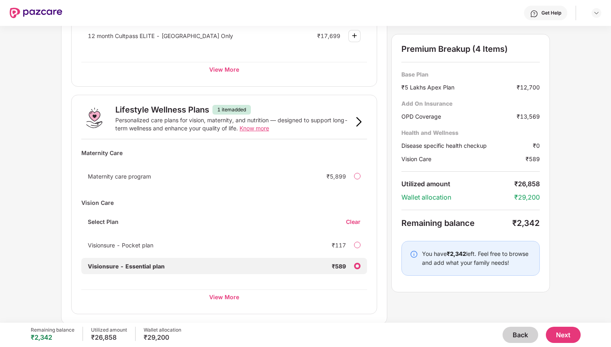
click at [358, 266] on div at bounding box center [357, 265] width 6 height 6
click at [230, 297] on div "View More" at bounding box center [224, 296] width 286 height 15
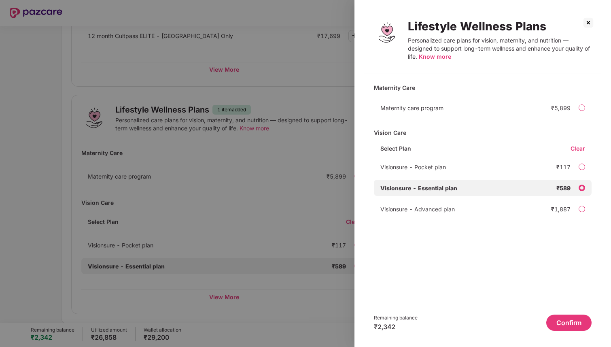
click at [318, 233] on div at bounding box center [305, 173] width 611 height 347
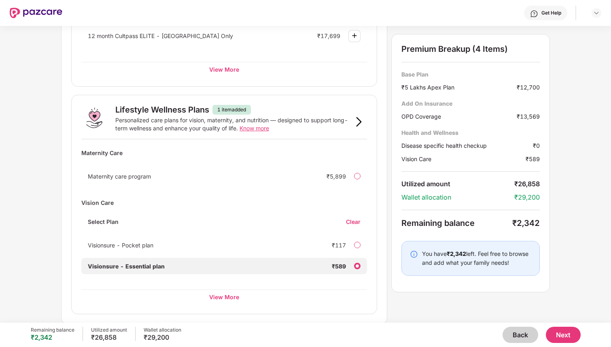
click at [352, 220] on div "Clear" at bounding box center [356, 222] width 21 height 8
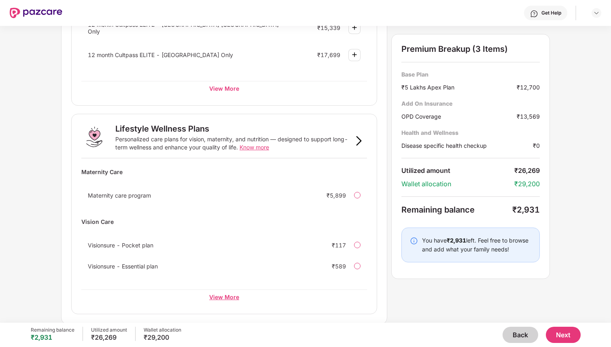
click at [230, 294] on div "View More" at bounding box center [224, 296] width 286 height 15
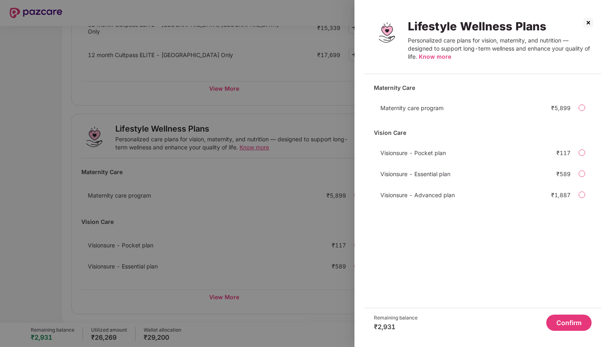
click at [268, 221] on div at bounding box center [305, 173] width 611 height 347
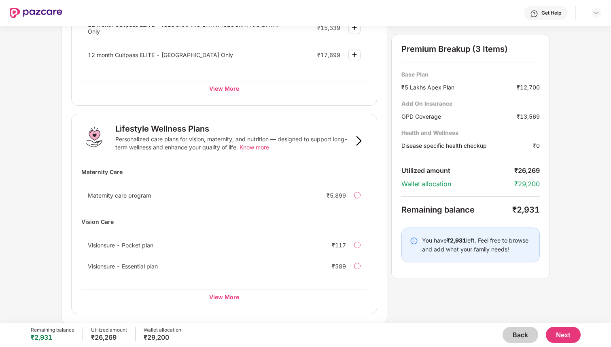
click at [258, 144] on span "Know more" at bounding box center [254, 147] width 30 height 7
click at [561, 334] on button "Next" at bounding box center [563, 334] width 35 height 16
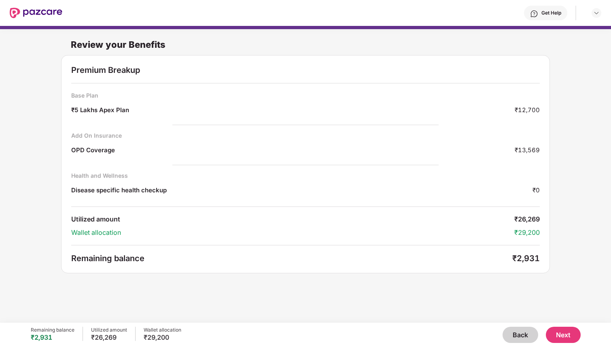
click at [518, 332] on button "Back" at bounding box center [520, 334] width 36 height 16
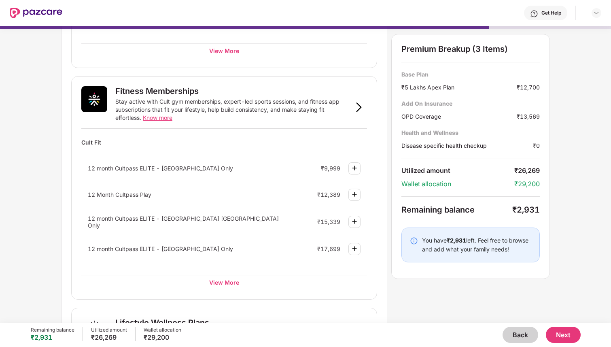
scroll to position [264, 0]
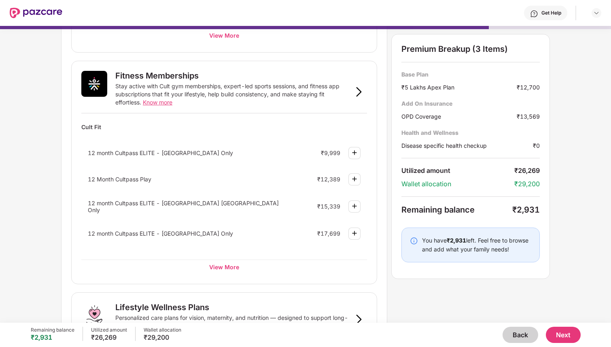
click at [355, 154] on img at bounding box center [354, 153] width 10 height 10
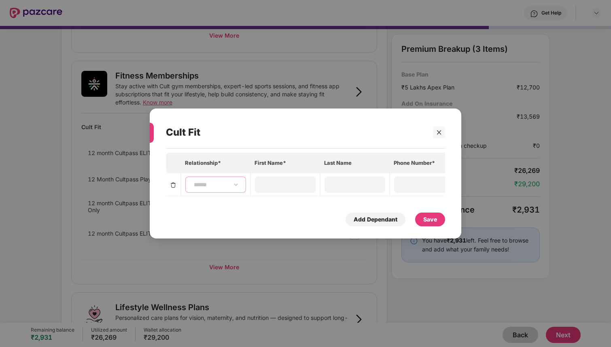
click at [206, 184] on select "**********" at bounding box center [215, 184] width 47 height 6
select select "****"
type input "*******"
type input "*****"
type input "**********"
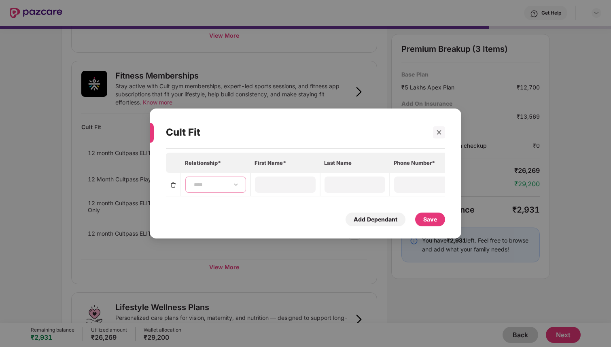
type input "**********"
click at [434, 215] on div "Save" at bounding box center [430, 219] width 14 height 9
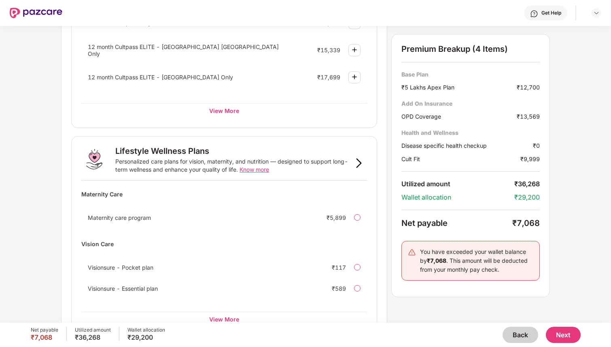
scroll to position [480, 0]
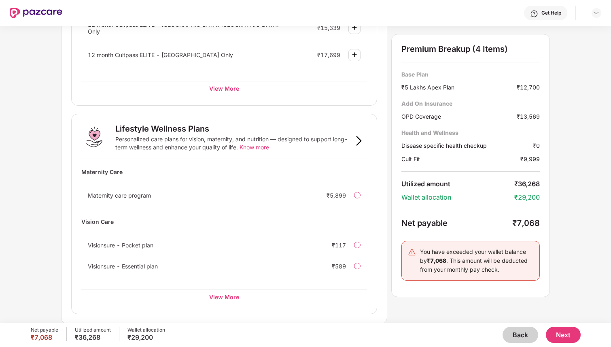
click at [358, 265] on div at bounding box center [357, 265] width 6 height 6
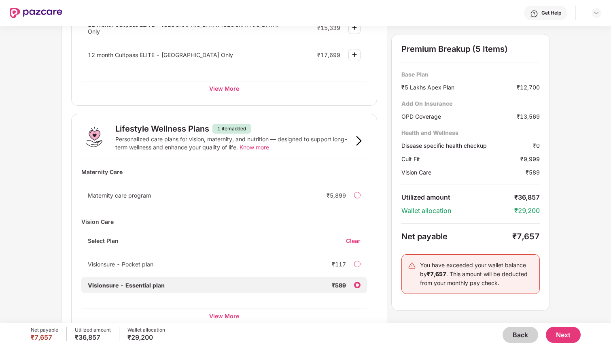
click at [357, 283] on div at bounding box center [357, 284] width 6 height 6
click at [358, 239] on div "Clear" at bounding box center [356, 241] width 21 height 8
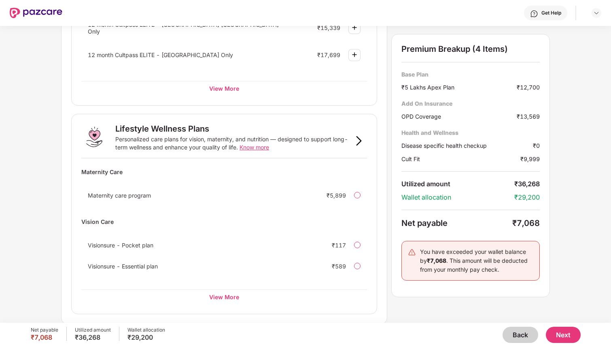
click at [260, 145] on span "Know more" at bounding box center [254, 147] width 30 height 7
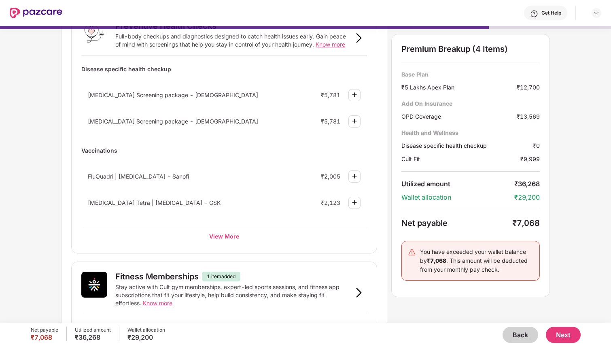
scroll to position [66, 0]
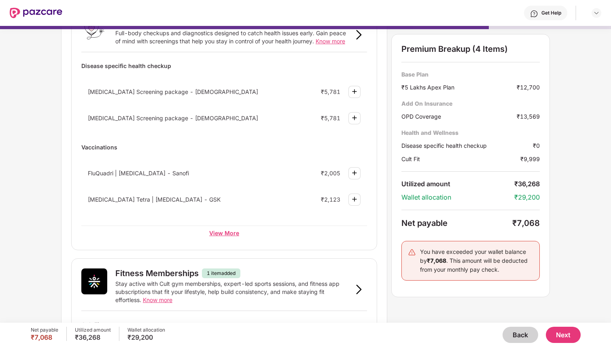
click at [233, 234] on div "View More" at bounding box center [224, 232] width 286 height 15
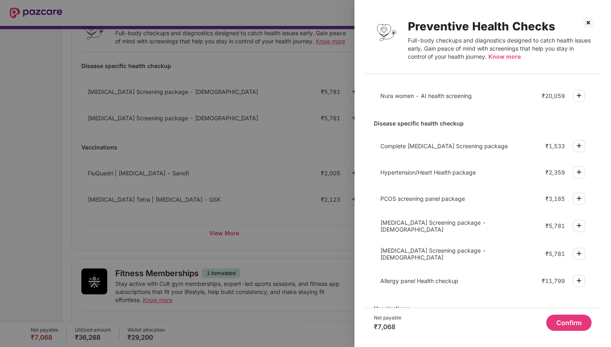
scroll to position [42, 0]
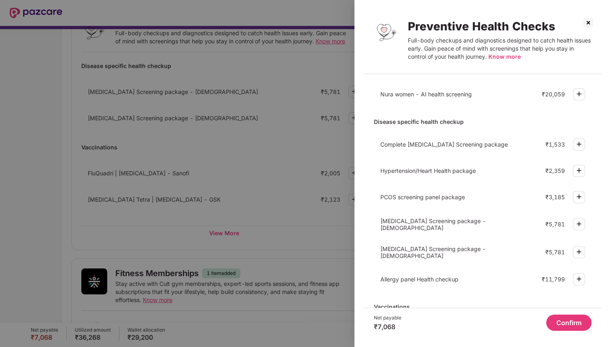
click at [290, 192] on div at bounding box center [305, 173] width 611 height 347
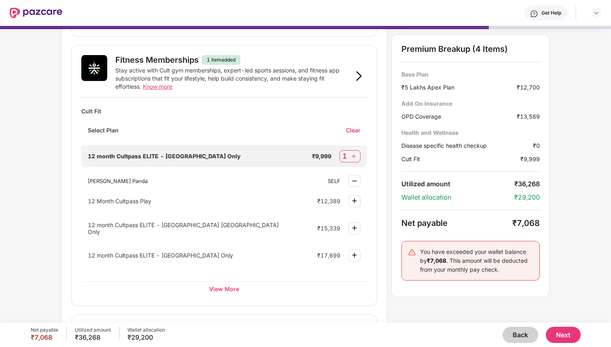
scroll to position [281, 0]
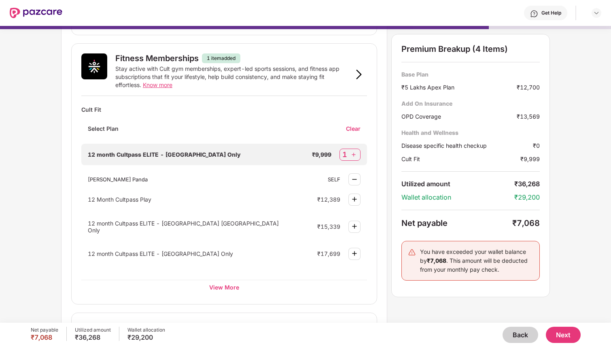
click at [565, 334] on button "Next" at bounding box center [563, 334] width 35 height 16
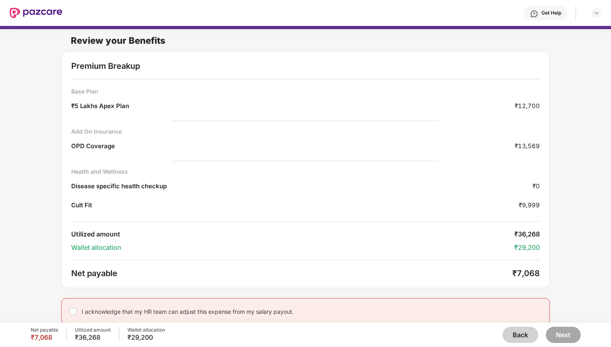
scroll to position [4, 0]
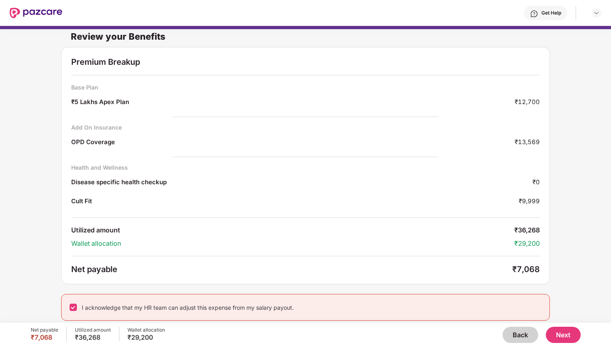
click at [563, 332] on button "Next" at bounding box center [563, 334] width 35 height 16
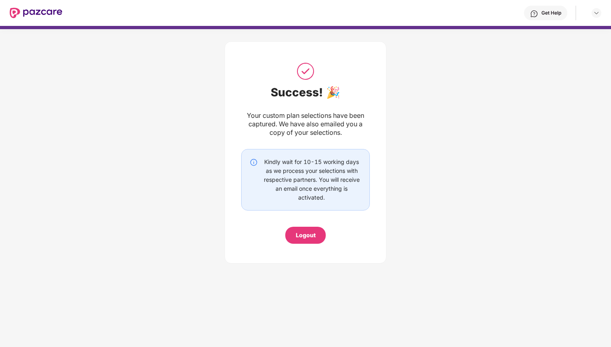
click at [308, 235] on div "Logout" at bounding box center [306, 235] width 20 height 9
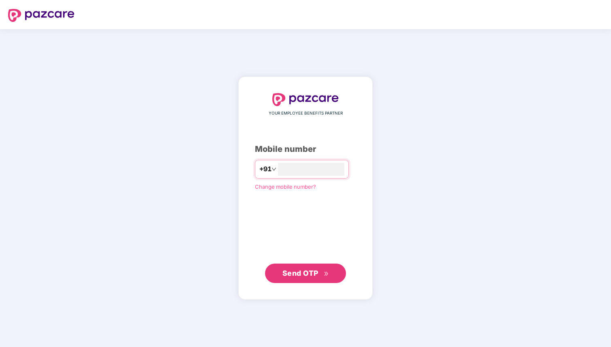
type input "**********"
click at [308, 270] on span "Send OTP" at bounding box center [300, 273] width 36 height 8
